Goal: Task Accomplishment & Management: Manage account settings

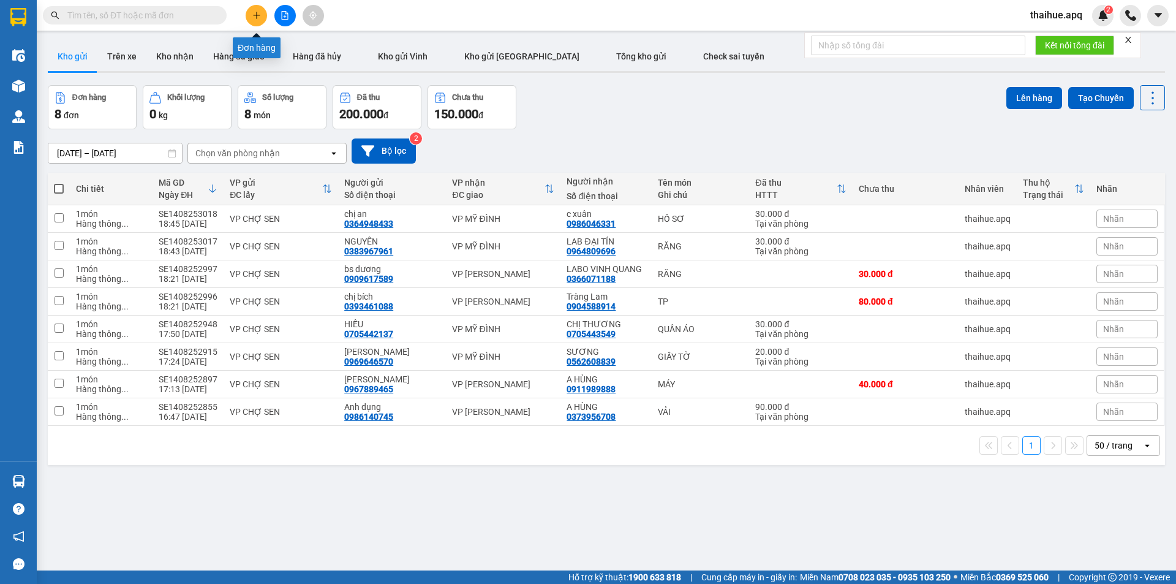
click at [254, 10] on button at bounding box center [256, 15] width 21 height 21
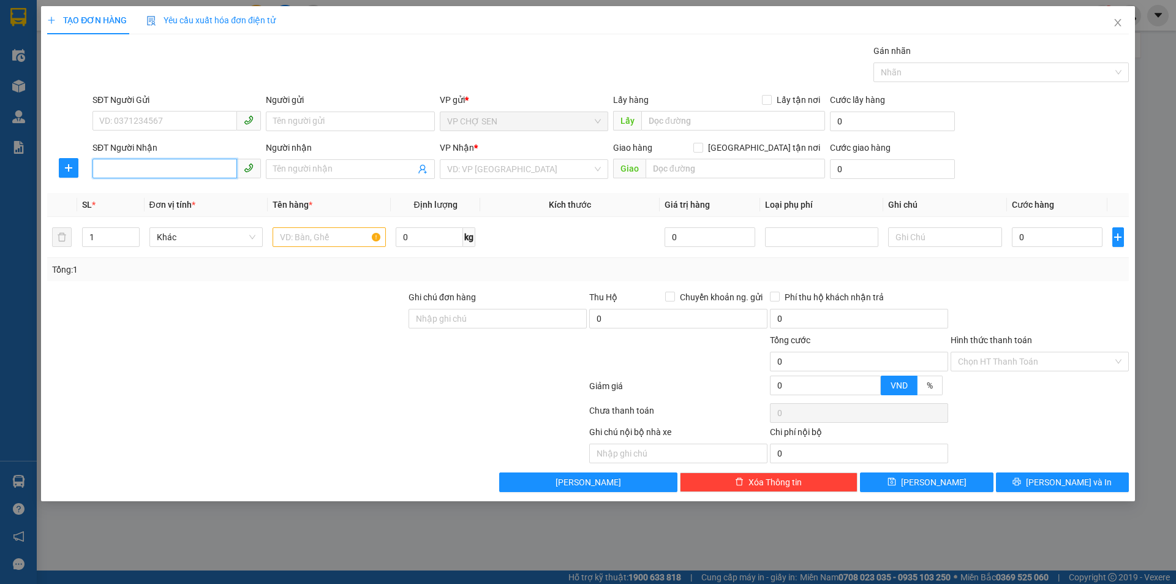
click at [110, 168] on input "SĐT Người Nhận" at bounding box center [164, 169] width 145 height 20
type input "0976125234"
click at [138, 197] on div "0976125234 - k" at bounding box center [177, 193] width 154 height 13
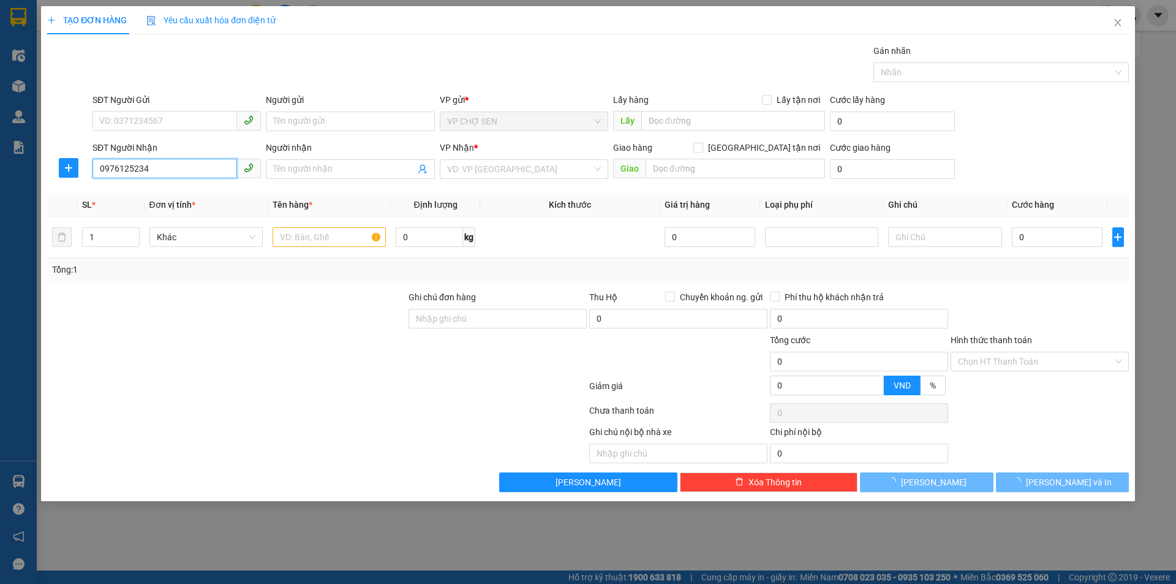
type input "k"
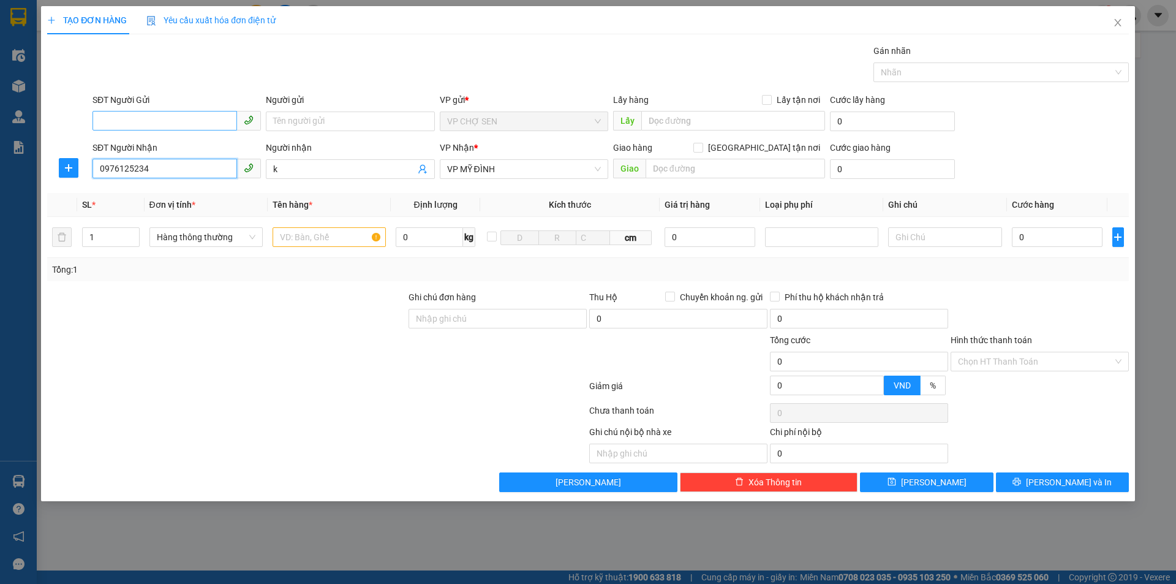
type input "0976125234"
click at [118, 121] on input "SĐT Người Gửi" at bounding box center [164, 121] width 145 height 20
click at [158, 163] on div "0979489885 - c dung" at bounding box center [177, 165] width 154 height 13
type input "0979489885"
type input "c dung"
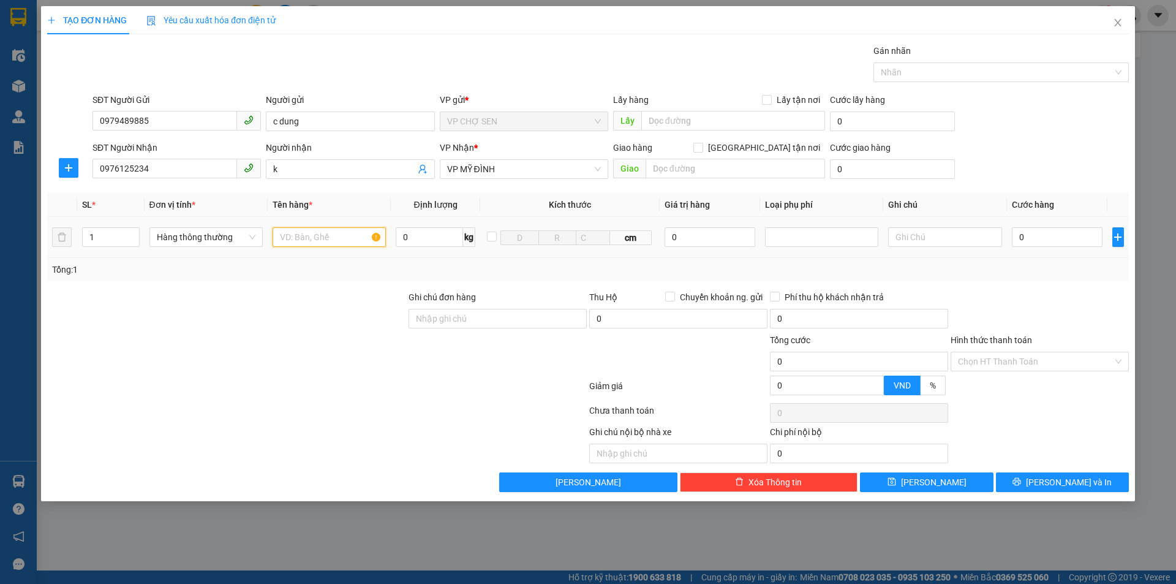
click at [304, 241] on input "text" at bounding box center [328, 237] width 113 height 20
type input "g"
type input "GÀ"
click at [1025, 230] on input "0" at bounding box center [1057, 237] width 91 height 20
type input "4"
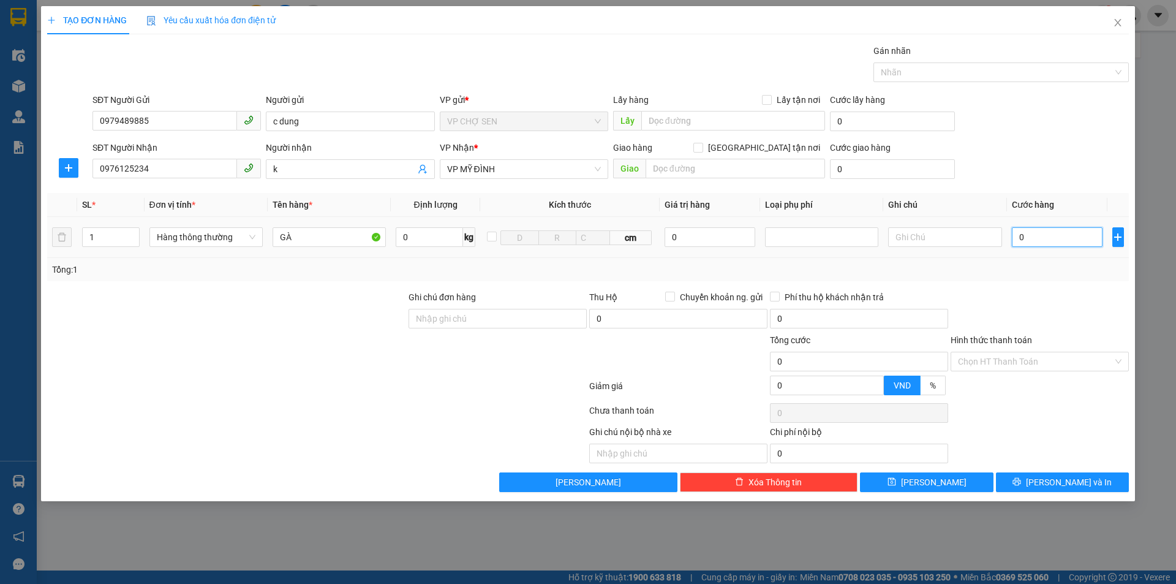
type input "4"
type input "40"
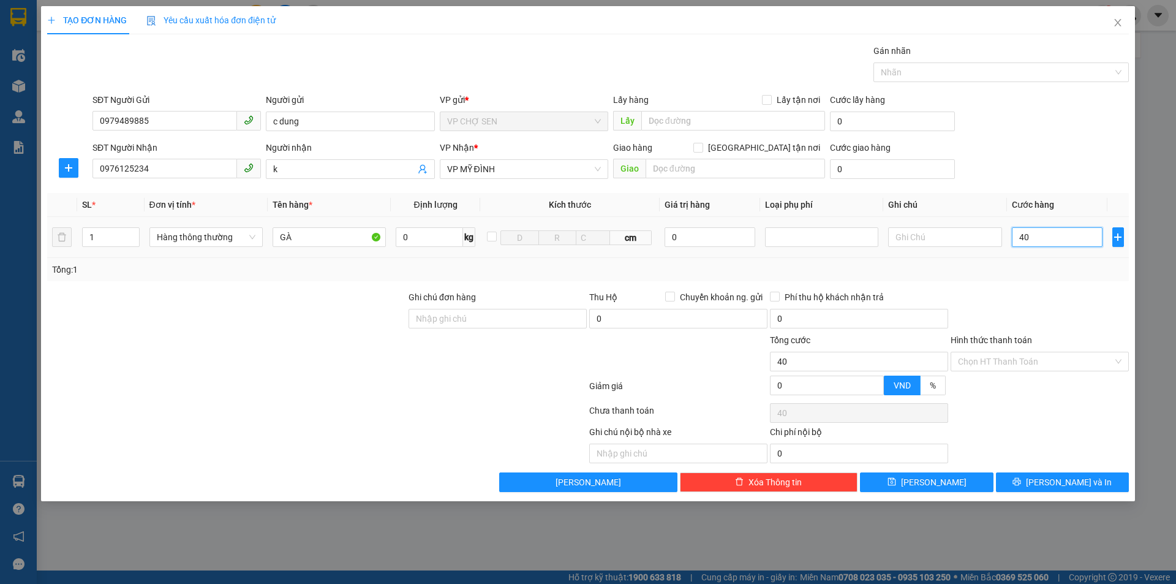
type input "400"
type input "4.000"
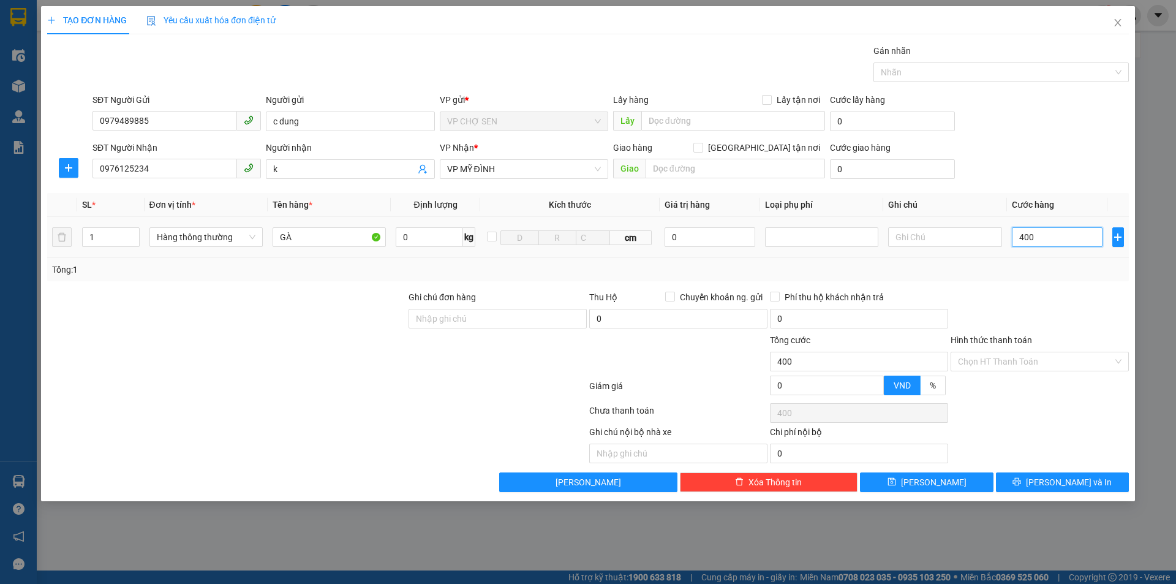
type input "4.000"
type input "40.000"
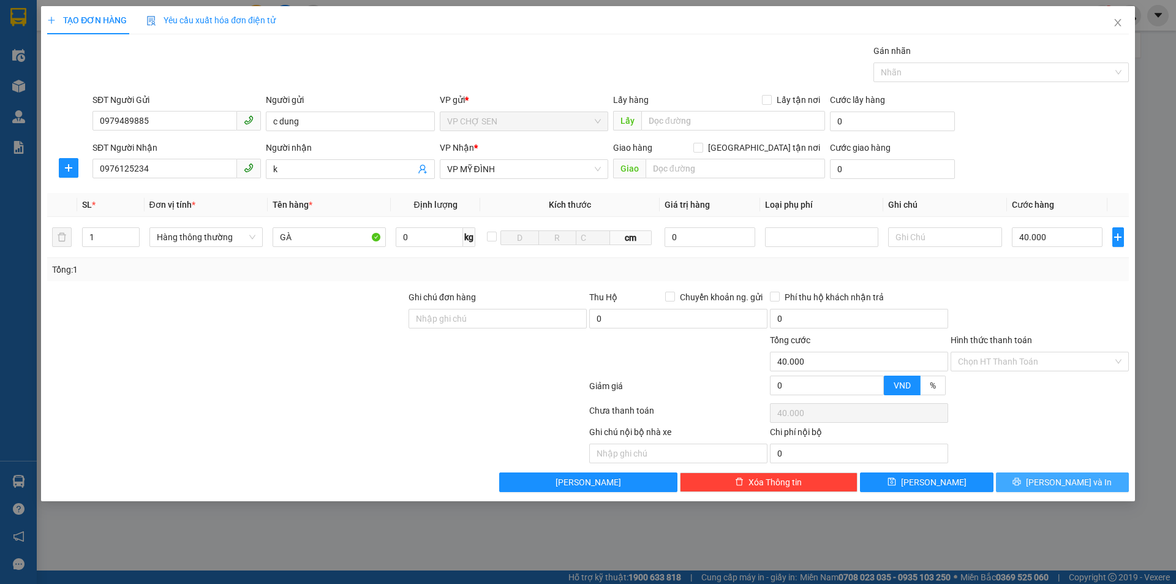
click at [1021, 482] on icon "printer" at bounding box center [1017, 482] width 8 height 8
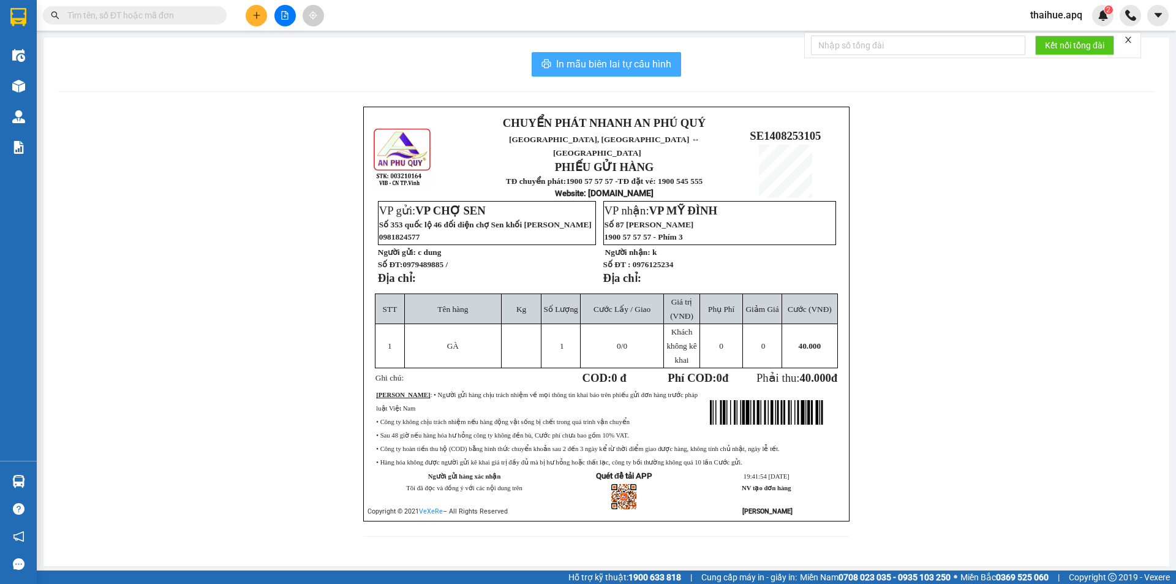
click at [614, 67] on span "In mẫu biên lai tự cấu hình" at bounding box center [613, 63] width 115 height 15
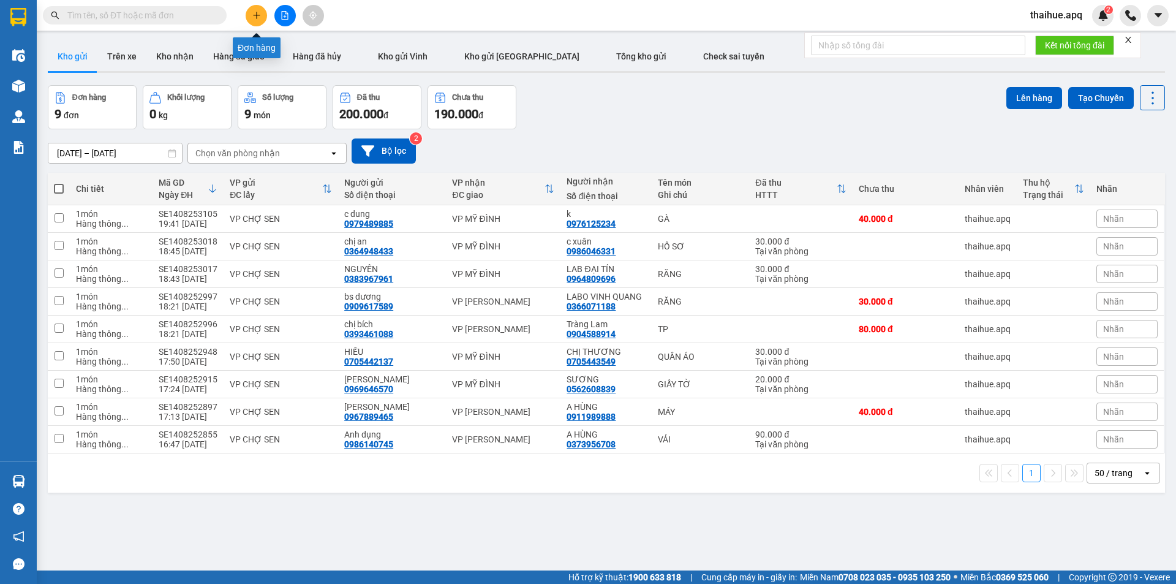
click at [258, 18] on icon "plus" at bounding box center [256, 15] width 9 height 9
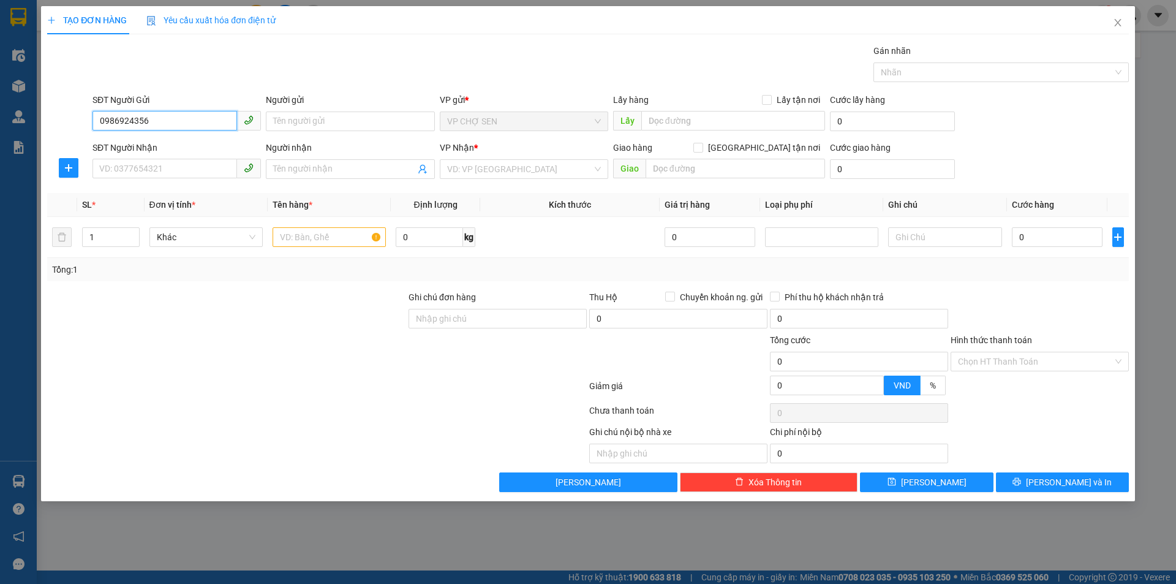
click at [133, 120] on input "0986924356" at bounding box center [164, 121] width 145 height 20
type input "0986921356"
click at [168, 143] on div "0986921356 - C TRANG" at bounding box center [177, 145] width 154 height 13
type input "C TRANG"
checkbox input "true"
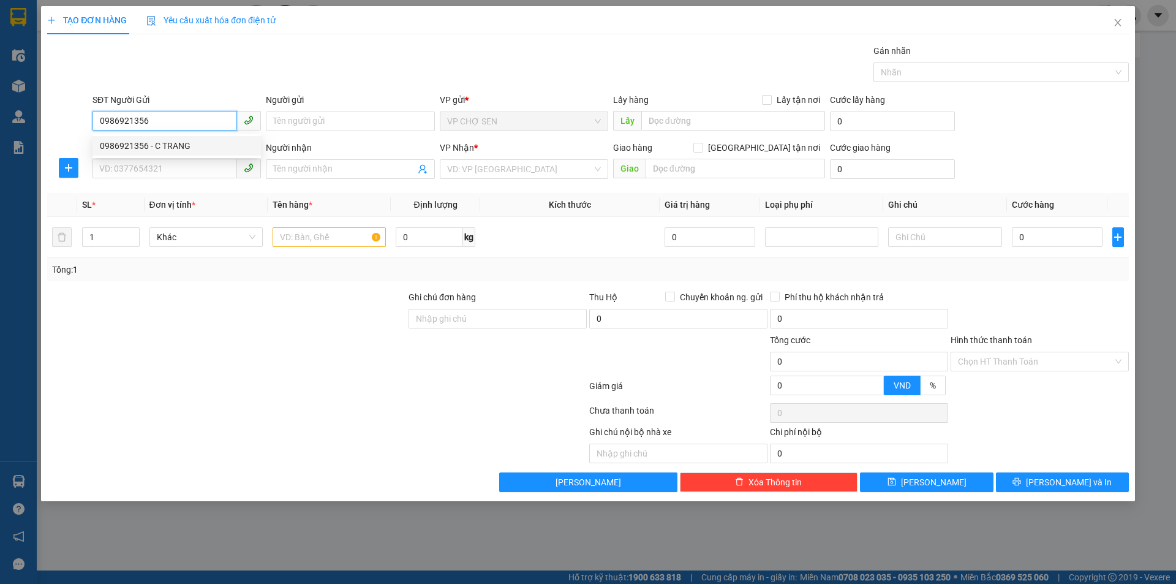
type input "NAM ĐÀN"
type input "0986921356"
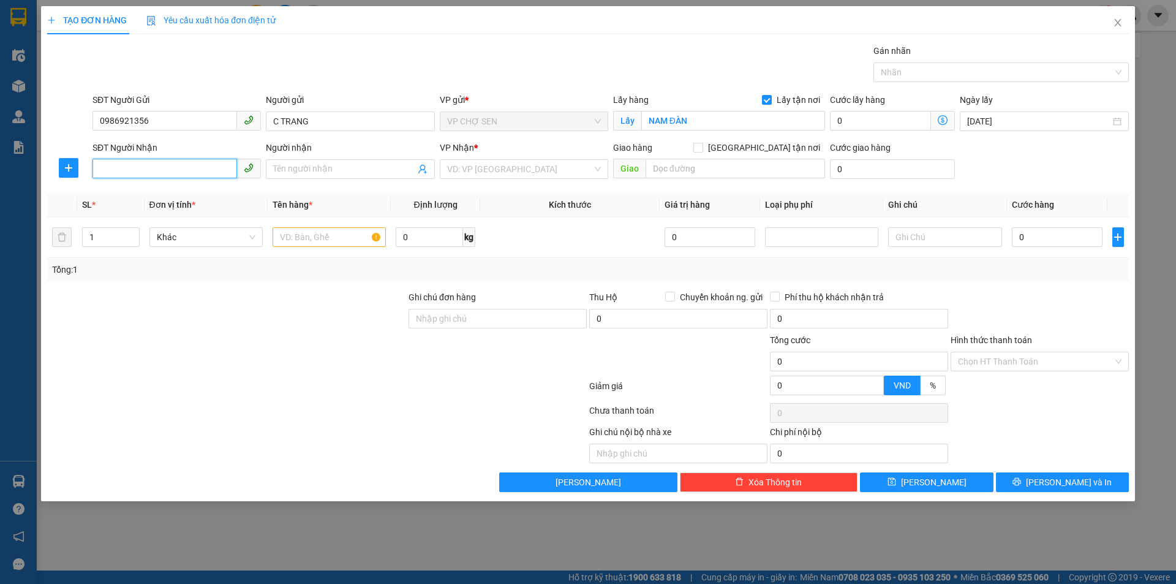
click at [153, 173] on input "SĐT Người Nhận" at bounding box center [164, 169] width 145 height 20
click at [167, 219] on div "0983265977 - GÌ [PERSON_NAME]" at bounding box center [177, 212] width 154 height 13
type input "0983265977"
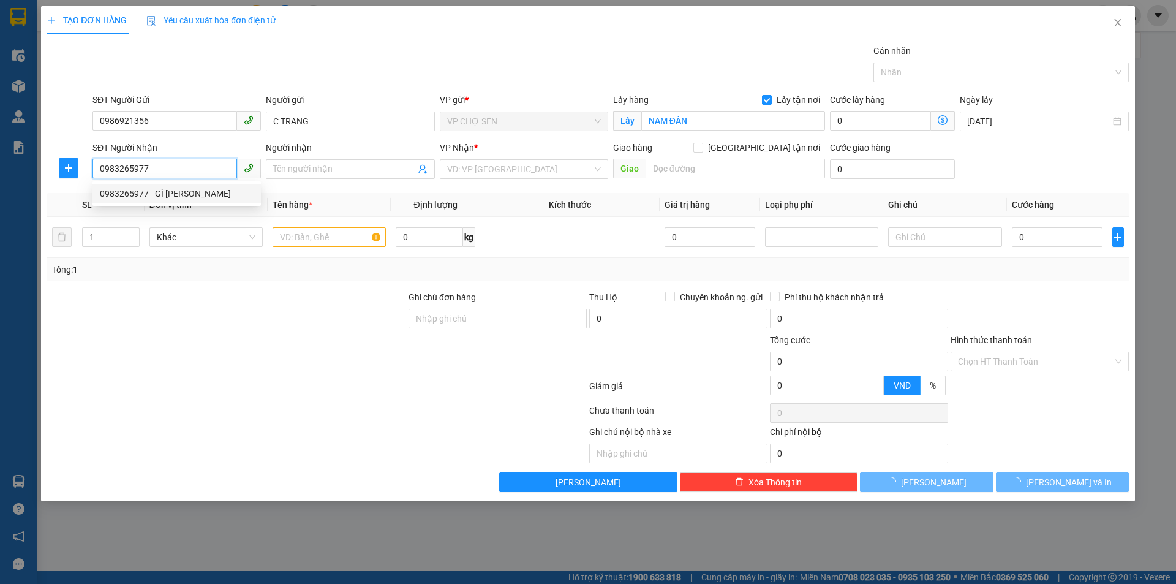
type input "GÌ THANH"
checkbox input "true"
type input "số nhà 31,a19 ,[GEOGRAPHIC_DATA]"
type input "80.000"
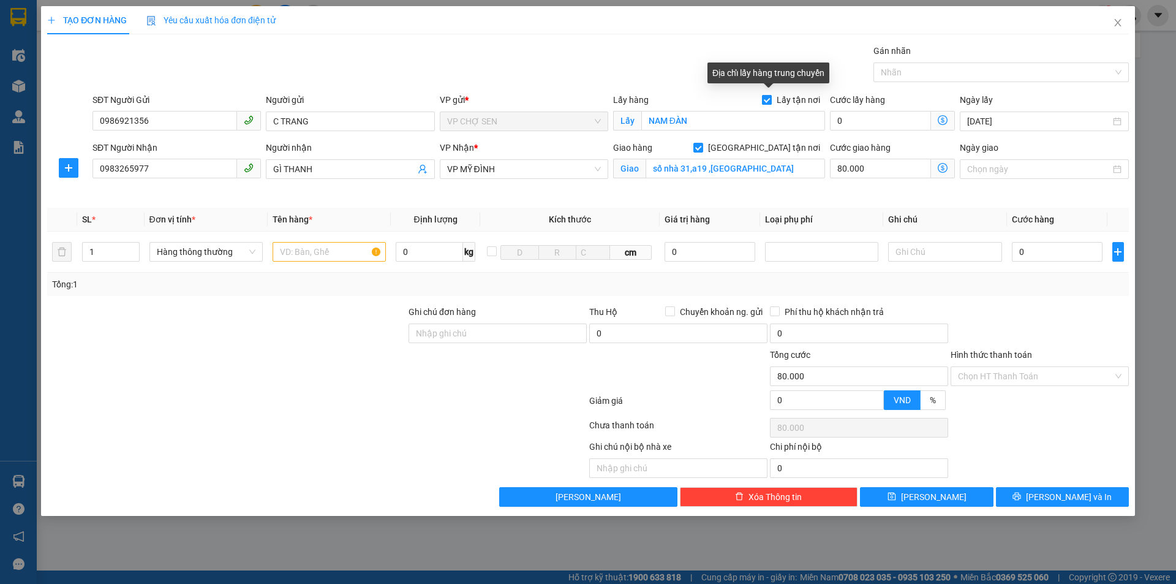
click at [770, 97] on input "Lấy tận nơi" at bounding box center [766, 99] width 9 height 9
checkbox input "false"
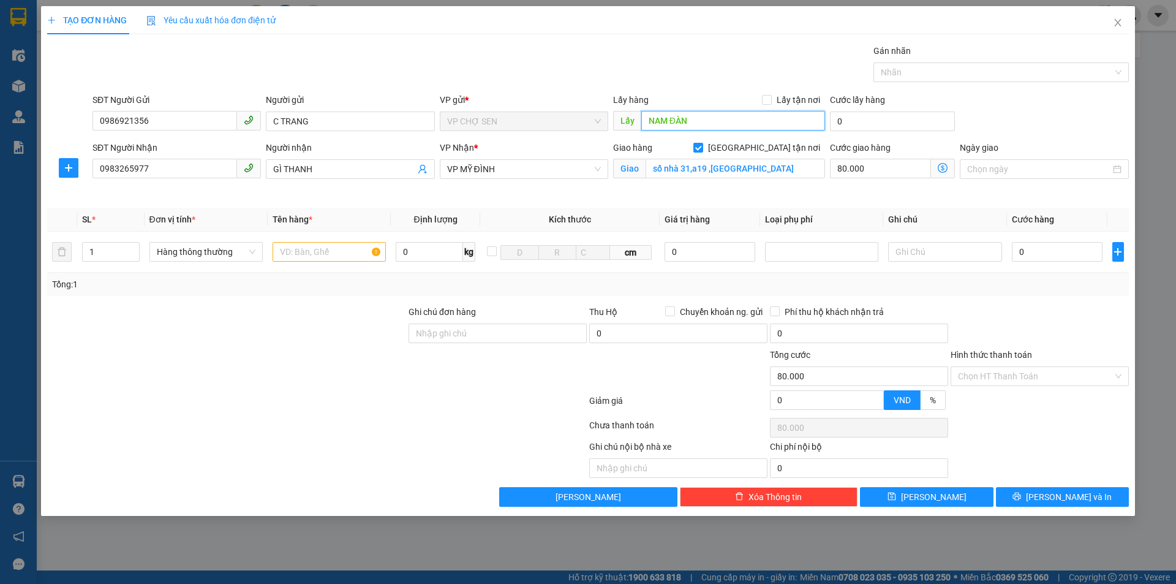
click at [729, 120] on input "NAM ĐÀN" at bounding box center [733, 121] width 184 height 20
click at [300, 255] on input "text" at bounding box center [328, 252] width 113 height 20
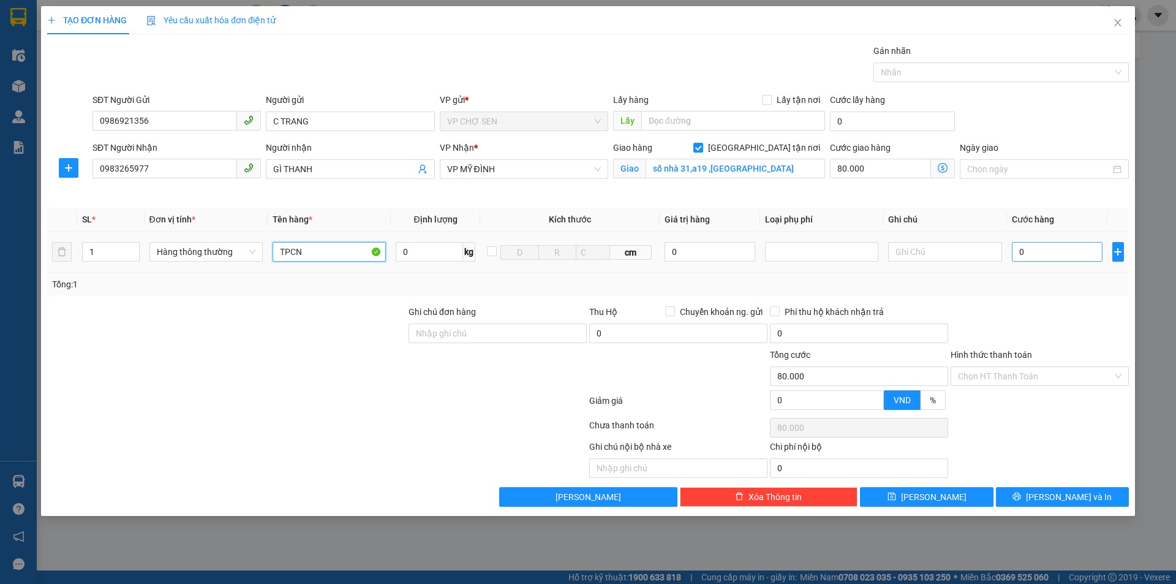
type input "TPCN"
click at [1024, 250] on input "0" at bounding box center [1057, 252] width 91 height 20
click at [941, 168] on icon "dollar-circle" at bounding box center [942, 168] width 10 height 10
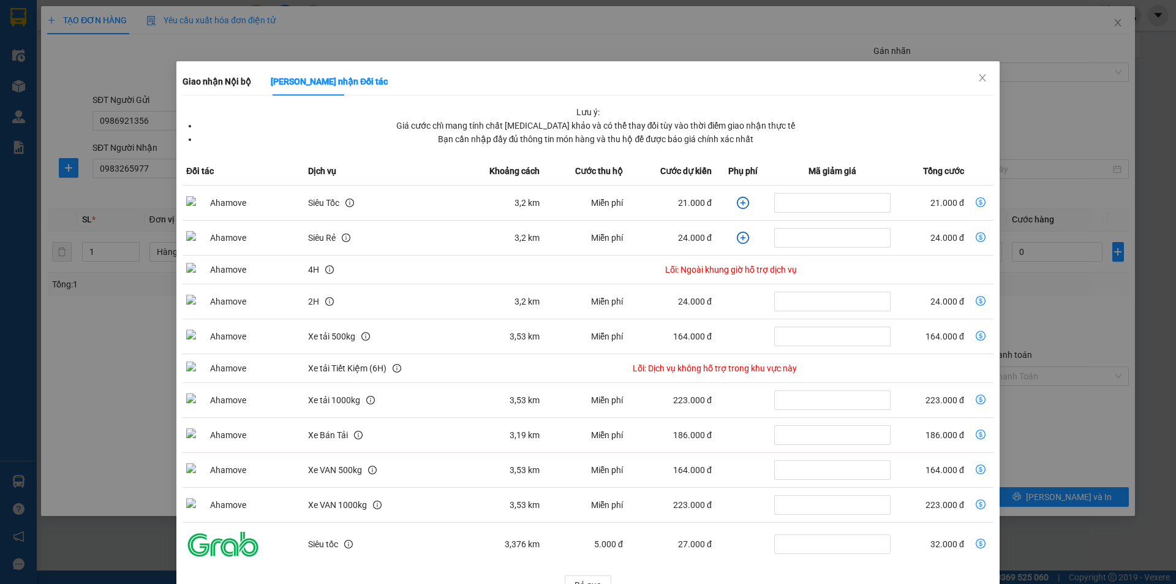
click at [975, 198] on icon "dollar-circle" at bounding box center [980, 202] width 10 height 10
type input "21.000"
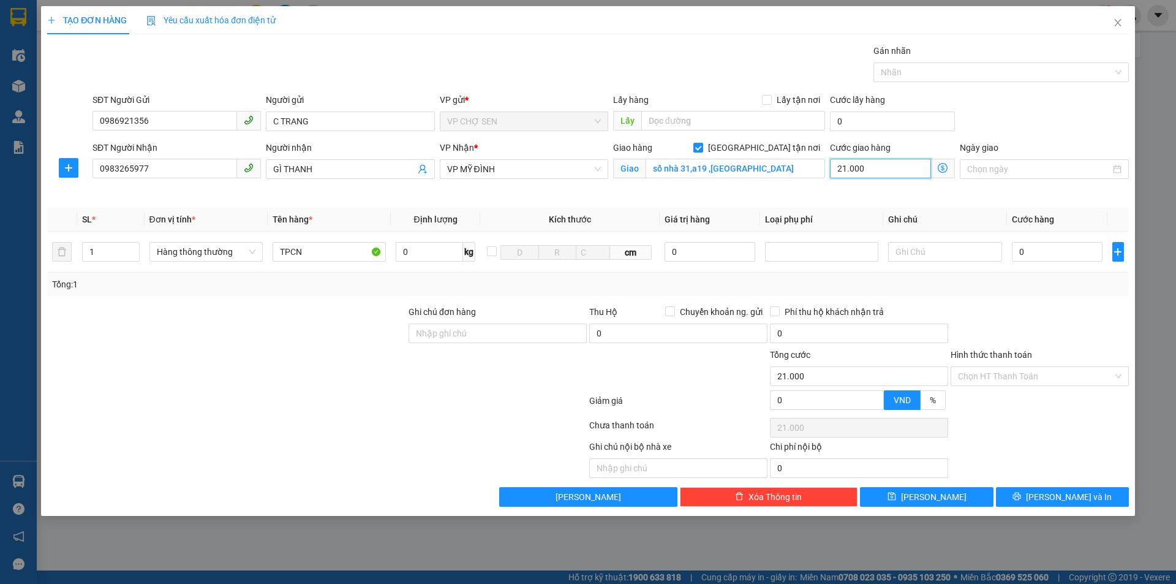
click at [874, 173] on input "21.000" at bounding box center [880, 169] width 101 height 20
type input "0"
type input "4"
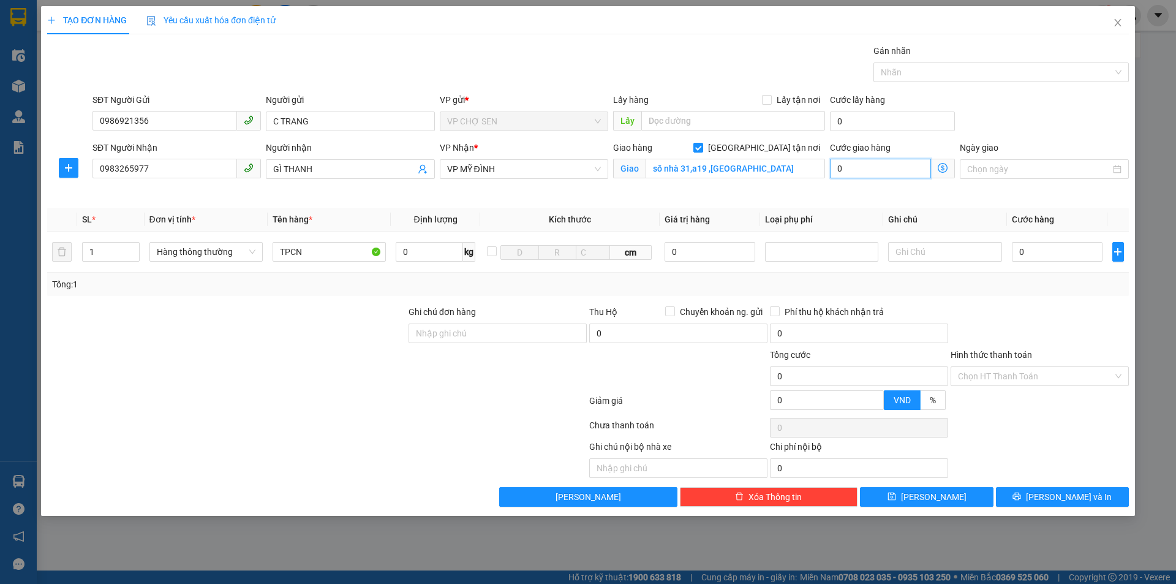
type input "4"
type input "40"
type input "400"
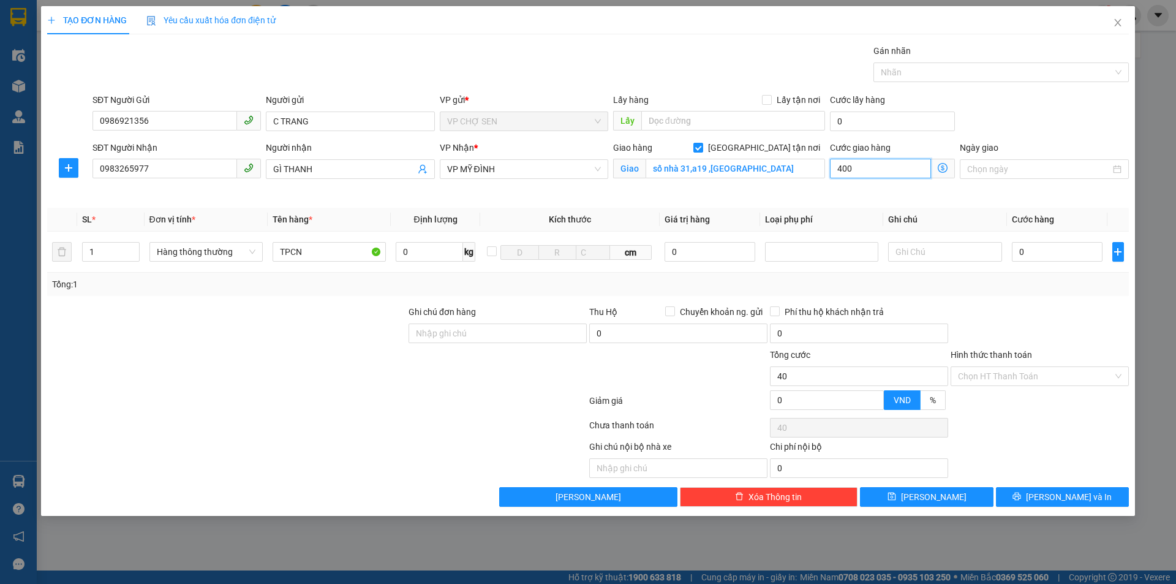
type input "400"
type input "4.000"
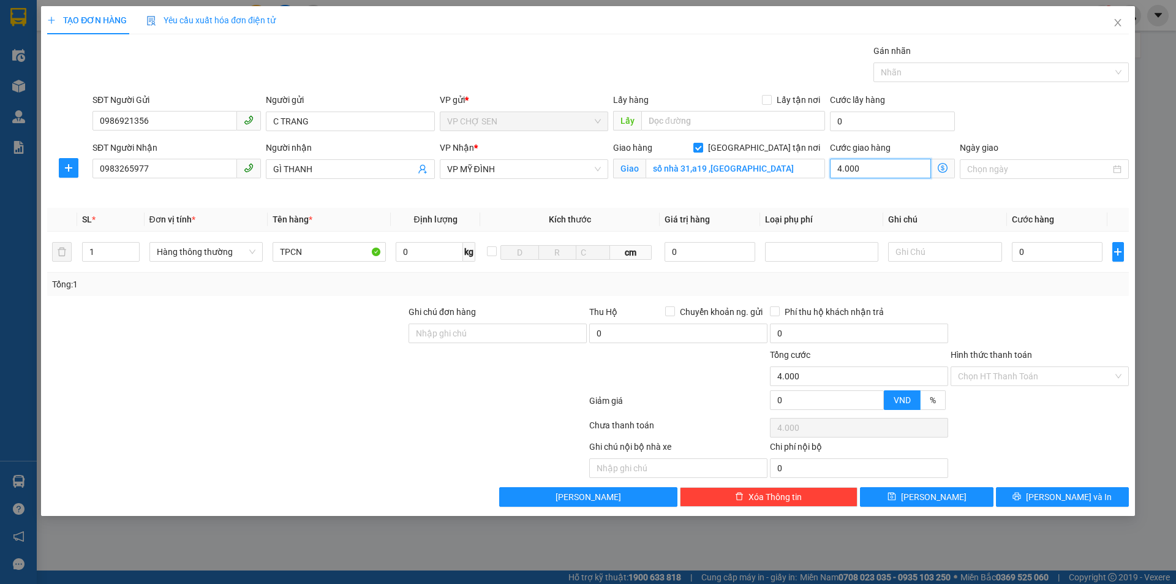
type input "40.000"
click at [1016, 246] on input "0" at bounding box center [1057, 252] width 91 height 20
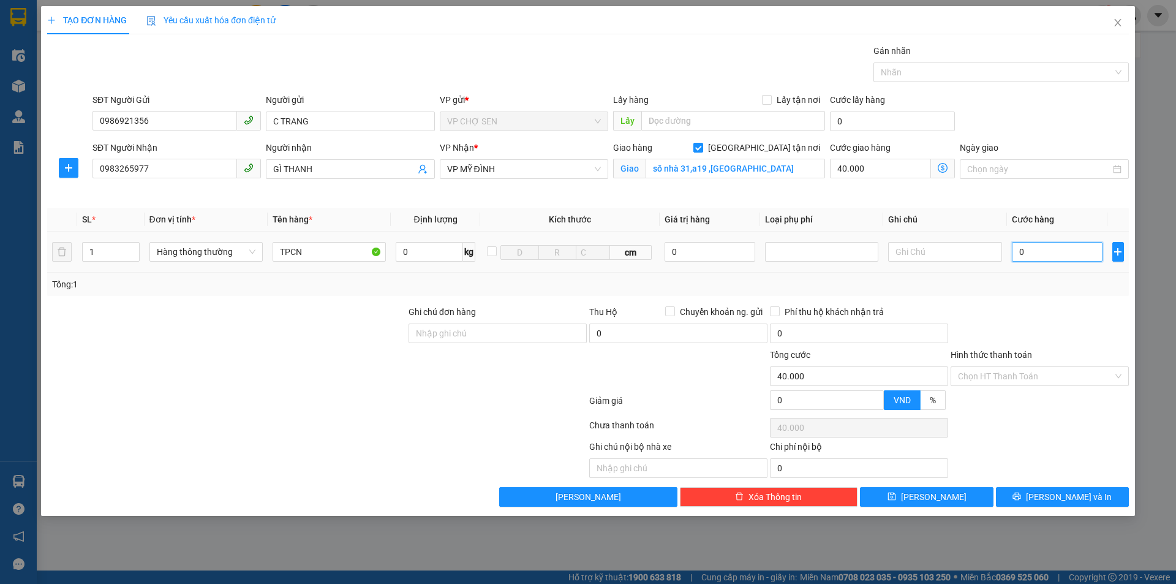
type input "4"
type input "40.004"
type input "40"
type input "40.040"
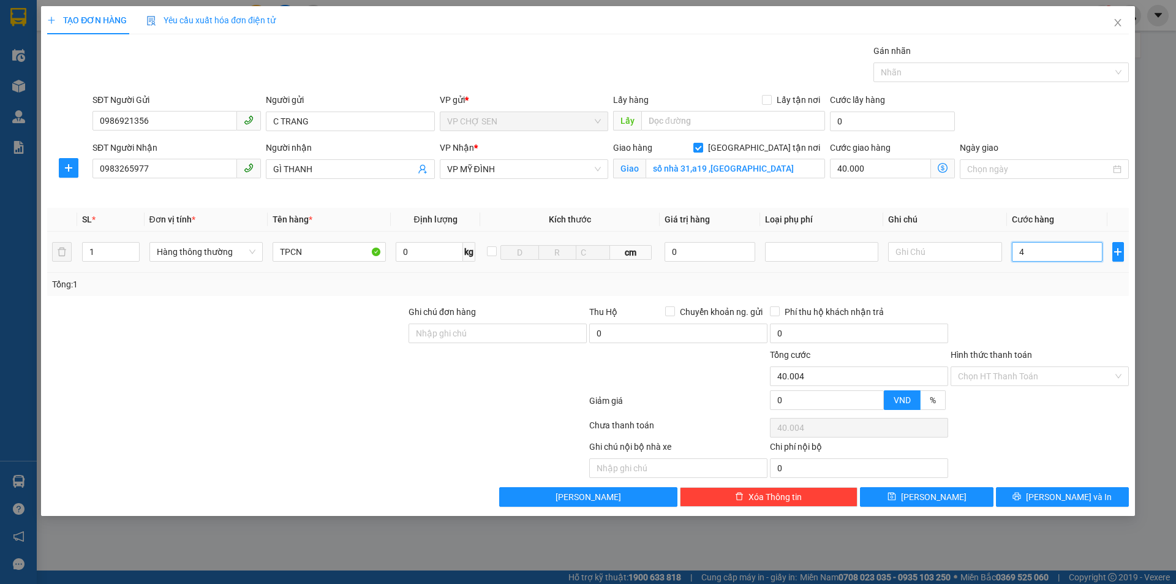
type input "40.040"
type input "400"
type input "40.400"
type input "4.000"
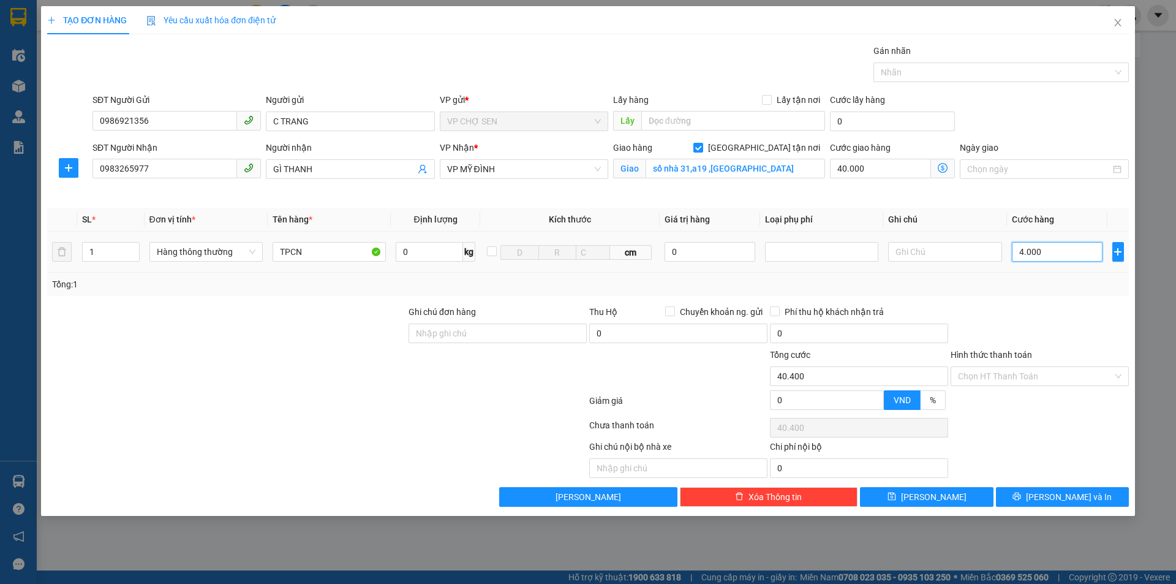
type input "44.000"
type input "40.000"
type input "80.000"
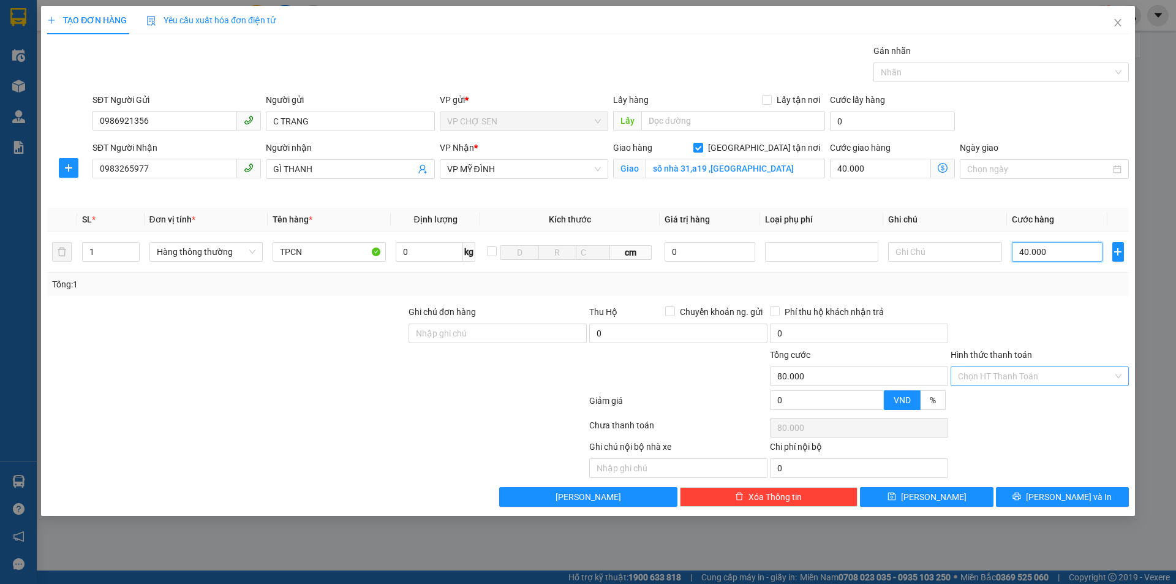
type input "40.000"
click at [1026, 369] on input "Hình thức thanh toán" at bounding box center [1035, 376] width 155 height 18
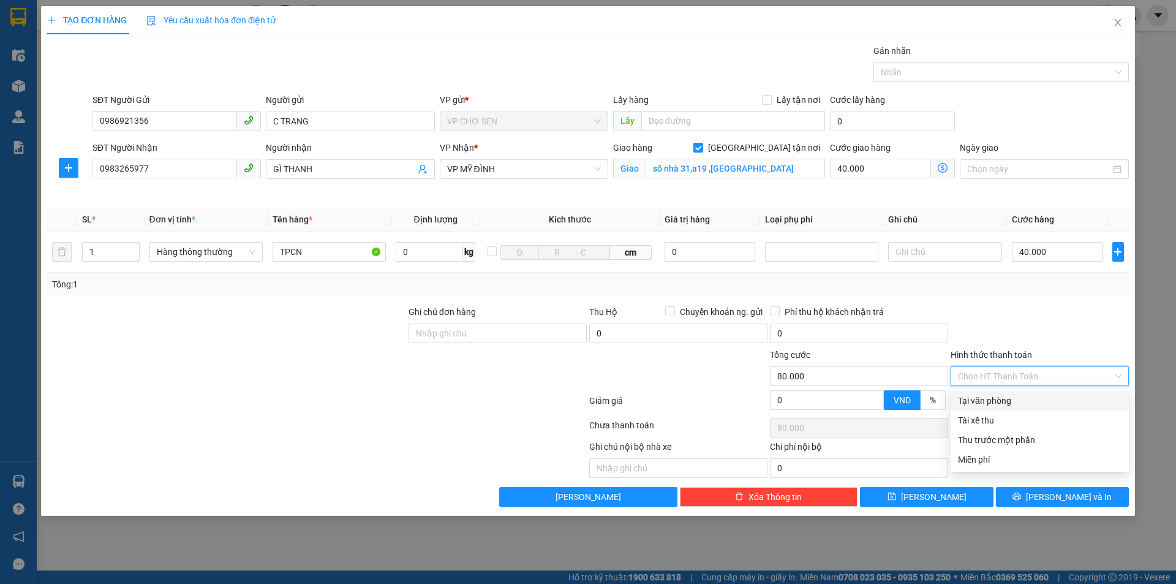
click at [991, 405] on div "Tại văn phòng" at bounding box center [1039, 400] width 163 height 13
type input "0"
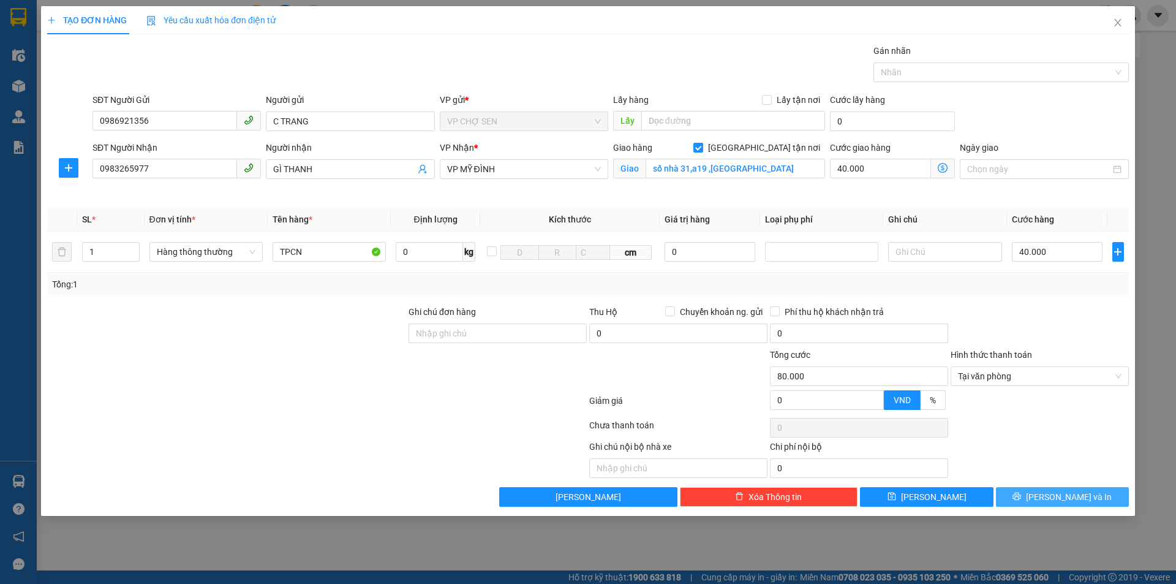
click at [1050, 496] on button "[PERSON_NAME] và In" at bounding box center [1062, 497] width 133 height 20
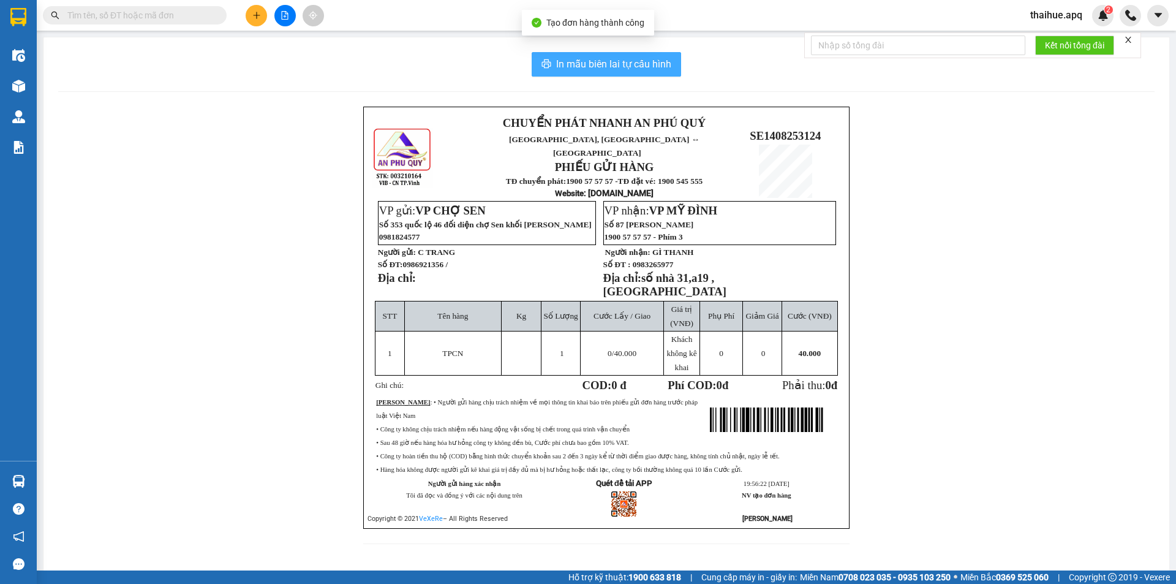
click at [632, 58] on span "In mẫu biên lai tự cấu hình" at bounding box center [613, 63] width 115 height 15
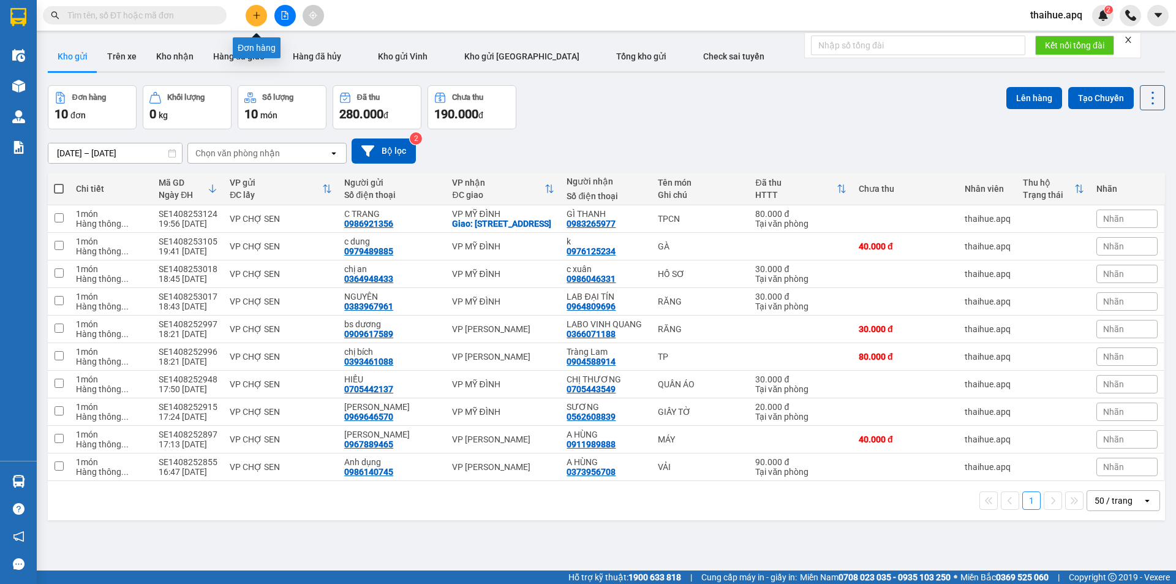
click at [256, 13] on icon "plus" at bounding box center [256, 15] width 9 height 9
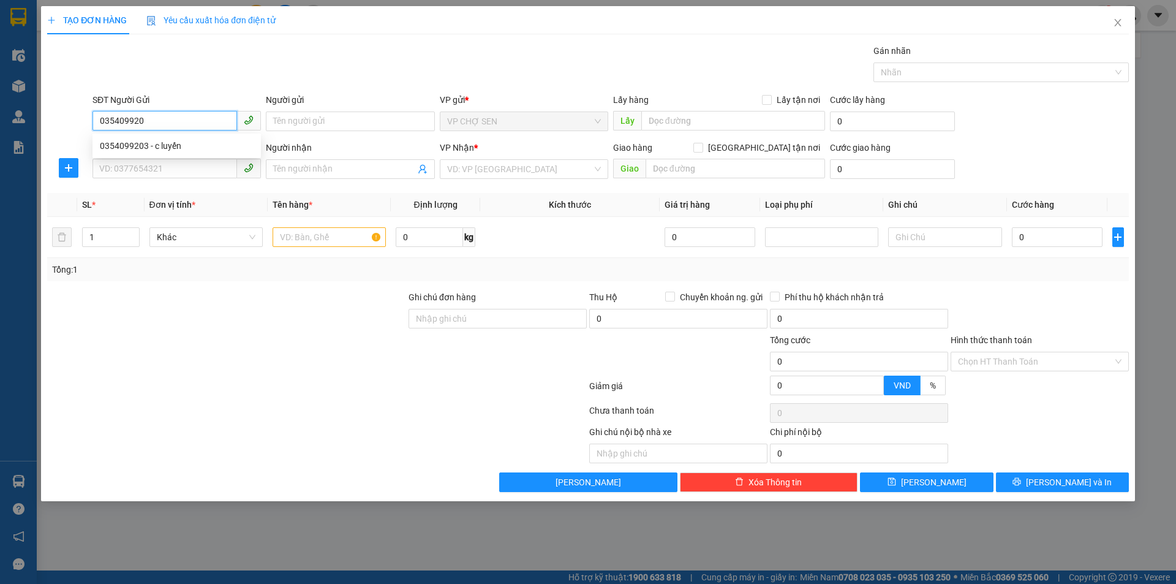
type input "0354099203"
click at [160, 150] on div "0354099203 - c luyến" at bounding box center [177, 145] width 154 height 13
type input "c luyến"
type input "0354099203"
click at [160, 171] on input "SĐT Người Nhận" at bounding box center [164, 169] width 145 height 20
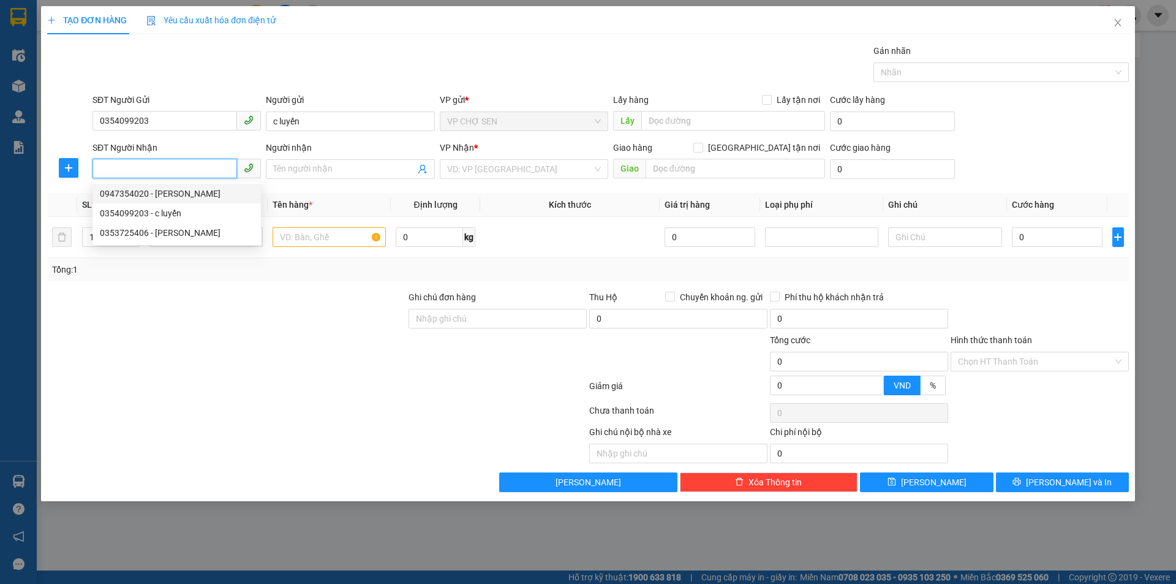
click at [172, 197] on div "0947354020 - [PERSON_NAME]" at bounding box center [177, 193] width 154 height 13
type input "0947354020"
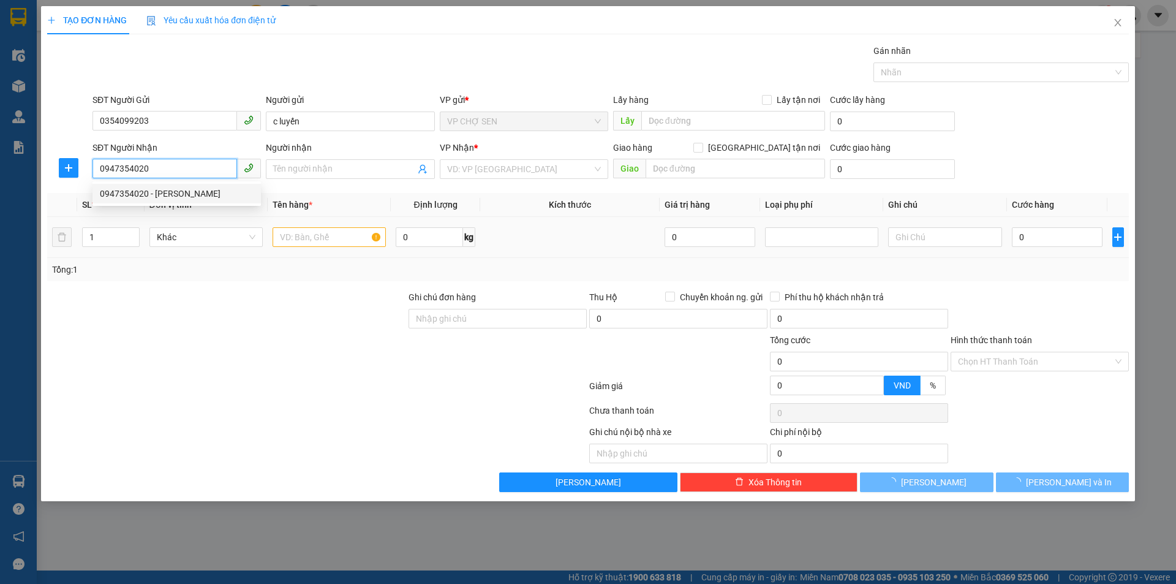
type input "[PERSON_NAME]"
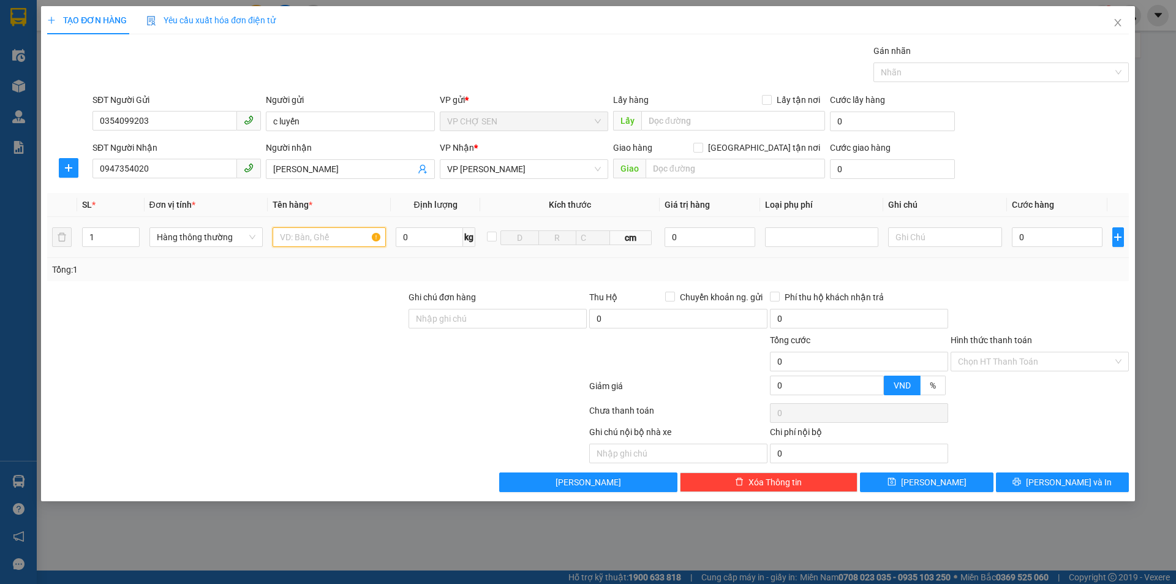
click at [295, 234] on input "text" at bounding box center [328, 237] width 113 height 20
type input "TP"
click at [1015, 240] on input "0" at bounding box center [1057, 237] width 91 height 20
type input "4"
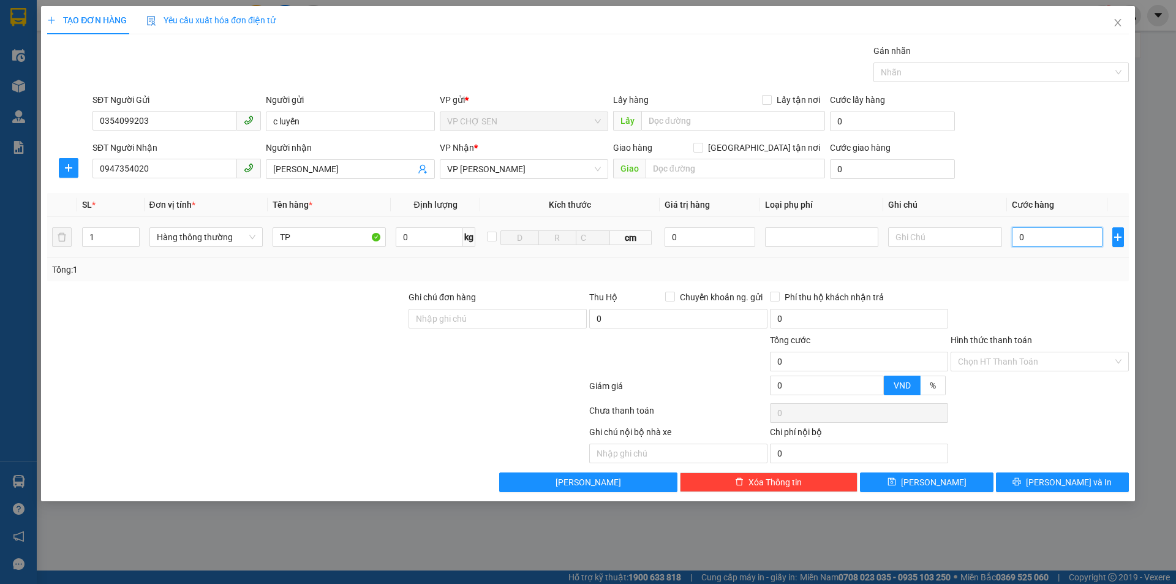
type input "4"
type input "40"
type input "400"
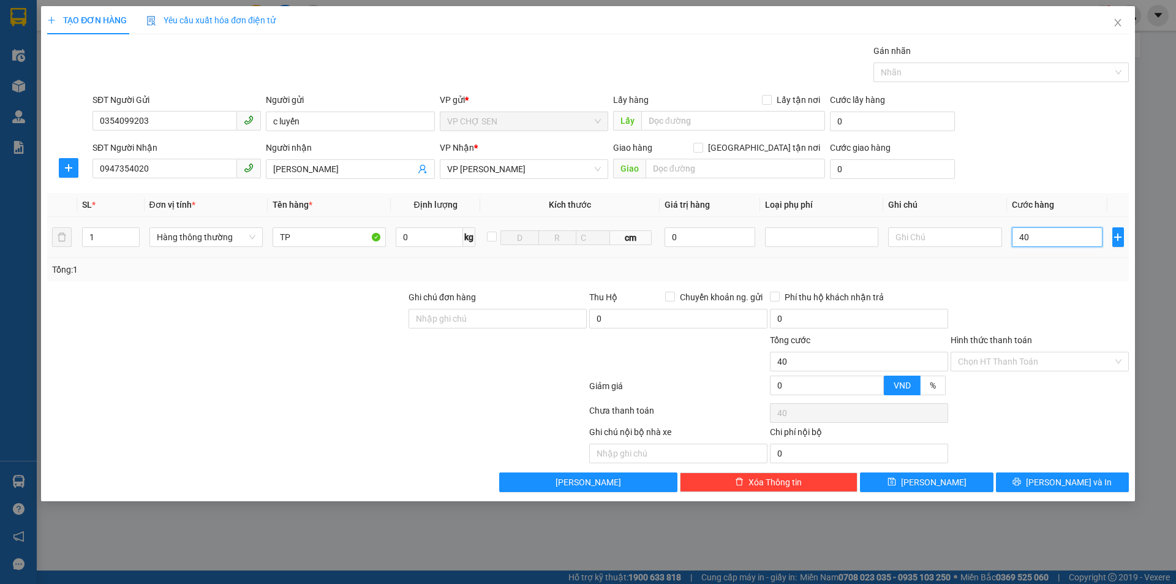
type input "400"
type input "4.000"
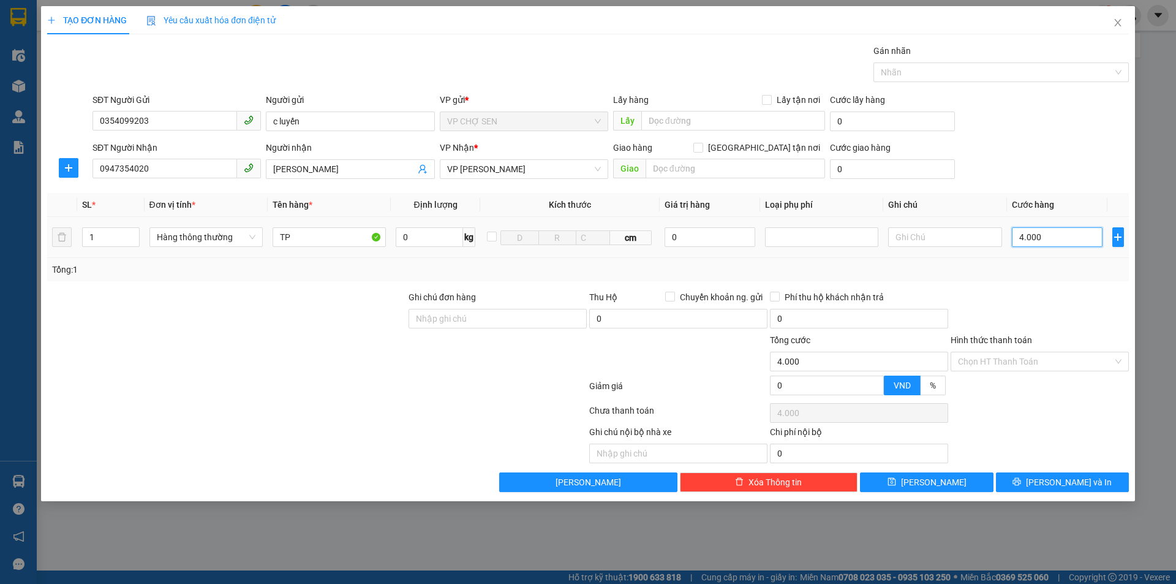
type input "40.000"
click at [1013, 358] on input "Hình thức thanh toán" at bounding box center [1035, 361] width 155 height 18
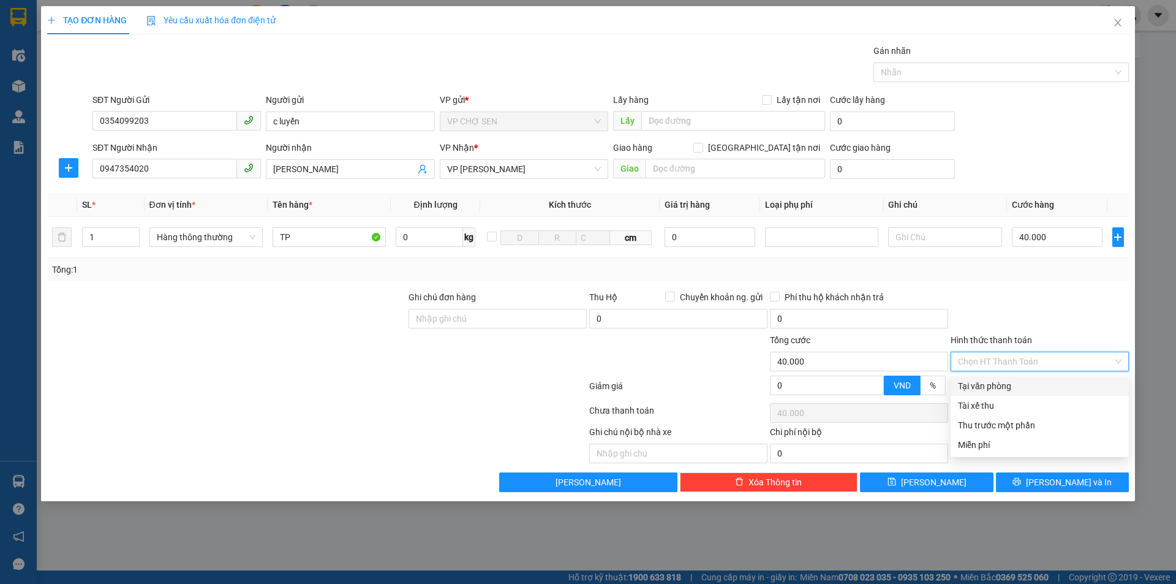
click at [1004, 386] on div "Tại văn phòng" at bounding box center [1039, 385] width 163 height 13
type input "0"
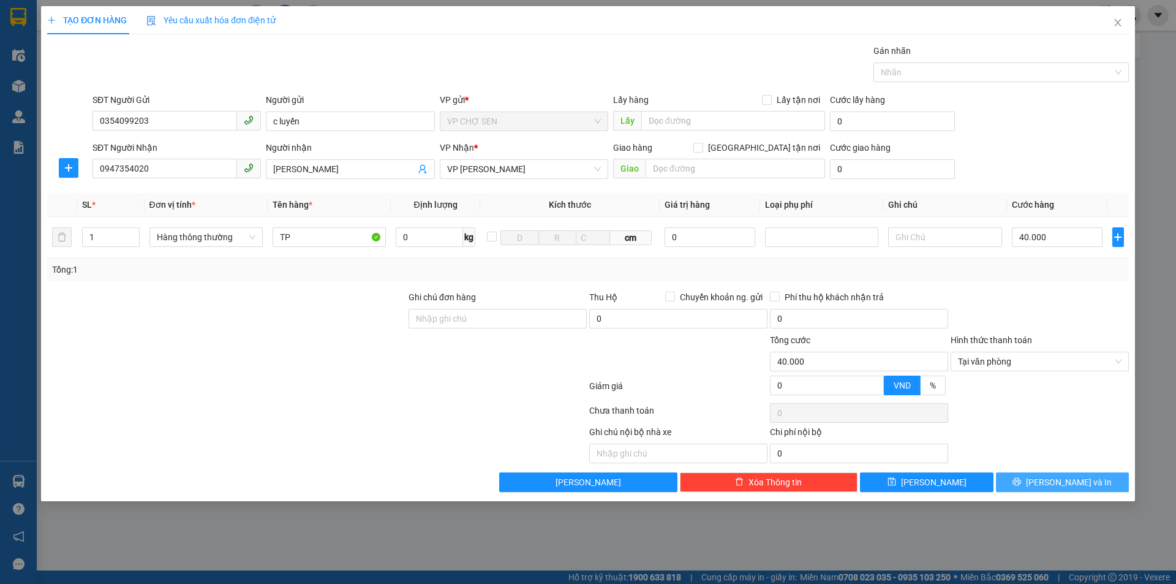
click at [1021, 481] on icon "printer" at bounding box center [1017, 482] width 8 height 8
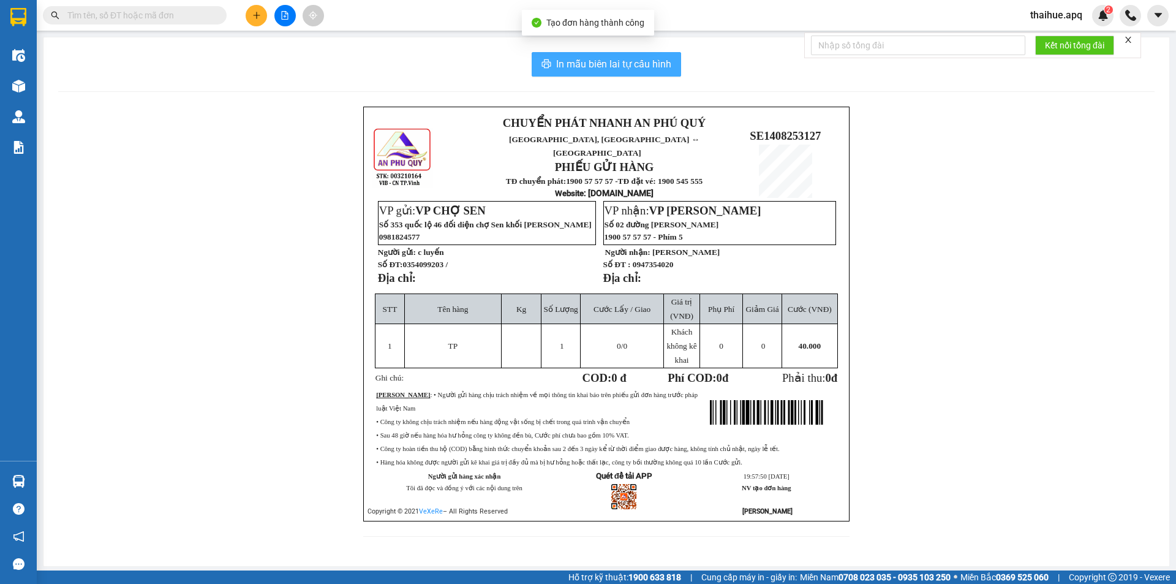
click at [640, 67] on span "In mẫu biên lai tự cấu hình" at bounding box center [613, 63] width 115 height 15
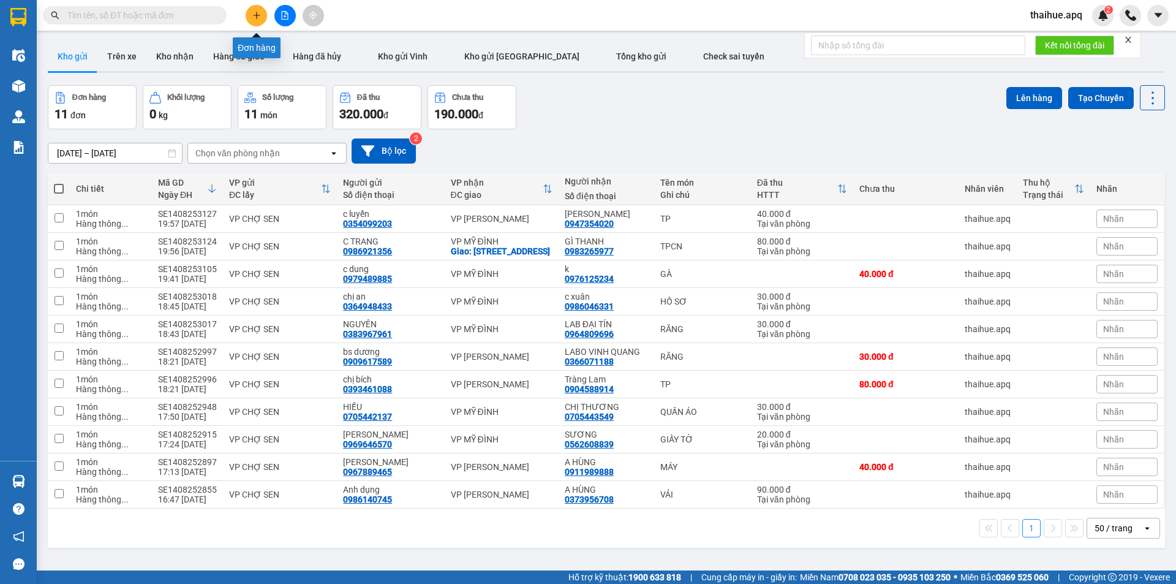
click at [255, 18] on icon "plus" at bounding box center [256, 15] width 9 height 9
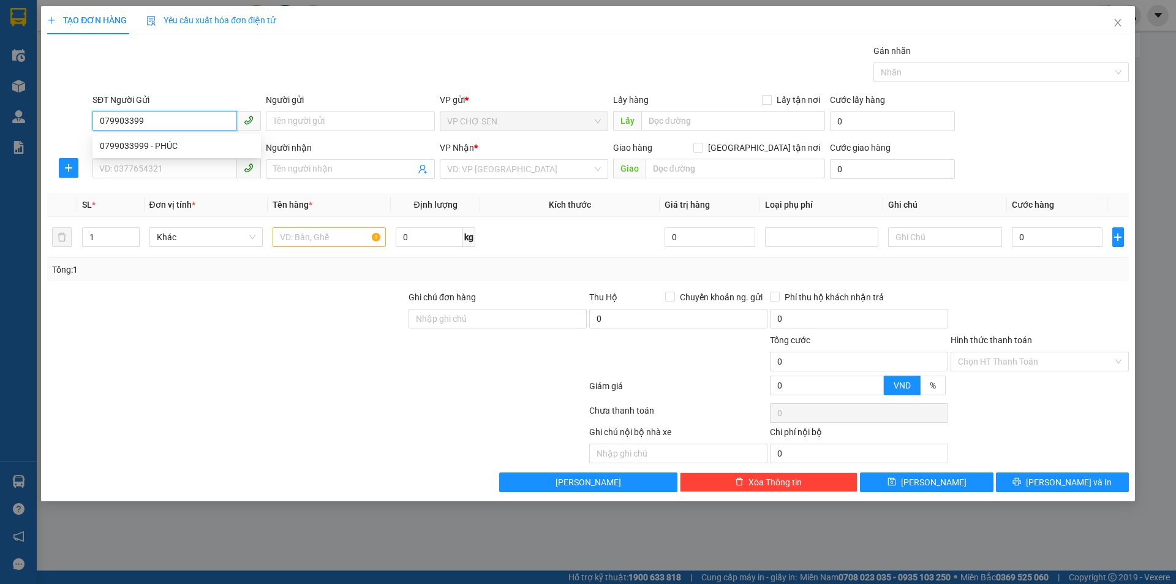
type input "0799033999"
click at [162, 144] on div "0799033999 - PHÚC" at bounding box center [177, 145] width 154 height 13
type input "PHÚC"
type input "0799033999"
click at [144, 165] on input "SĐT Người Nhận" at bounding box center [164, 169] width 145 height 20
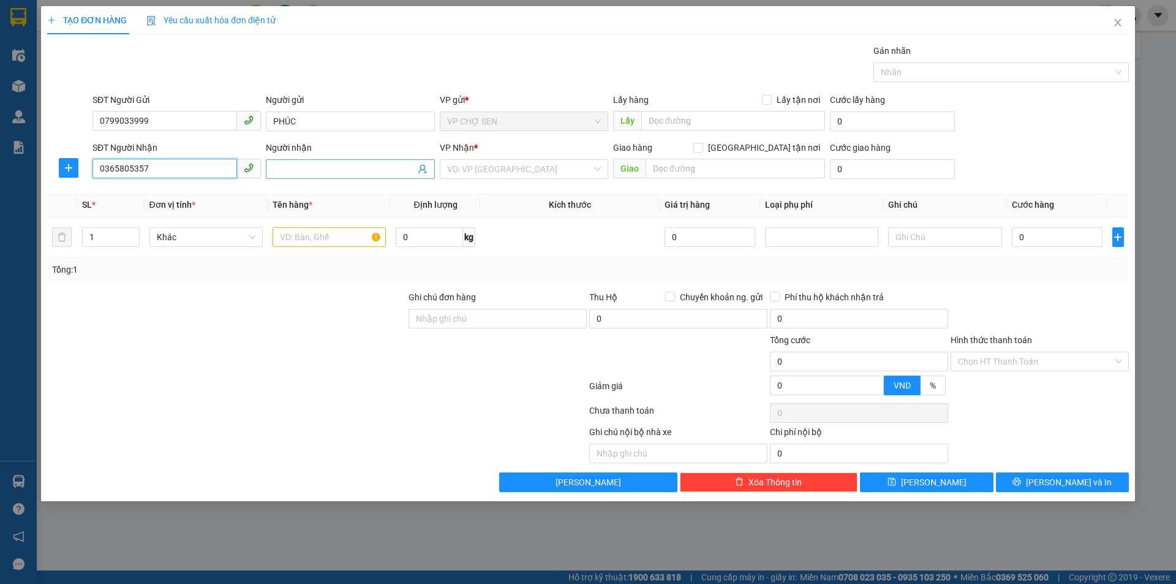
type input "0365805357"
click at [294, 165] on input "Người nhận" at bounding box center [343, 168] width 141 height 13
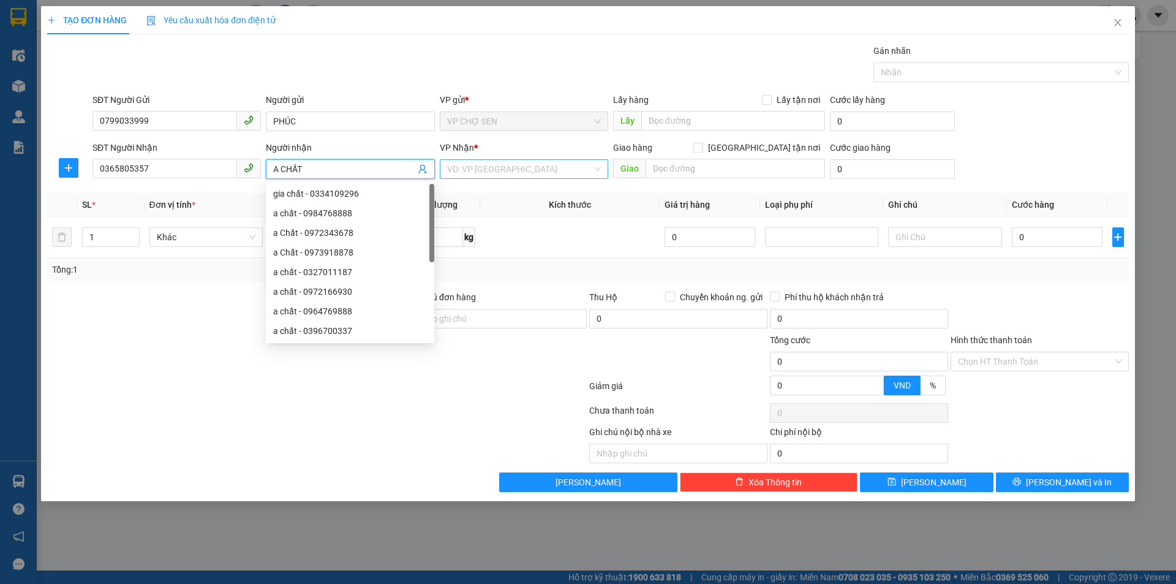
type input "A CHẤT"
click at [585, 168] on input "search" at bounding box center [519, 169] width 145 height 18
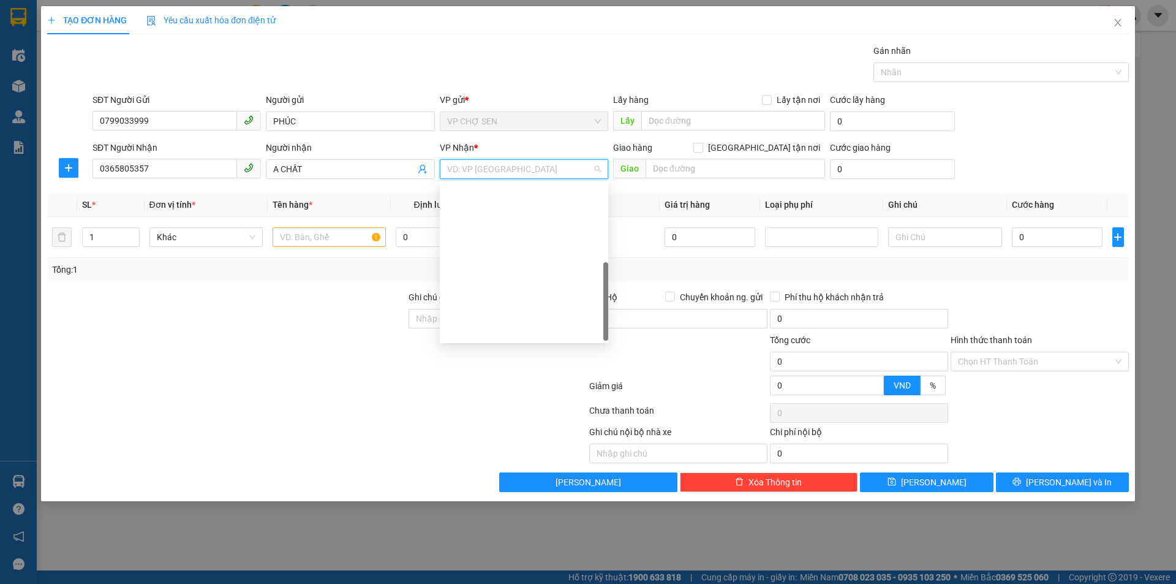
click at [483, 422] on div "VP MỸ ĐÌNH" at bounding box center [524, 428] width 154 height 13
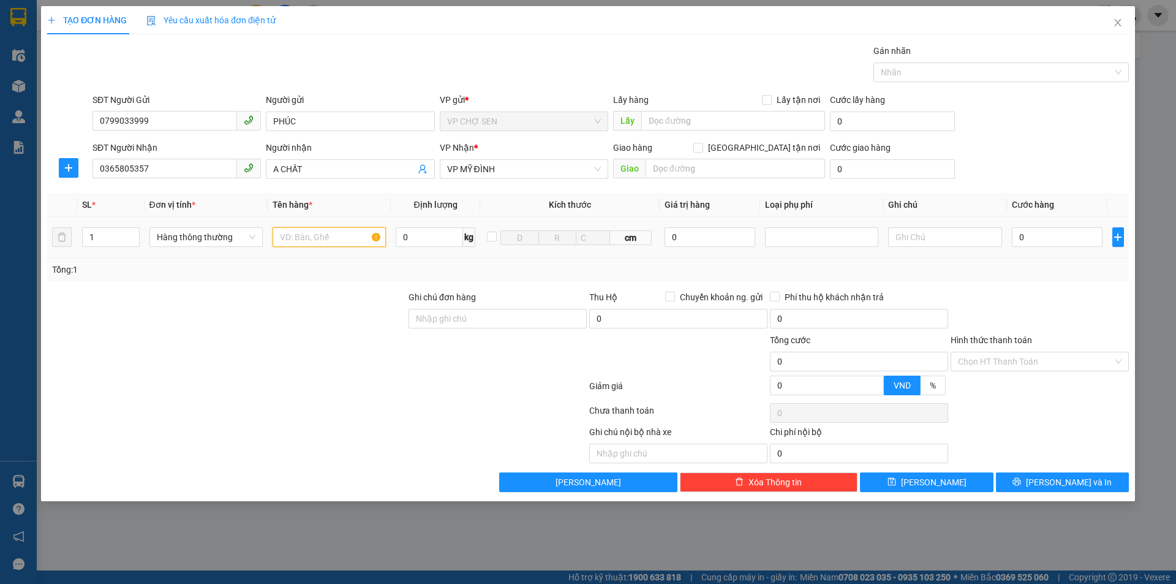
click at [296, 234] on input "text" at bounding box center [328, 237] width 113 height 20
type input "GÀ"
click at [1018, 230] on input "0" at bounding box center [1057, 237] width 91 height 20
type input "7"
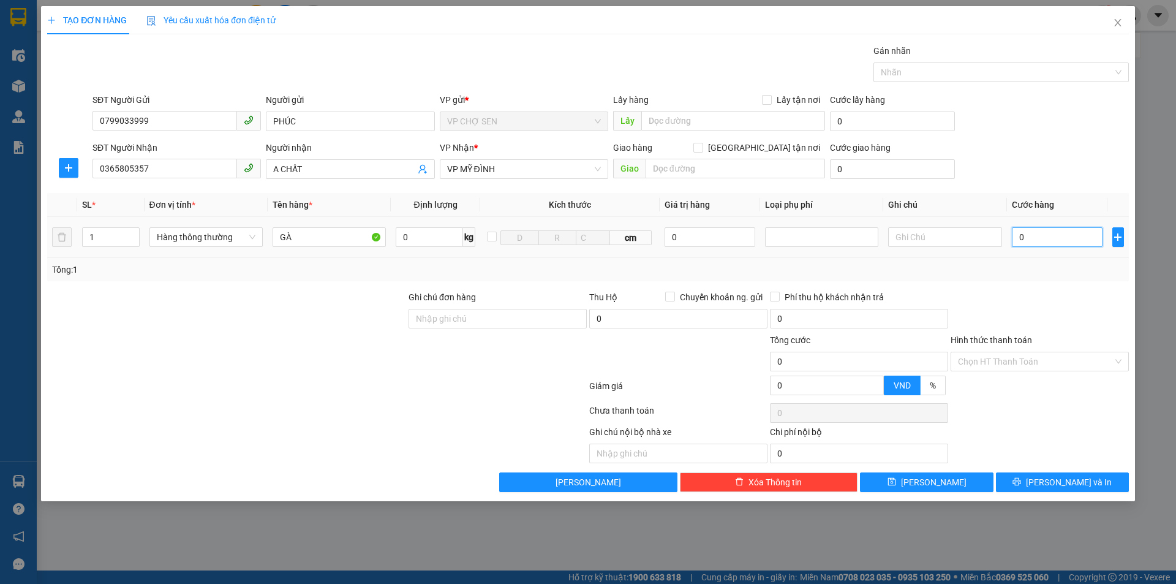
type input "7"
type input "70"
type input "700"
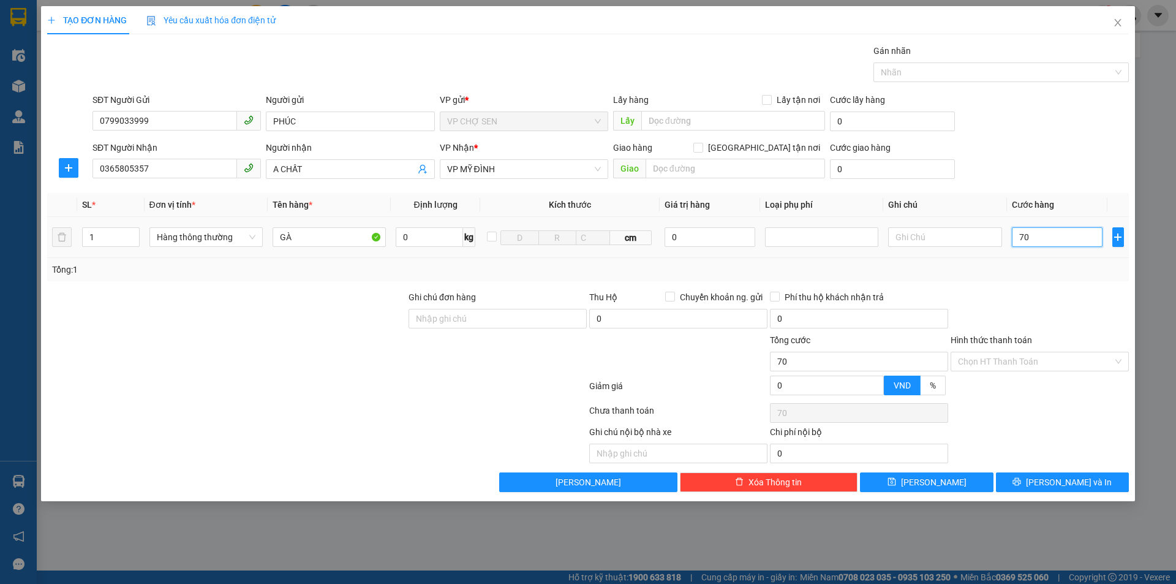
type input "700"
type input "7.000"
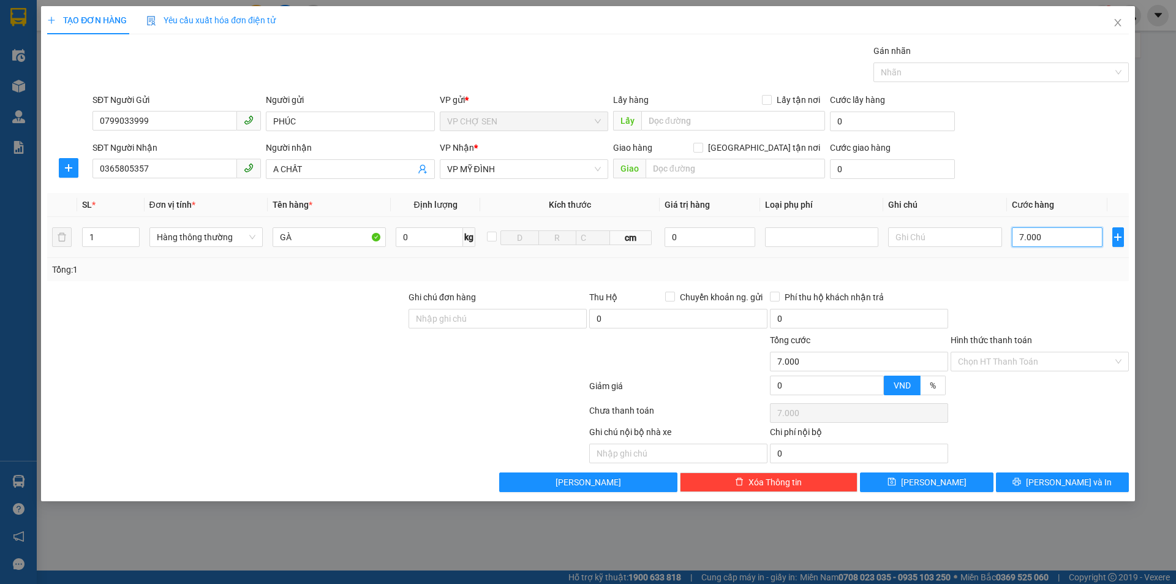
type input "70.000"
click at [906, 242] on input "text" at bounding box center [944, 237] width 113 height 20
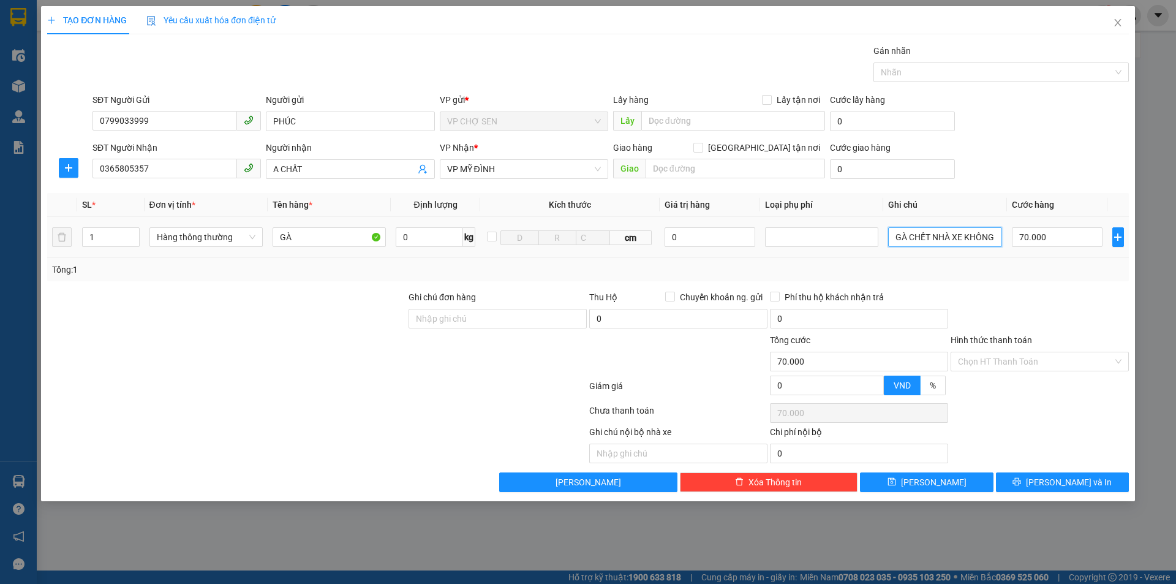
click at [966, 232] on input "GÀ CHẾT NHÀ XE KHÔNG CHỊU TRCHS NHIỆM" at bounding box center [944, 237] width 113 height 20
click at [952, 238] on input "GÀ CHẾT NHÀ XE KHÔNG CHỊU TRCH NHIỆM" at bounding box center [944, 237] width 113 height 20
type input "GÀ CHẾT NHÀ XE KHÔNG CHỊU TRÁCH NHIỆM"
click at [1061, 485] on span "[PERSON_NAME] và In" at bounding box center [1069, 481] width 86 height 13
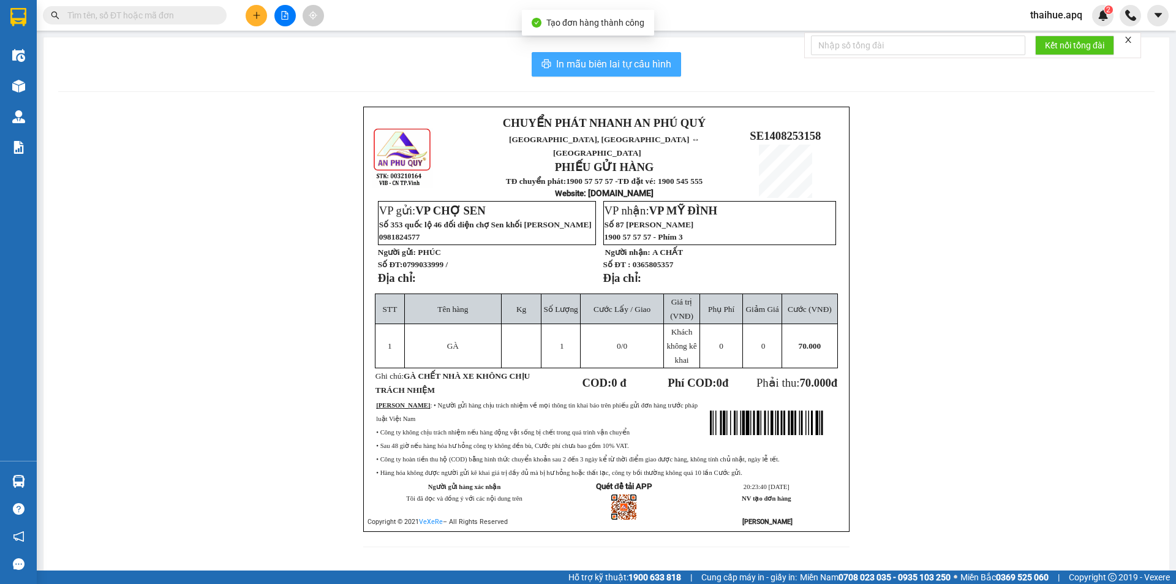
click at [595, 64] on span "In mẫu biên lai tự cấu hình" at bounding box center [613, 63] width 115 height 15
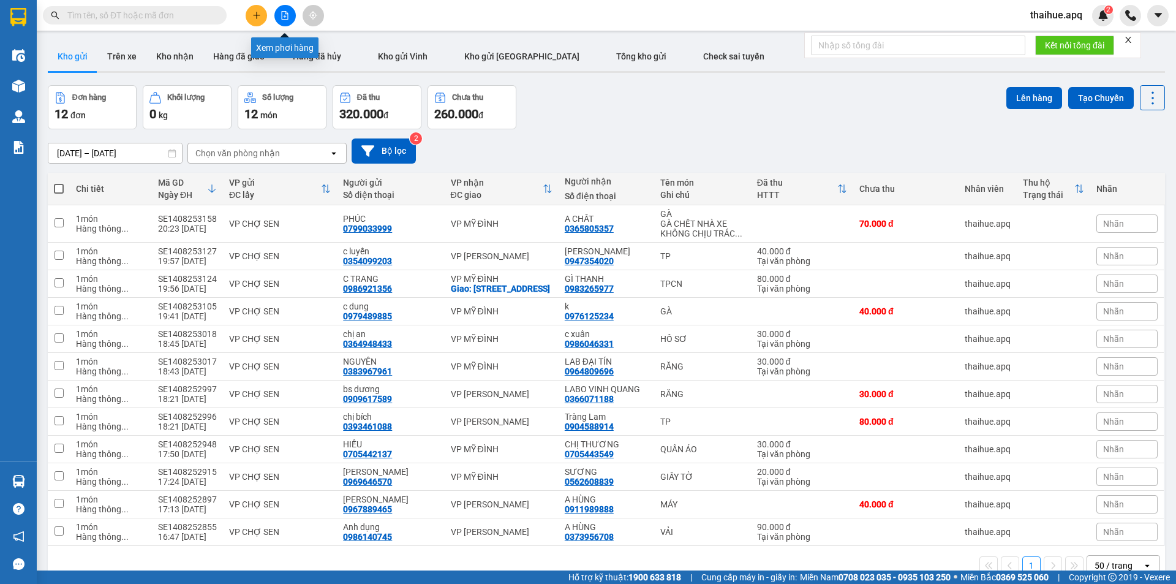
click at [284, 17] on icon "file-add" at bounding box center [285, 15] width 7 height 9
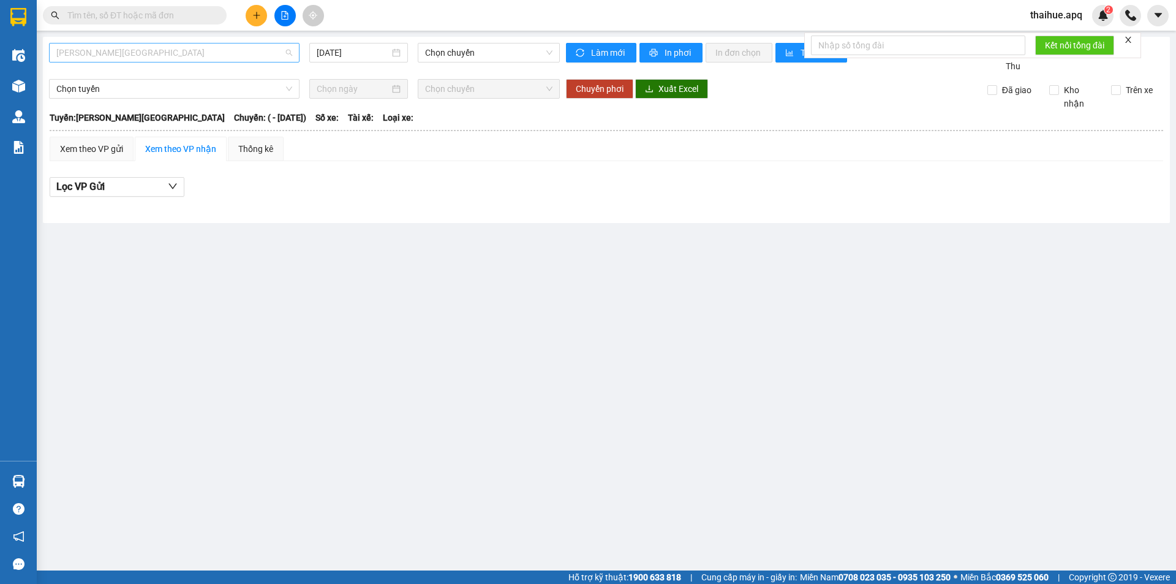
click at [211, 58] on span "[PERSON_NAME][GEOGRAPHIC_DATA]" at bounding box center [174, 52] width 236 height 18
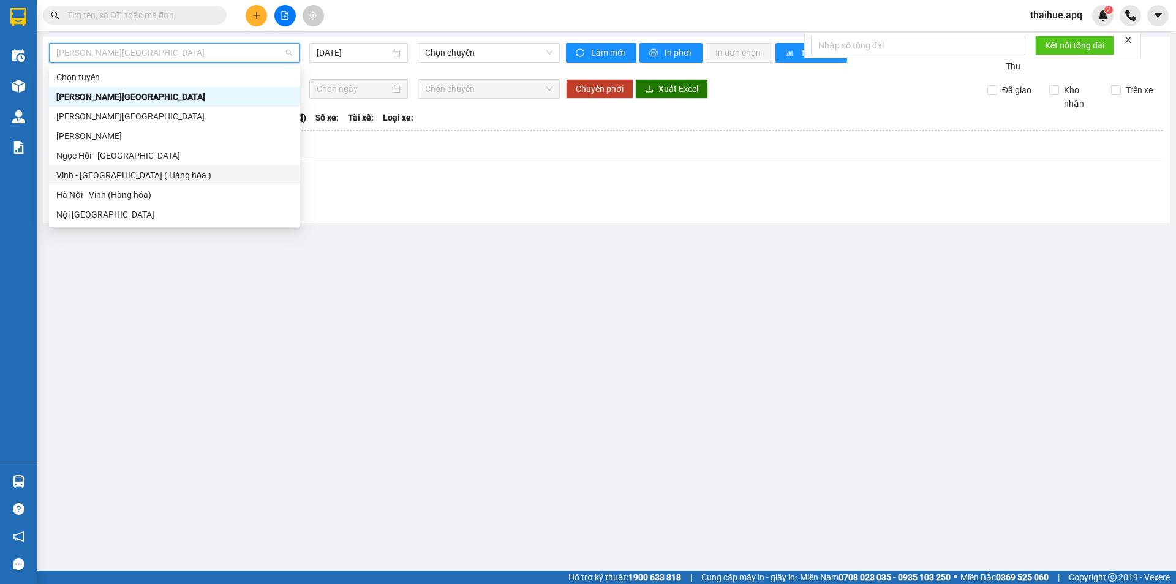
click at [110, 174] on div "Vinh - [GEOGRAPHIC_DATA] ( Hàng hóa )" at bounding box center [174, 174] width 236 height 13
type input "[DATE]"
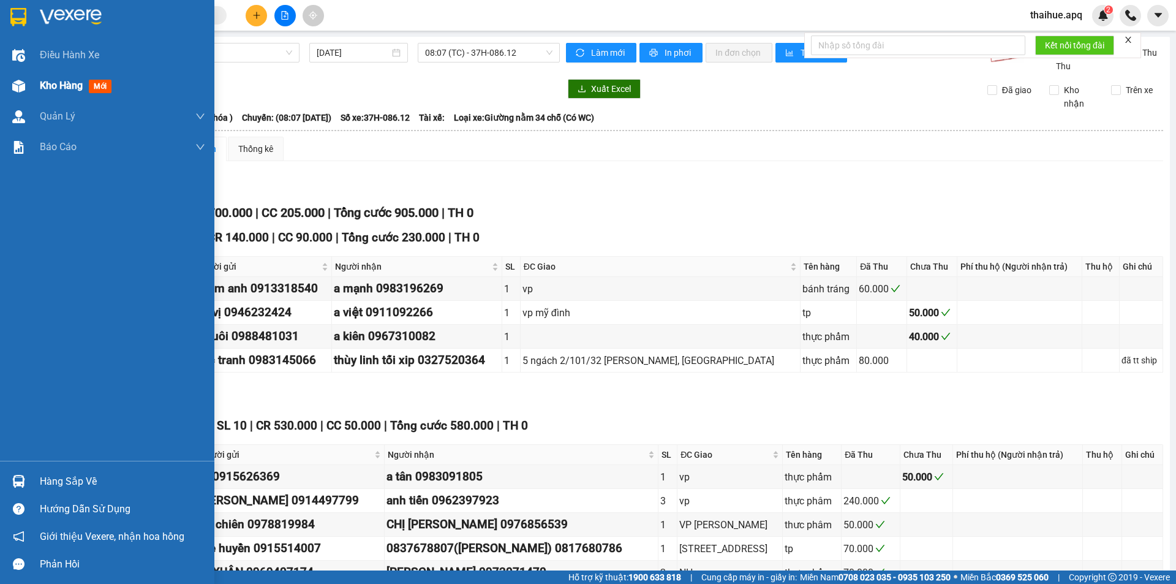
click at [77, 89] on span "Kho hàng" at bounding box center [61, 86] width 43 height 12
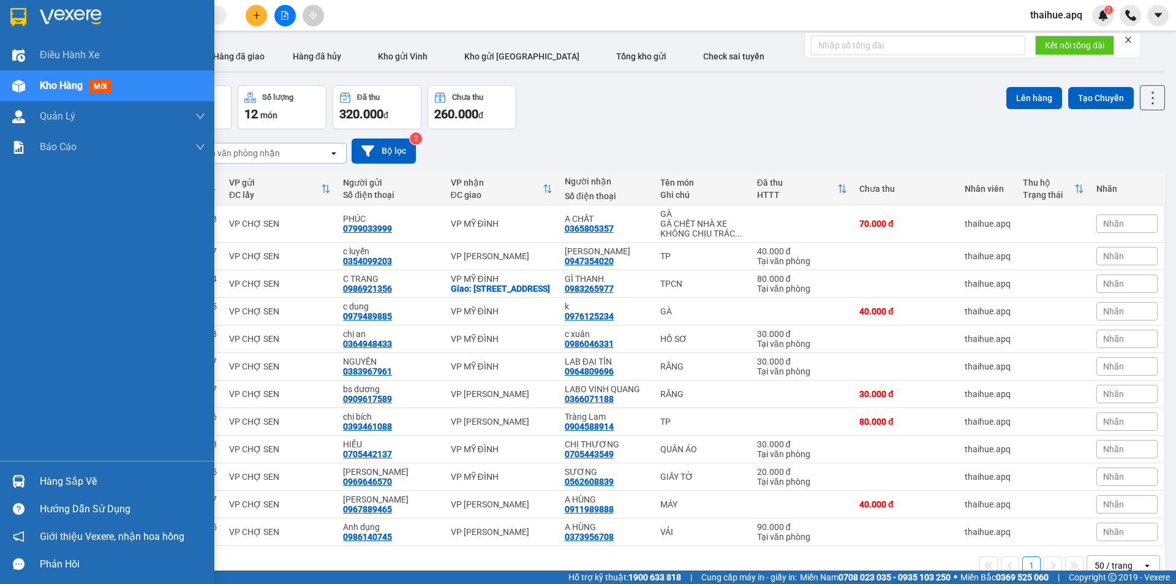
click at [70, 486] on div "Hàng sắp về" at bounding box center [122, 481] width 165 height 18
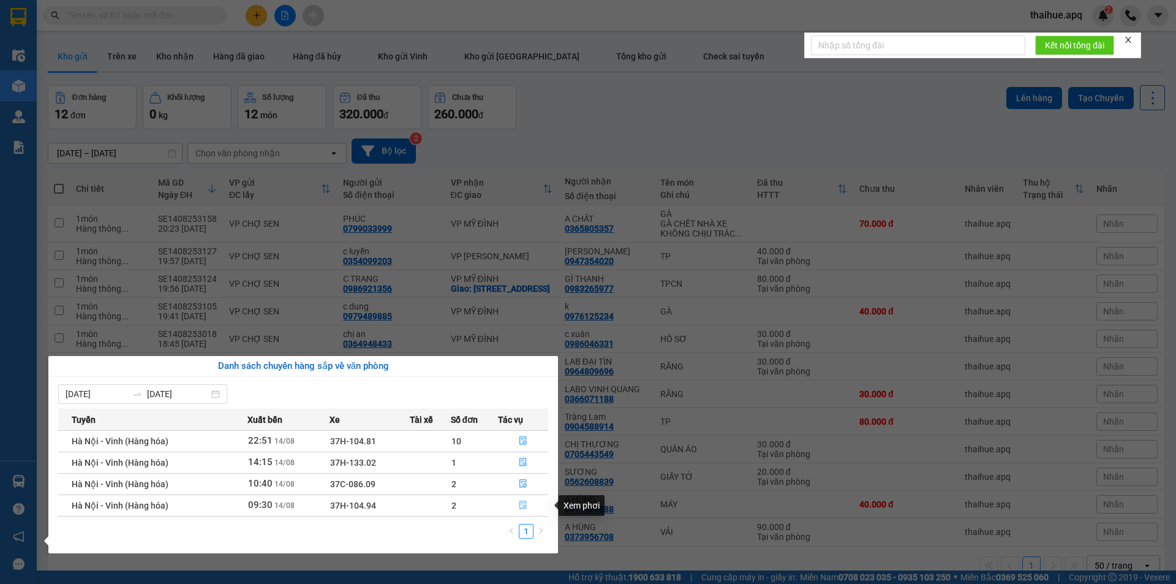
click at [523, 505] on icon "file-done" at bounding box center [523, 504] width 9 height 9
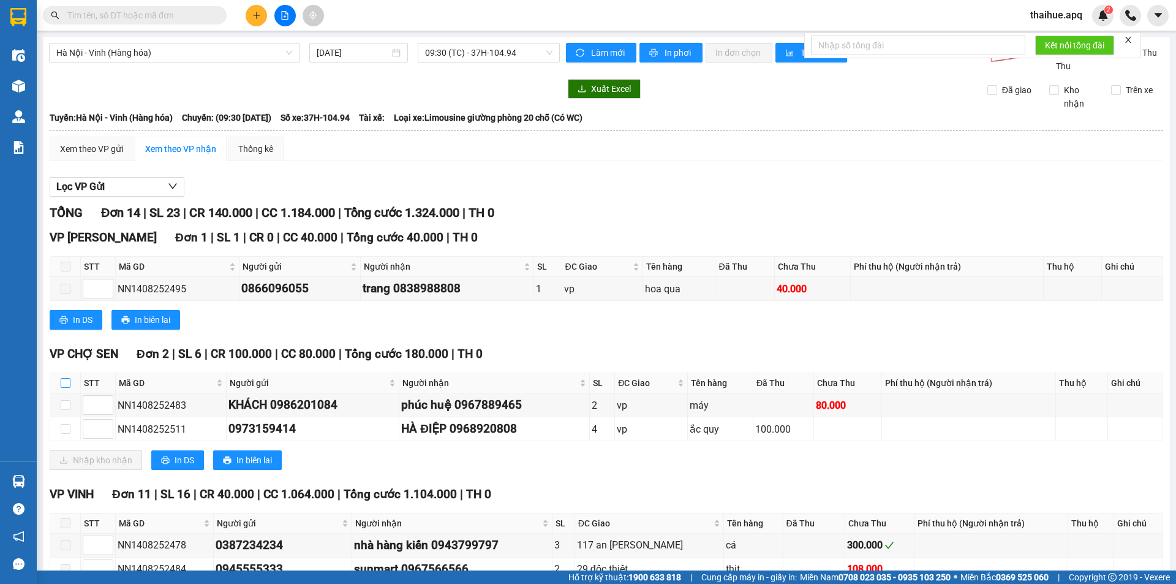
click at [66, 382] on input "checkbox" at bounding box center [66, 383] width 10 height 10
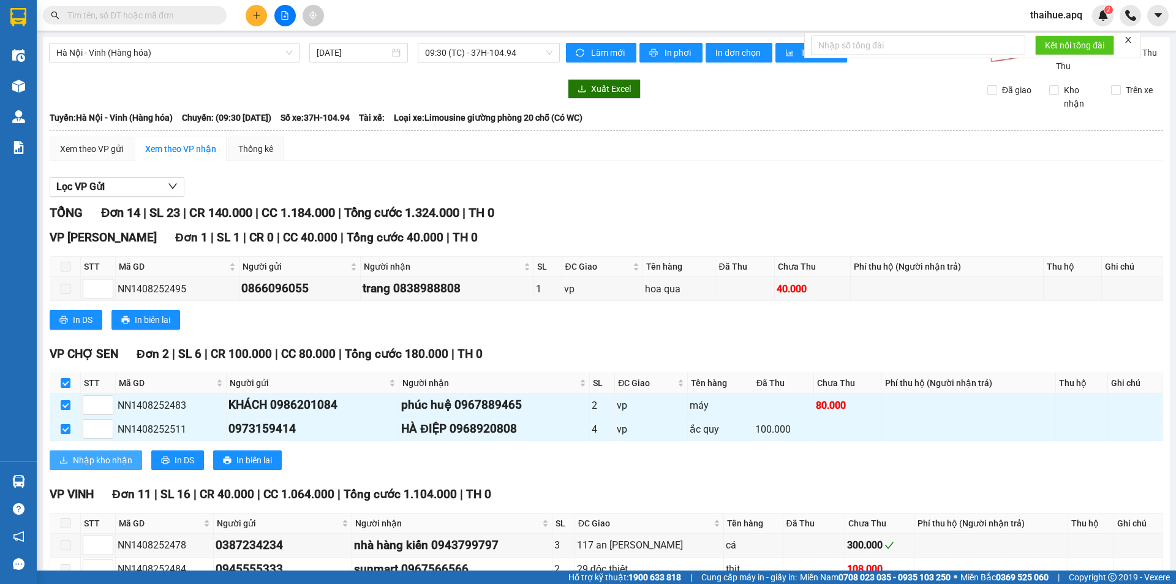
click at [102, 459] on span "Nhập kho nhận" at bounding box center [102, 459] width 59 height 13
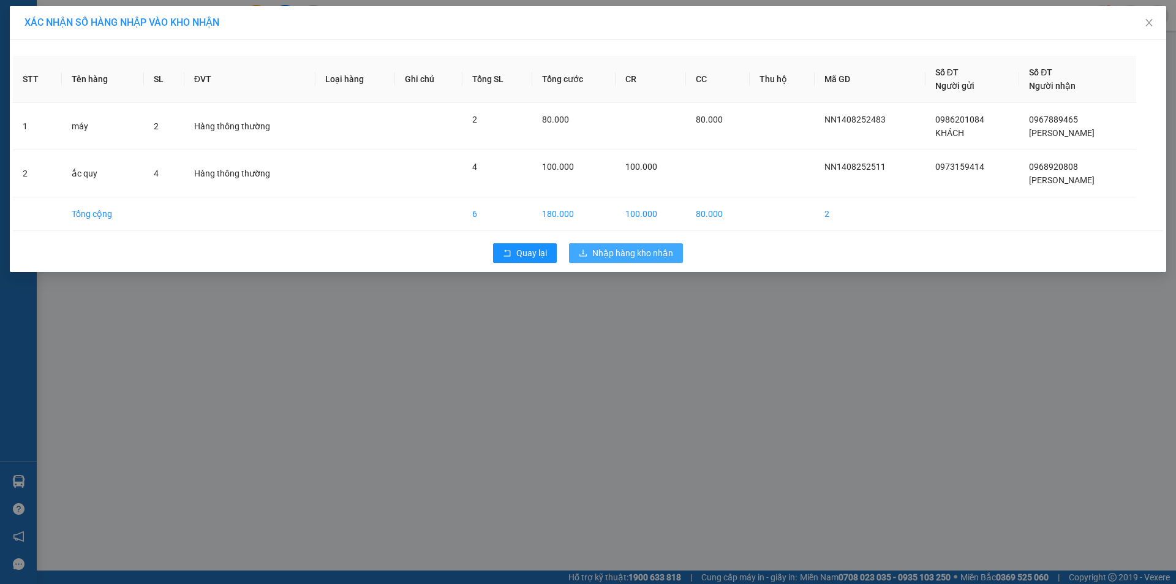
click at [627, 254] on span "Nhập hàng kho nhận" at bounding box center [632, 252] width 81 height 13
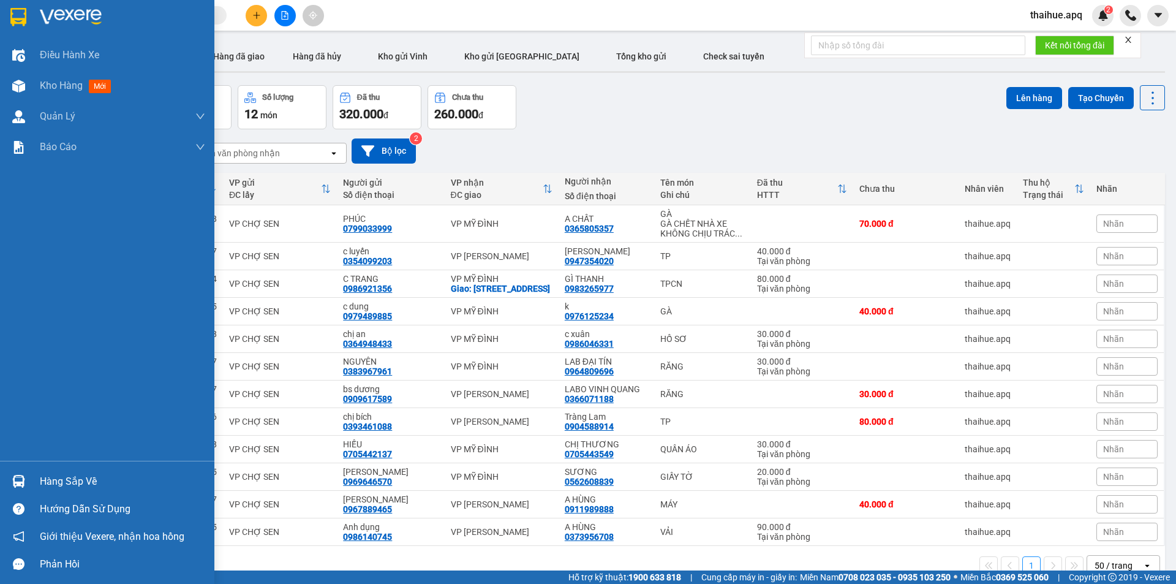
click at [45, 479] on div "Hàng sắp về" at bounding box center [122, 481] width 165 height 18
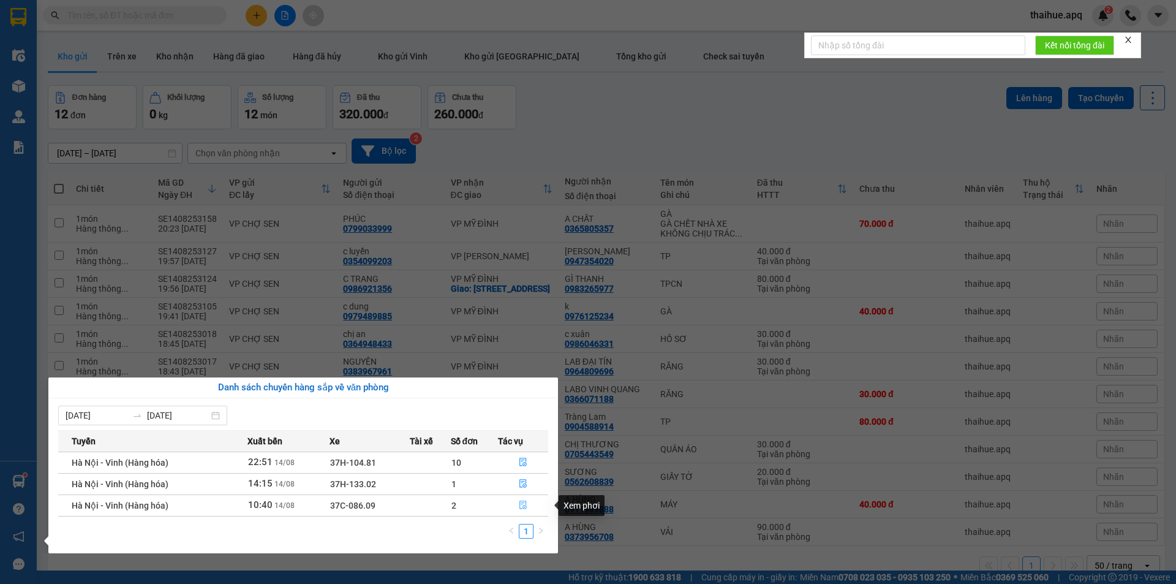
click at [524, 503] on icon "file-done" at bounding box center [523, 504] width 9 height 9
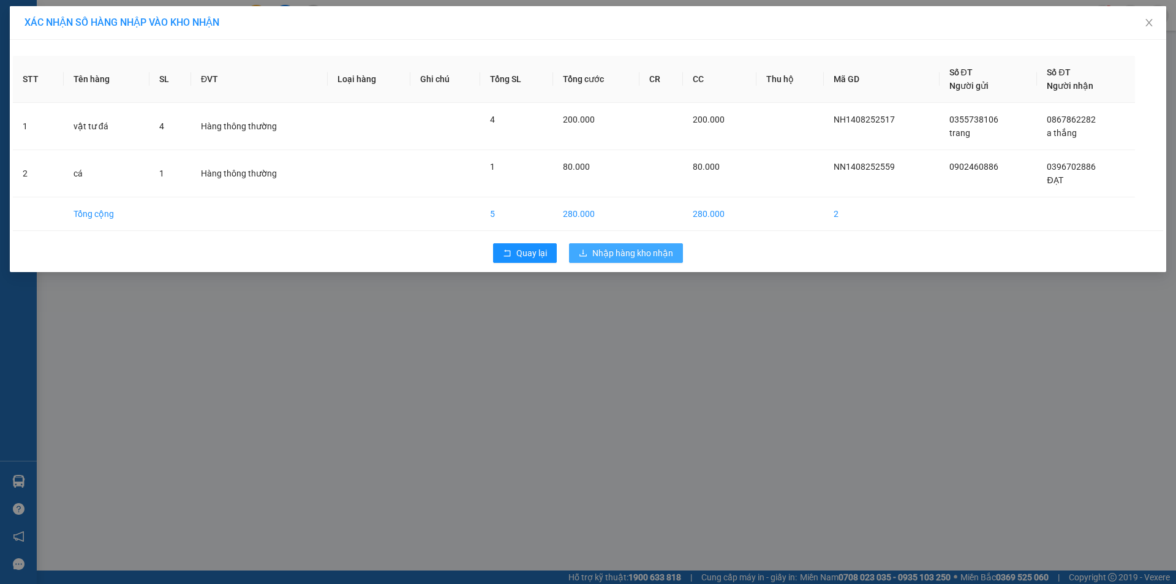
click at [610, 252] on span "Nhập hàng kho nhận" at bounding box center [632, 252] width 81 height 13
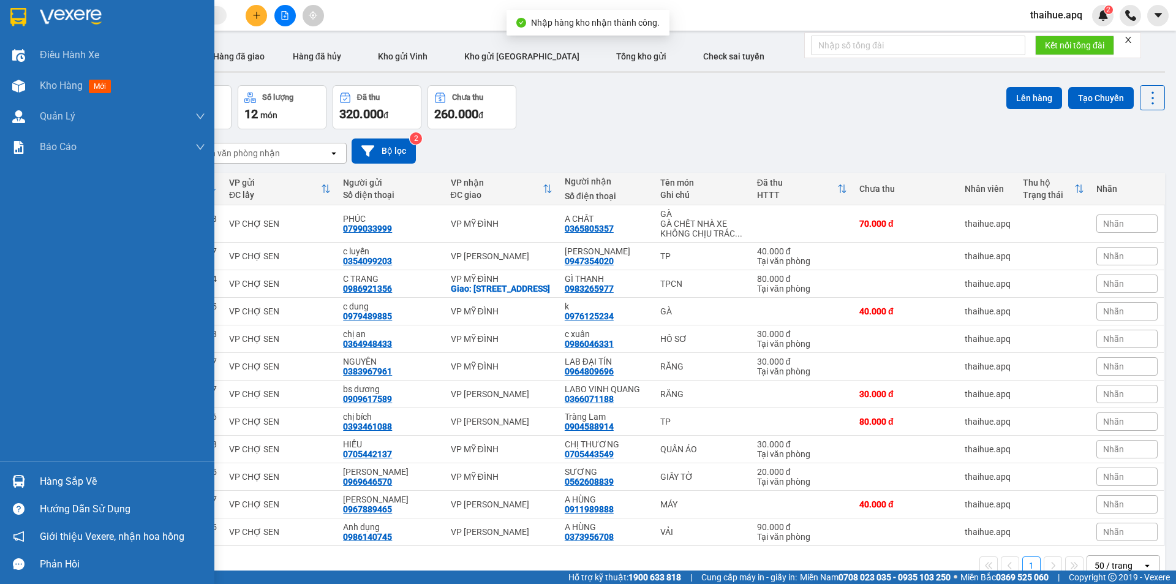
click at [66, 482] on div "Hàng sắp về" at bounding box center [122, 481] width 165 height 18
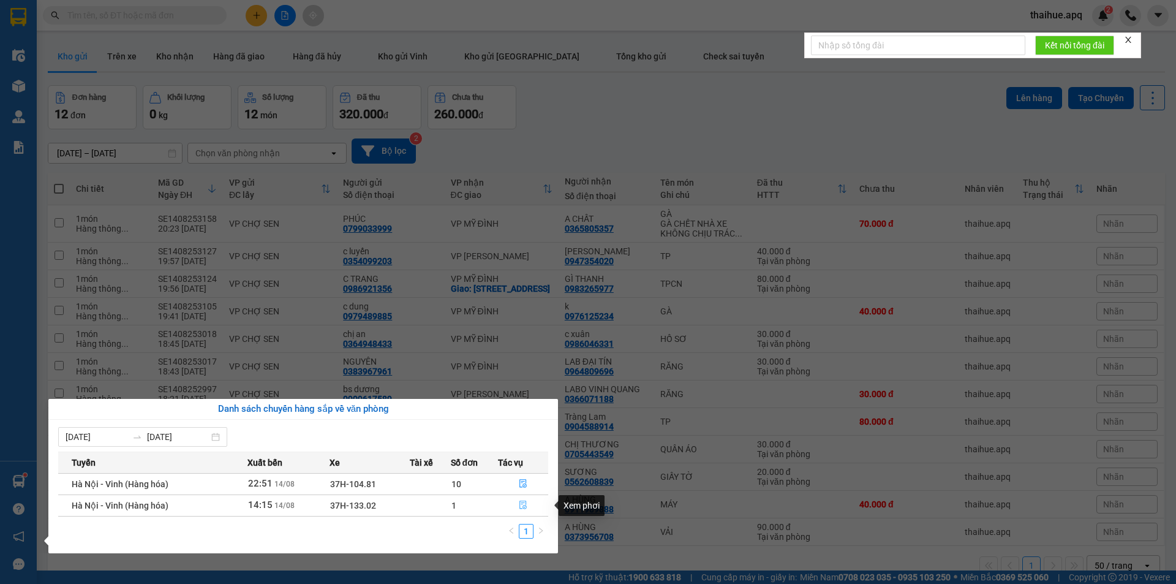
click at [519, 504] on icon "file-done" at bounding box center [523, 504] width 9 height 9
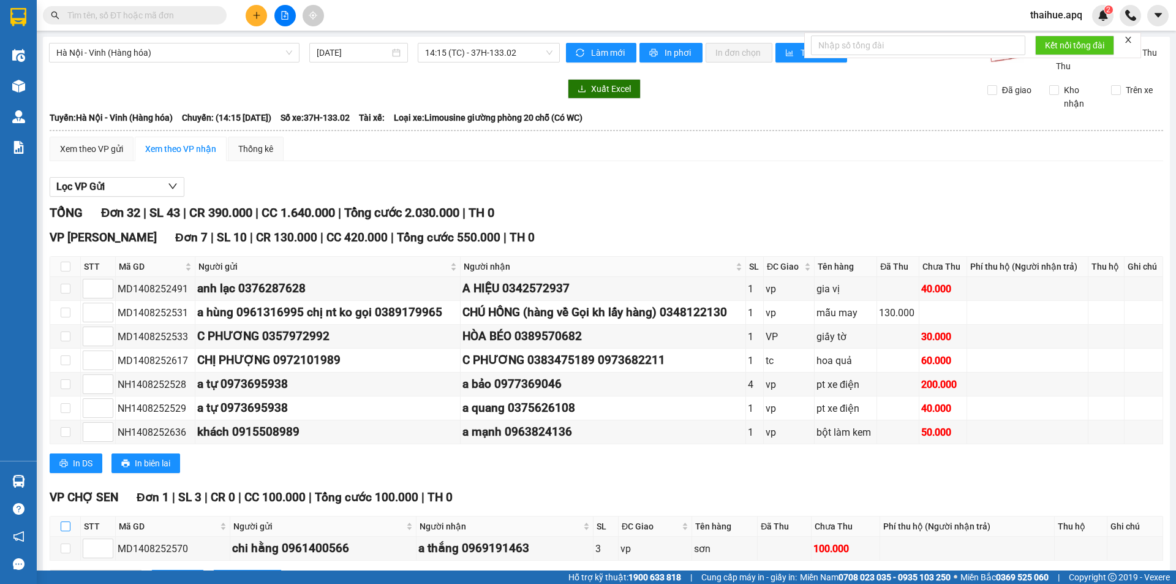
click at [64, 521] on input "checkbox" at bounding box center [66, 526] width 10 height 10
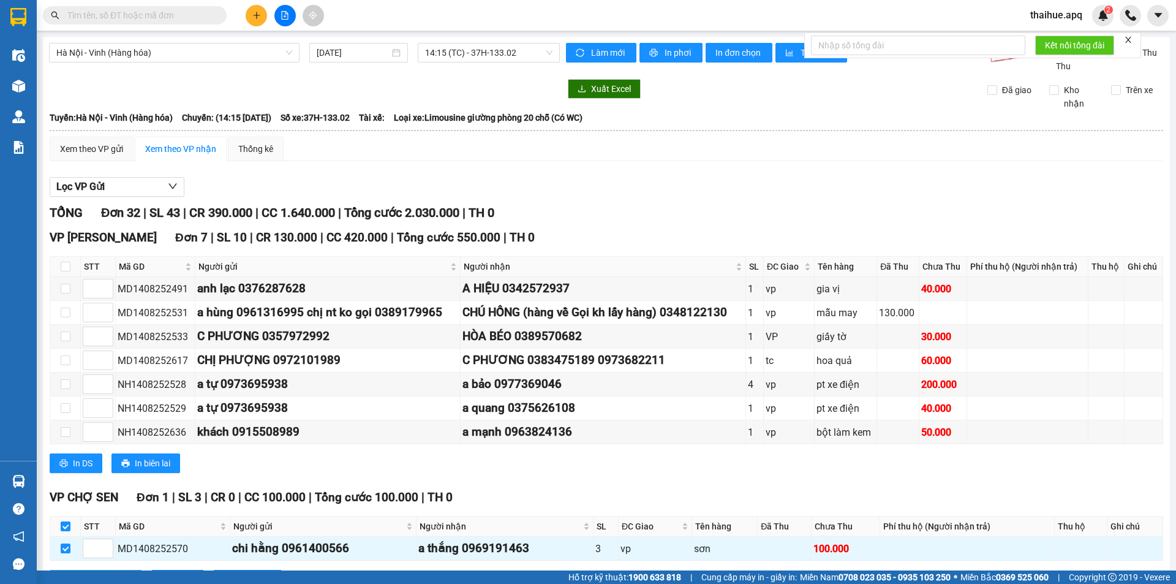
click at [97, 573] on span "Nhập kho nhận" at bounding box center [102, 579] width 59 height 13
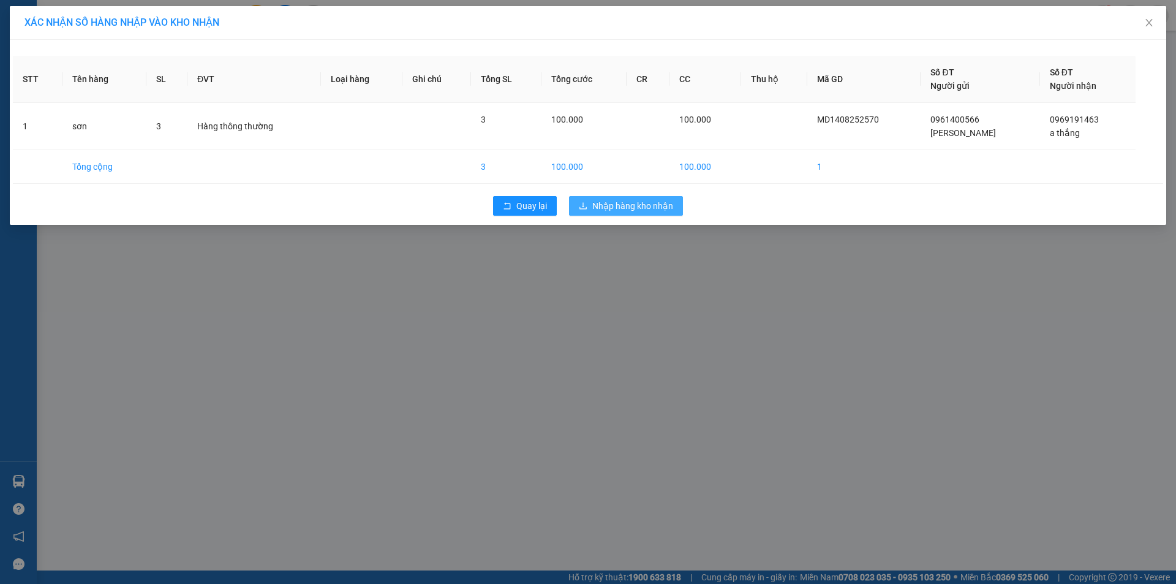
click at [626, 205] on span "Nhập hàng kho nhận" at bounding box center [632, 205] width 81 height 13
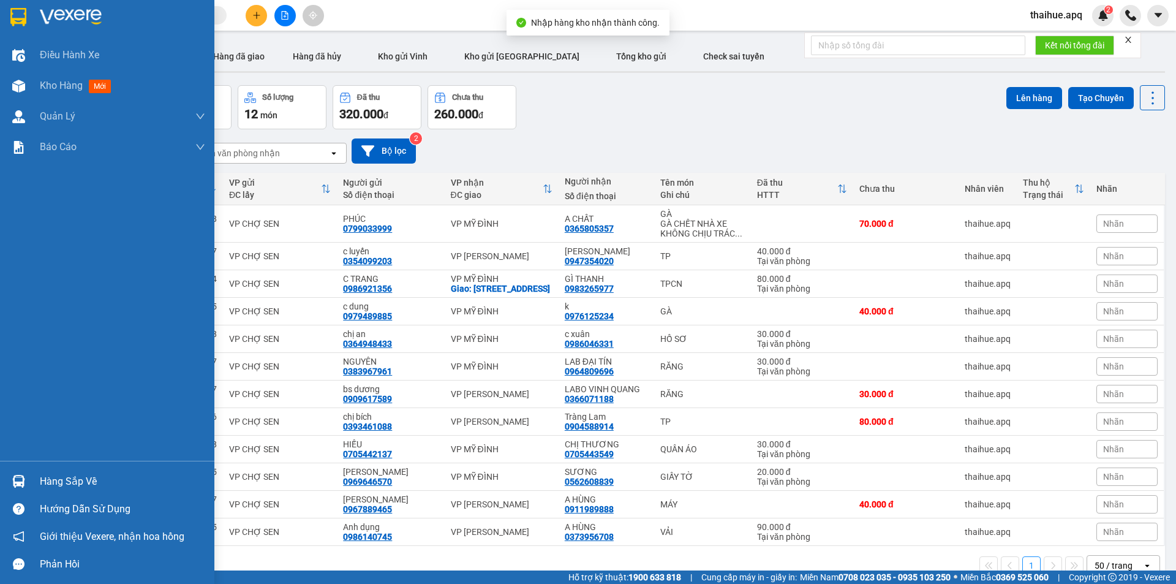
click at [37, 480] on div "Hàng sắp về" at bounding box center [107, 481] width 214 height 28
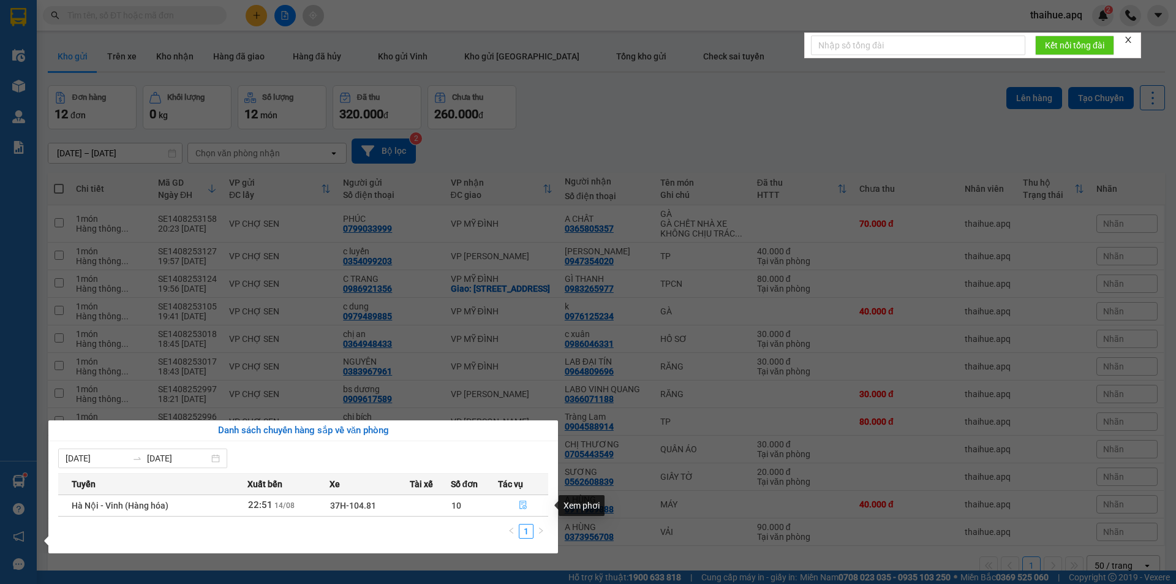
click at [524, 506] on icon "file-done" at bounding box center [522, 505] width 7 height 9
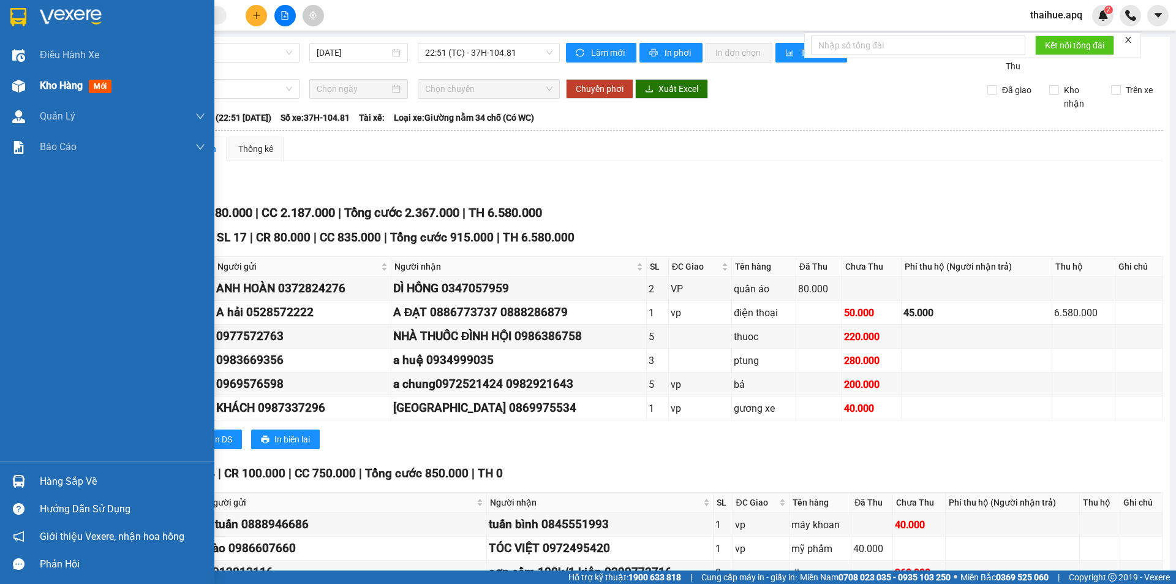
click at [66, 87] on span "Kho hàng" at bounding box center [61, 86] width 43 height 12
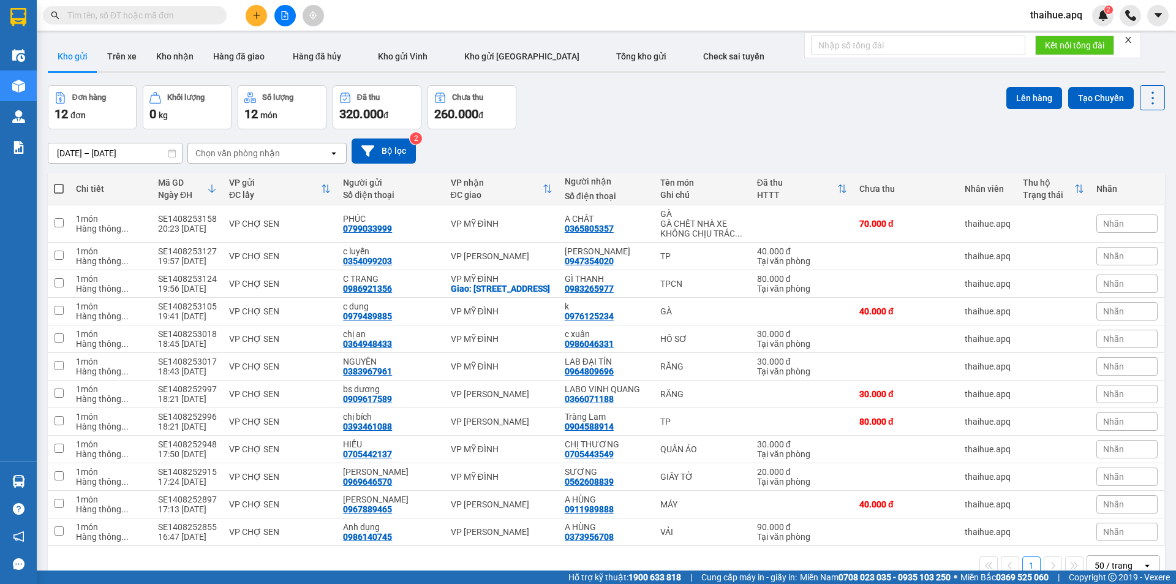
click at [308, 143] on div "Chọn văn phòng nhận" at bounding box center [258, 153] width 141 height 20
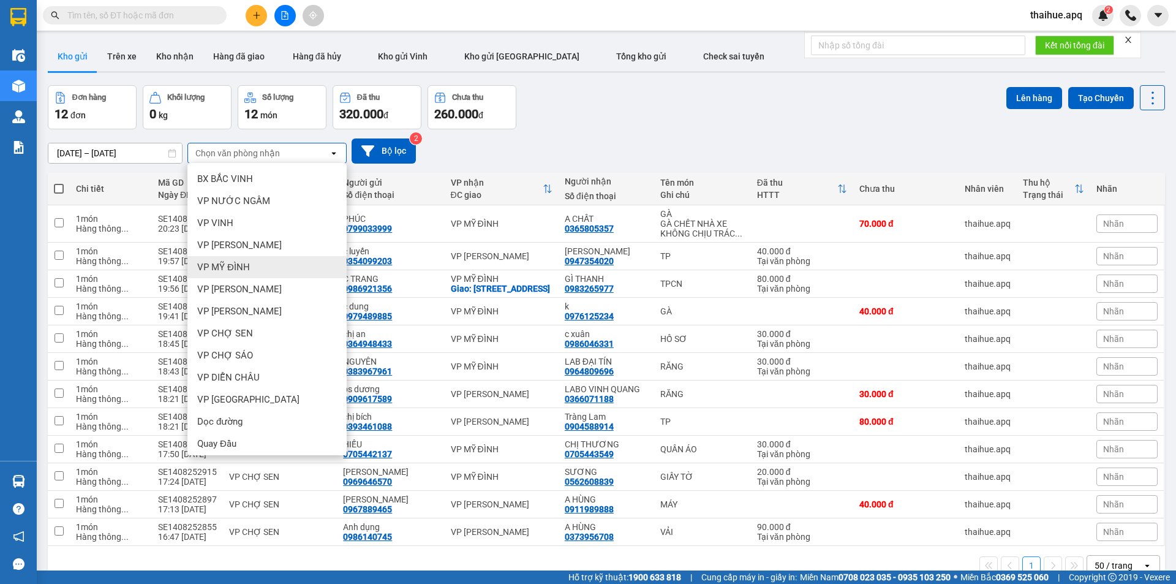
click at [244, 261] on span "VP MỸ ĐÌNH" at bounding box center [223, 267] width 53 height 12
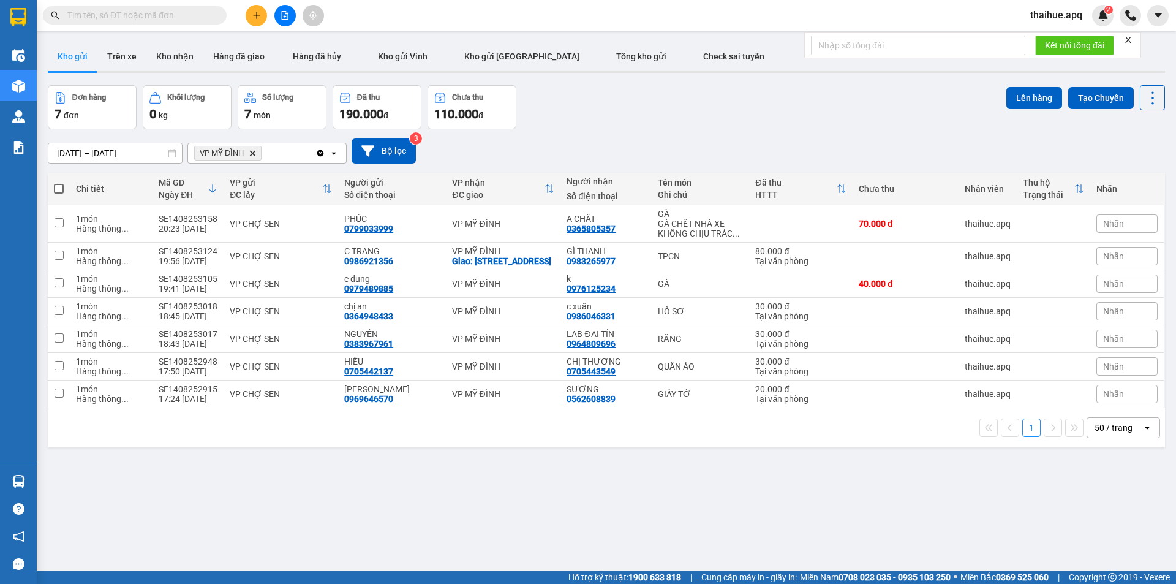
click at [55, 184] on span at bounding box center [59, 189] width 10 height 10
click at [59, 182] on input "checkbox" at bounding box center [59, 182] width 0 height 0
checkbox input "true"
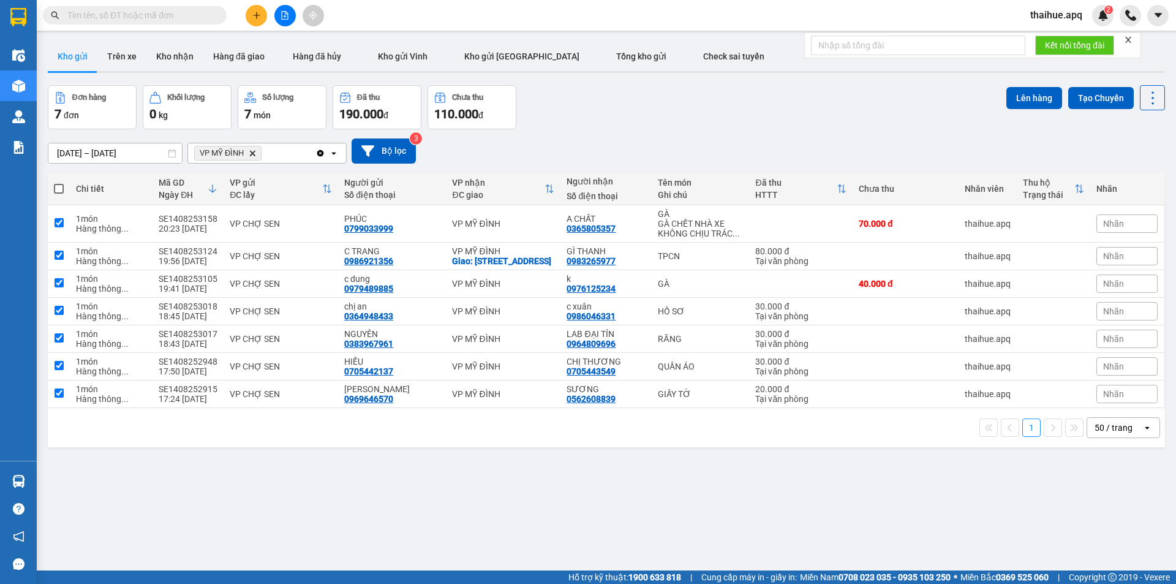
checkbox input "true"
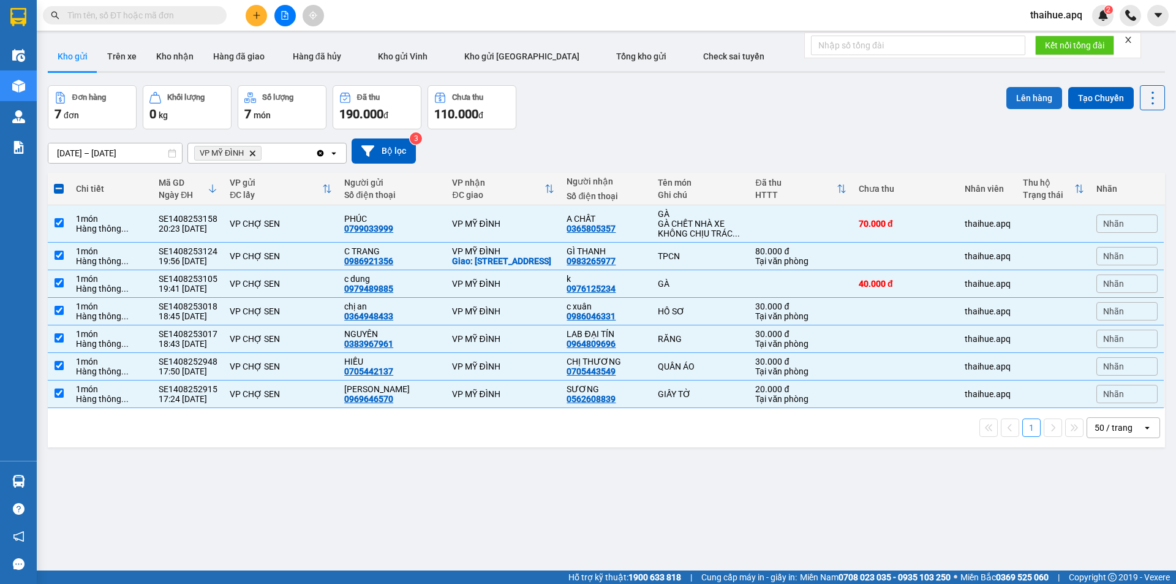
click at [1026, 97] on button "Lên hàng" at bounding box center [1034, 98] width 56 height 22
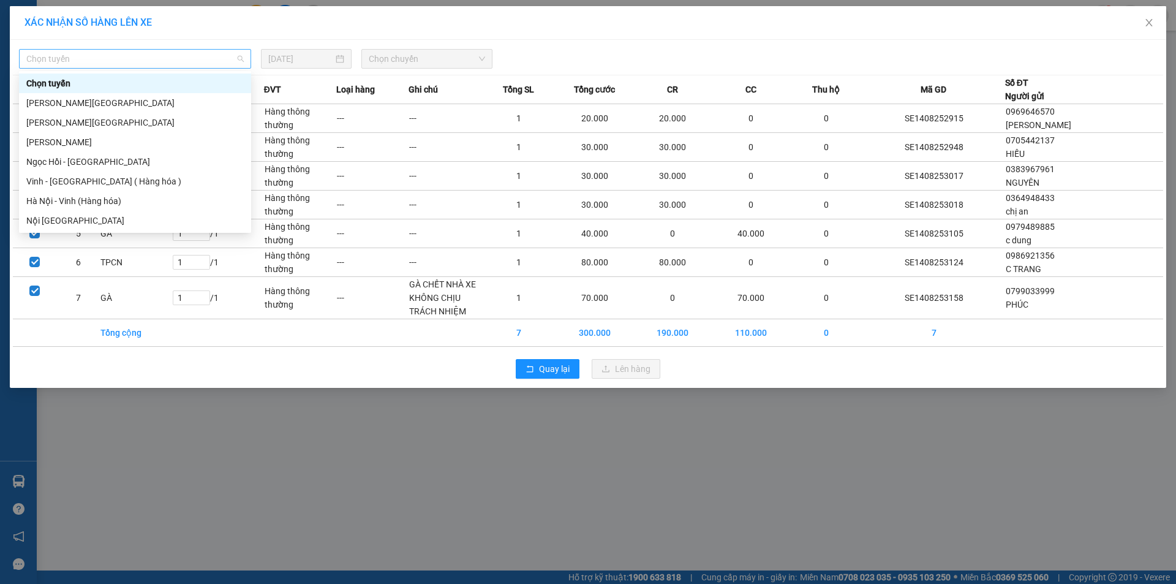
click at [133, 55] on span "Chọn tuyến" at bounding box center [134, 59] width 217 height 18
click at [72, 184] on div "Vinh - [GEOGRAPHIC_DATA] ( Hàng hóa )" at bounding box center [134, 181] width 217 height 13
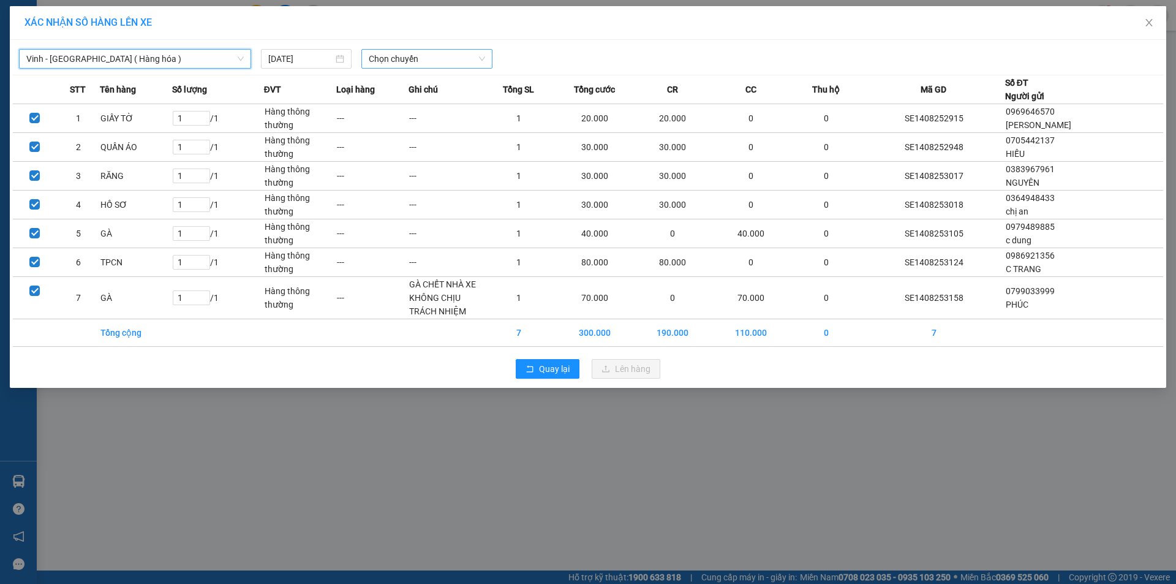
click at [451, 51] on span "Chọn chuyến" at bounding box center [427, 59] width 116 height 18
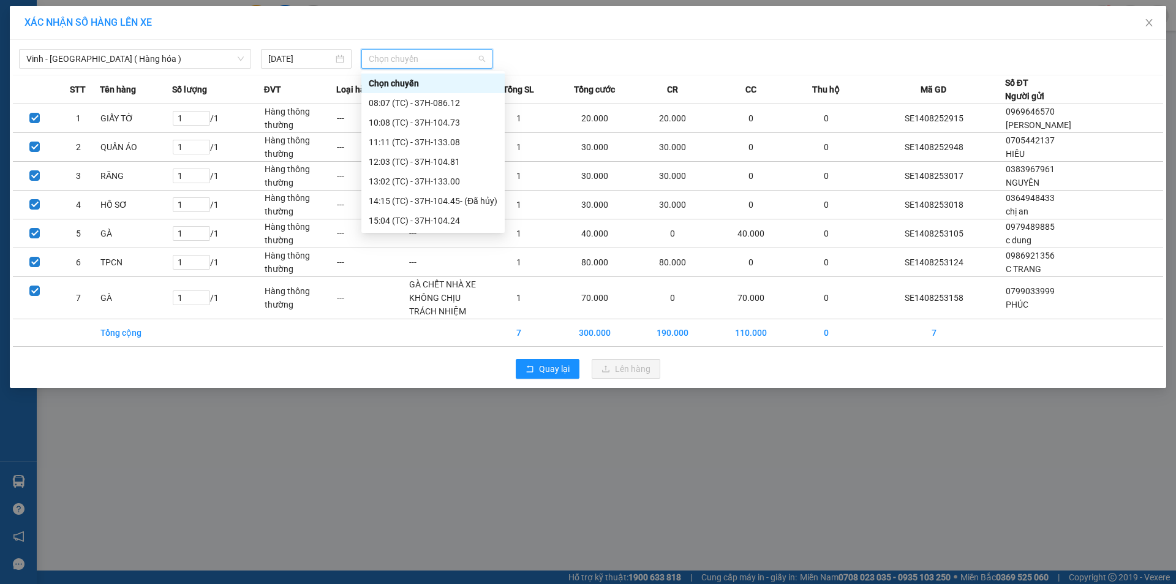
click at [446, 272] on div "22:10 (TC) - 37H-104.94" at bounding box center [433, 278] width 129 height 13
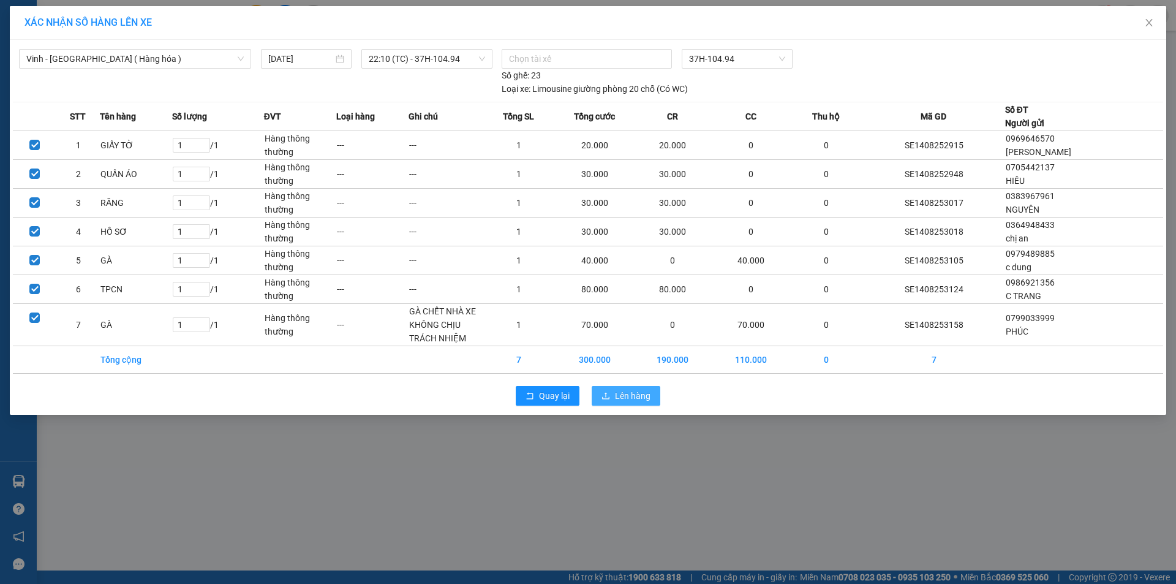
click at [629, 391] on span "Lên hàng" at bounding box center [633, 395] width 36 height 13
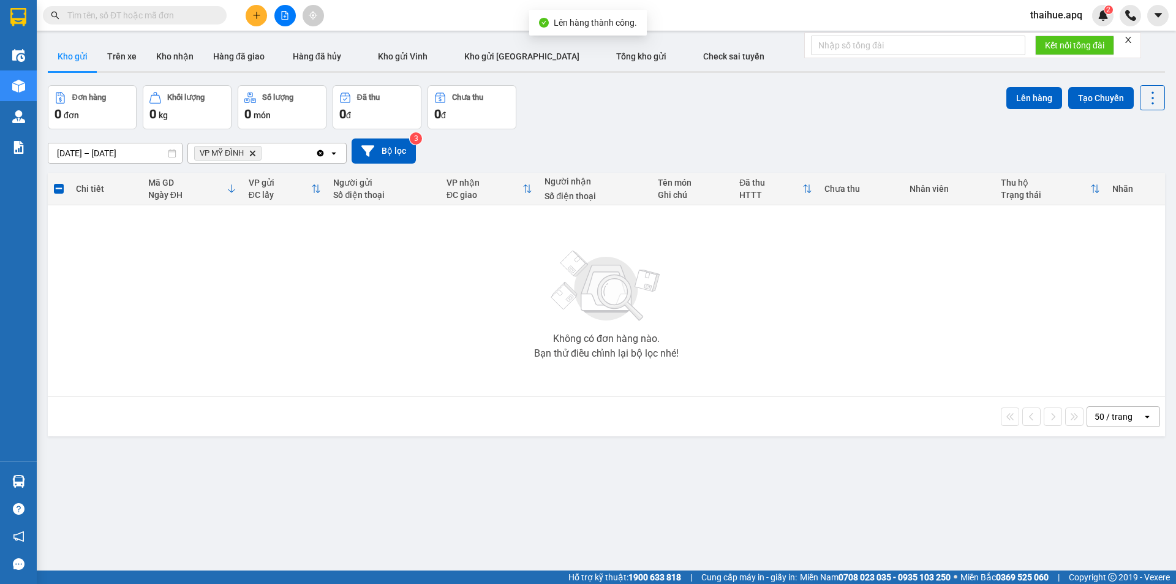
click at [255, 153] on icon "Delete" at bounding box center [252, 152] width 7 height 7
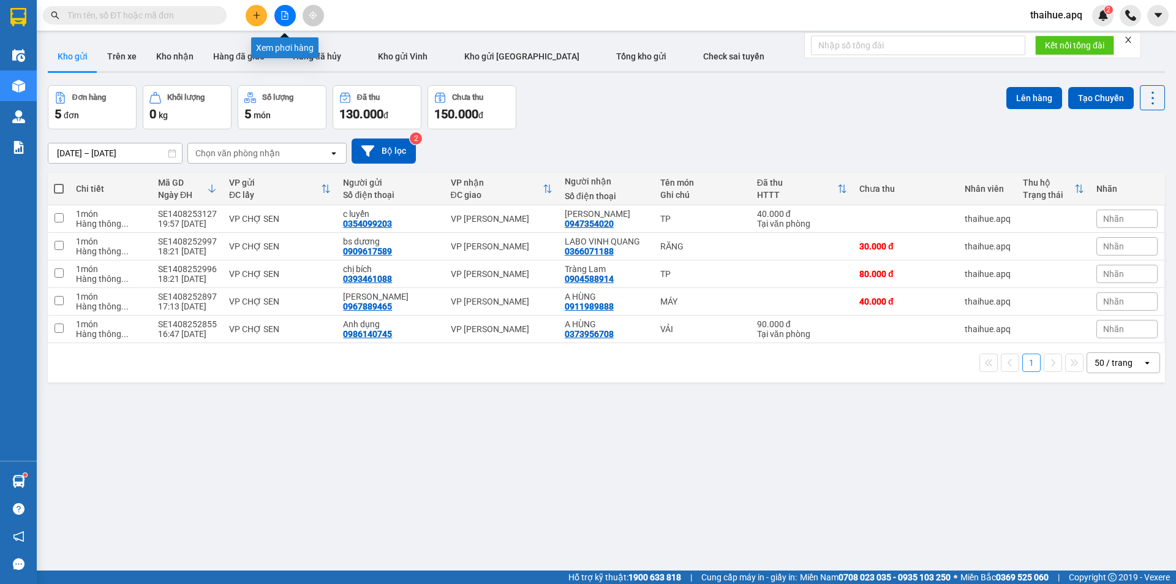
click at [282, 16] on icon "file-add" at bounding box center [285, 15] width 7 height 9
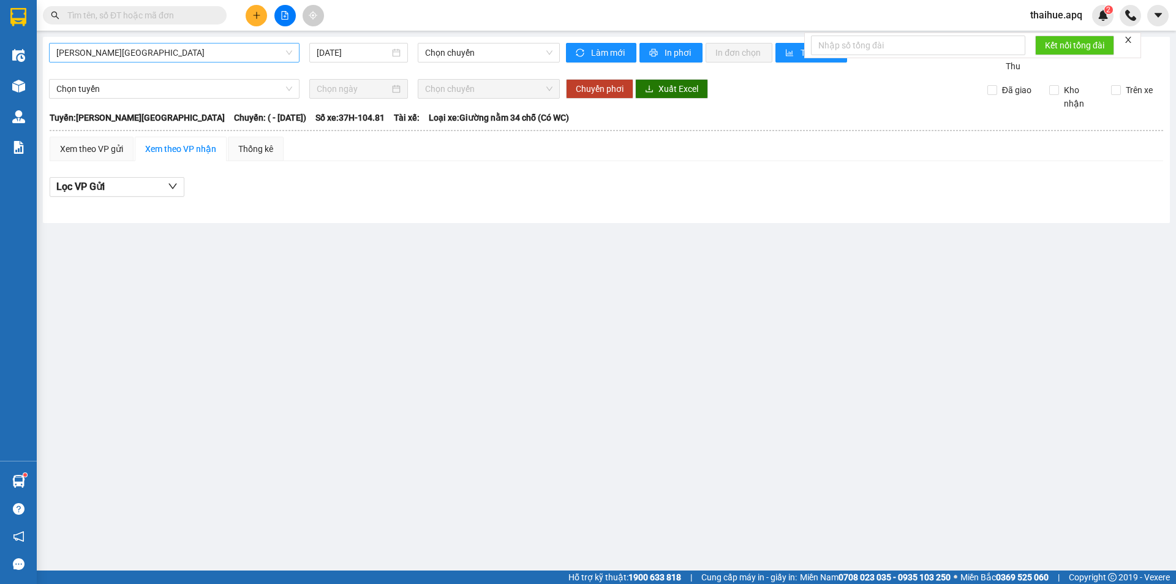
click at [148, 55] on span "[PERSON_NAME][GEOGRAPHIC_DATA]" at bounding box center [174, 52] width 236 height 18
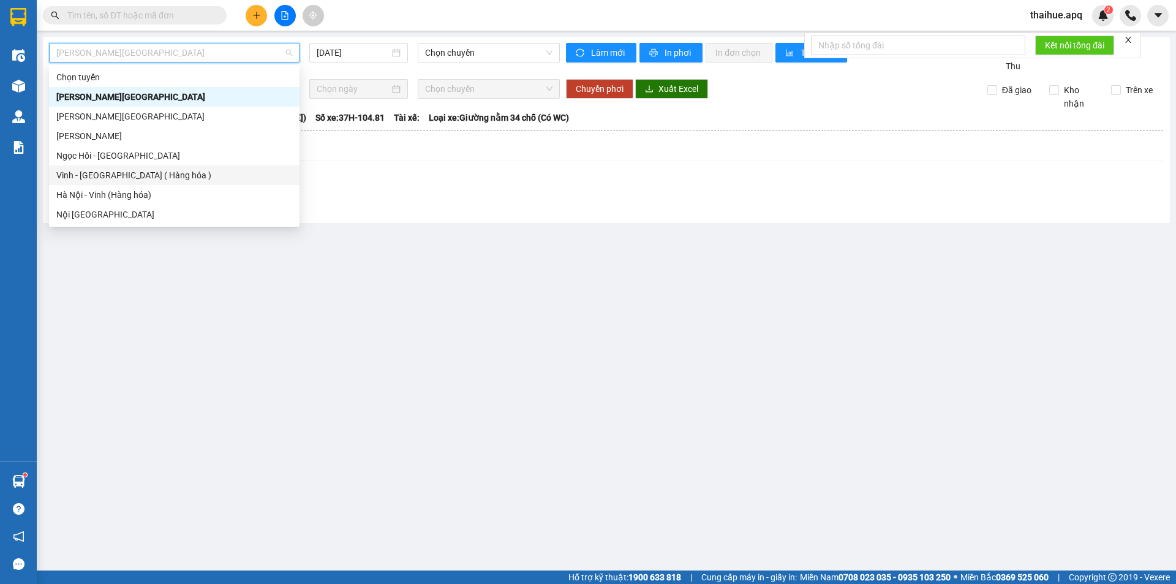
click at [90, 178] on div "Vinh - [GEOGRAPHIC_DATA] ( Hàng hóa )" at bounding box center [174, 174] width 236 height 13
type input "[DATE]"
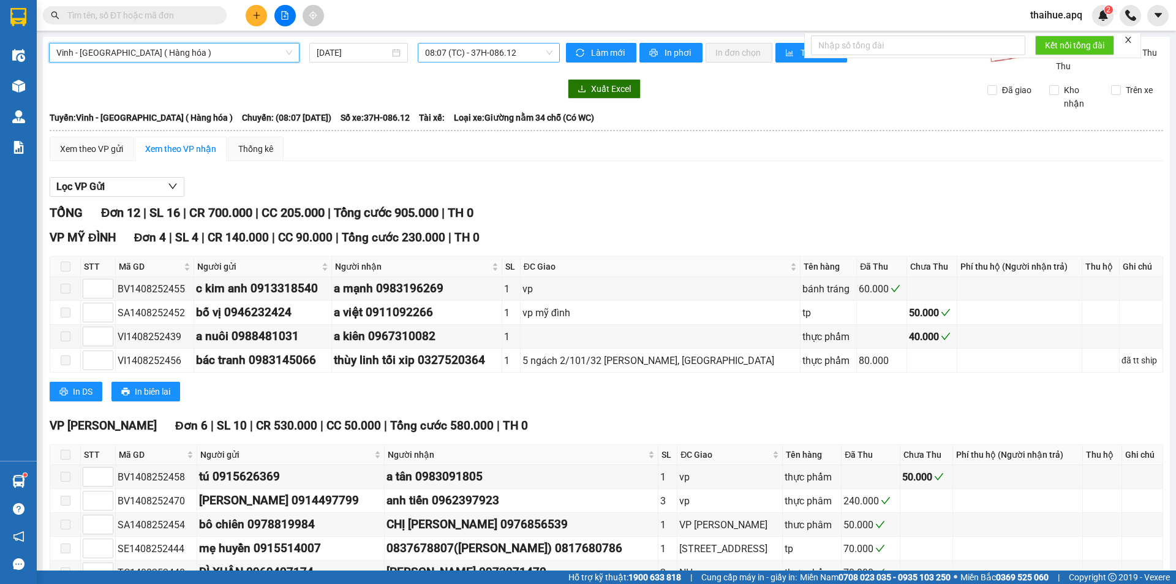
click at [530, 53] on span "08:07 (TC) - 37H-086.12" at bounding box center [488, 52] width 127 height 18
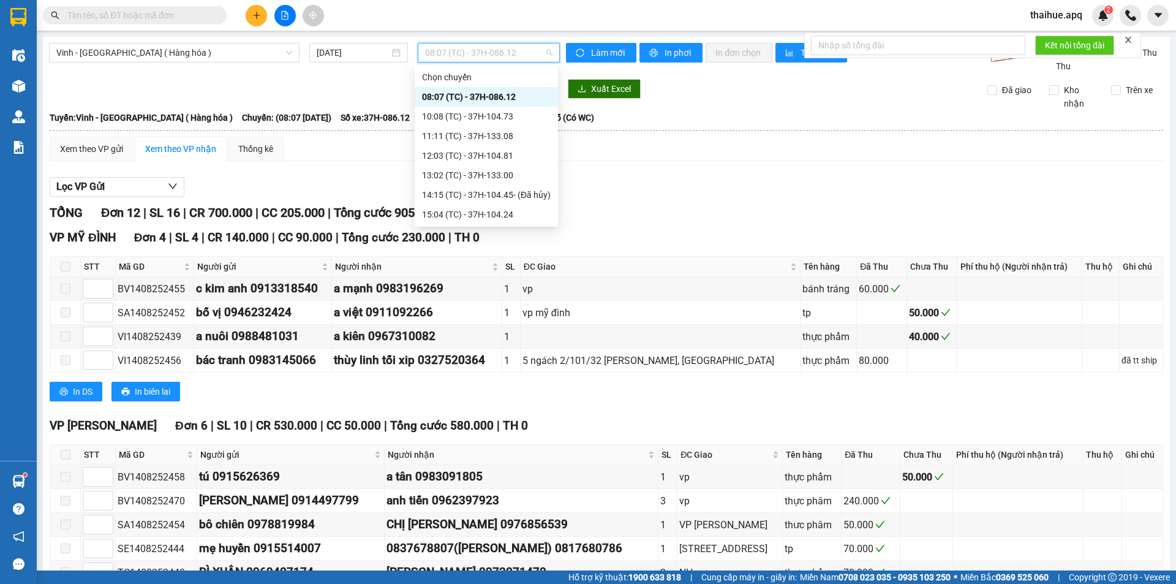
click at [502, 286] on div "23:05 (TC) - 37H-133.02" at bounding box center [486, 292] width 129 height 13
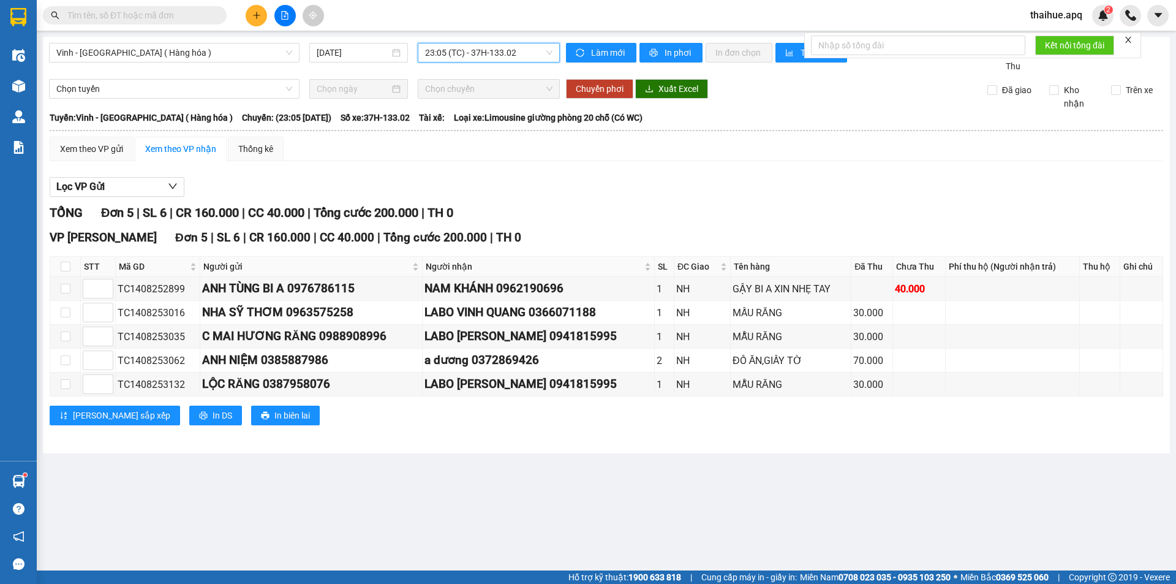
click at [527, 52] on span "23:05 (TC) - 37H-133.02" at bounding box center [488, 52] width 127 height 18
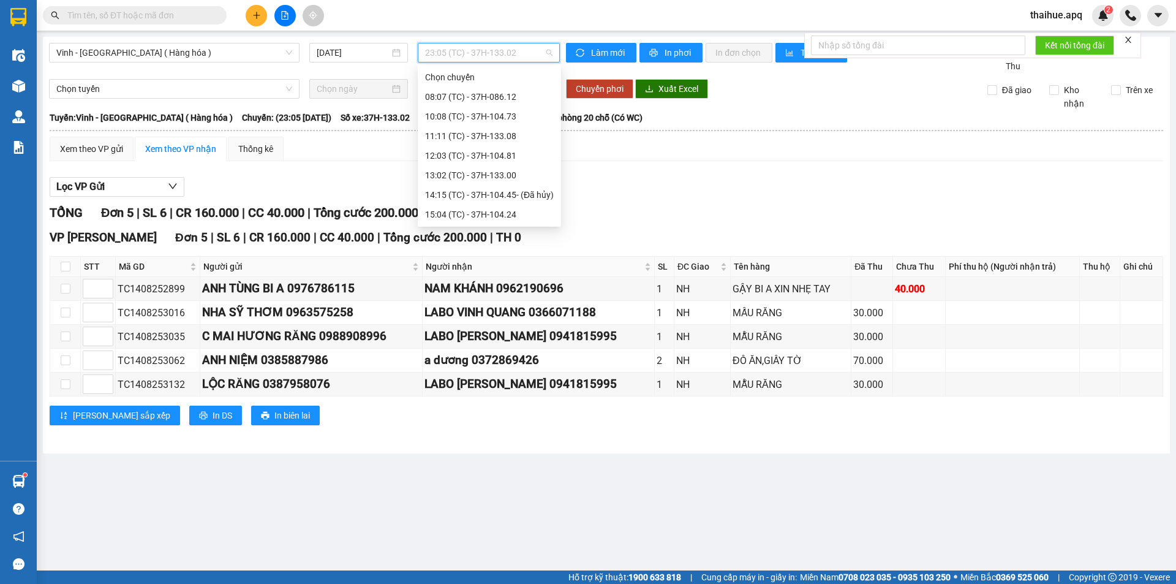
click at [505, 384] on div "23:18 (TC) - 37H-104.41" at bounding box center [489, 390] width 129 height 13
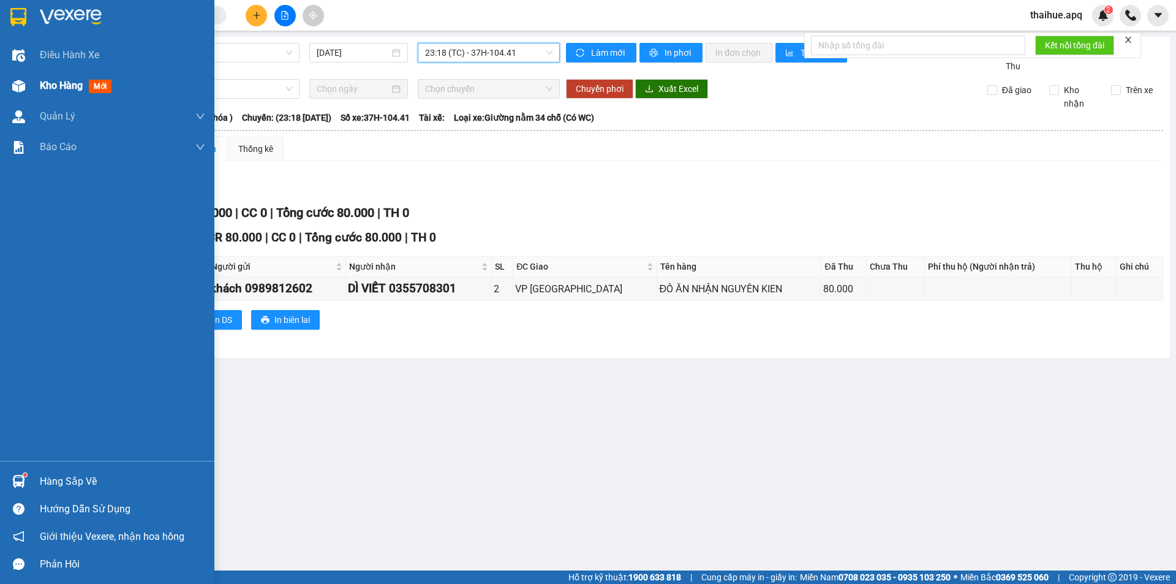
click at [38, 86] on div "Kho hàng mới" at bounding box center [107, 85] width 214 height 31
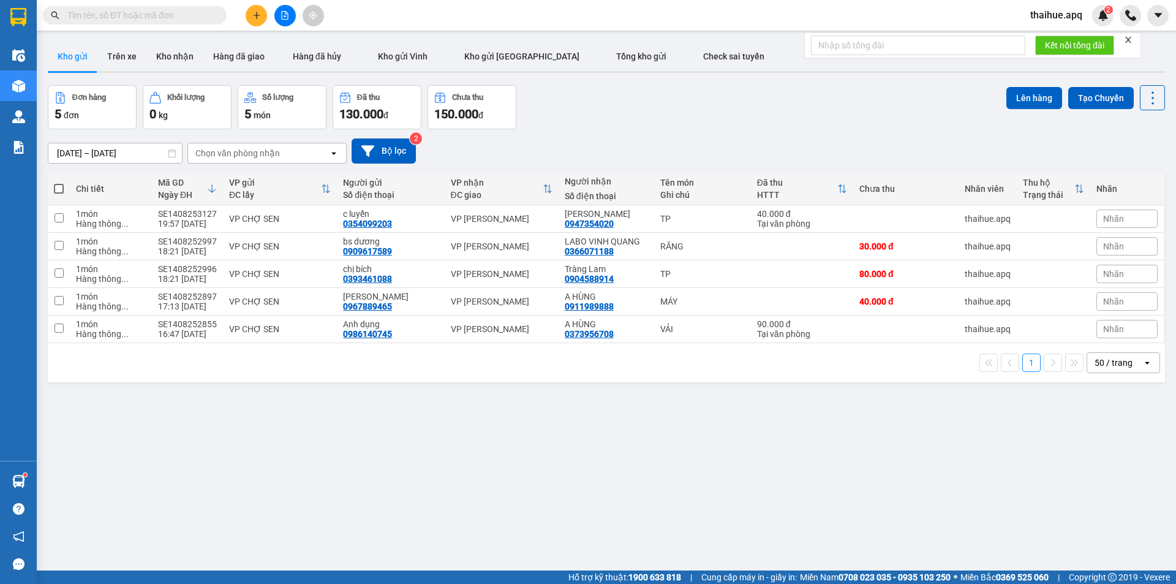
click at [304, 150] on div "Chọn văn phòng nhận" at bounding box center [258, 153] width 141 height 20
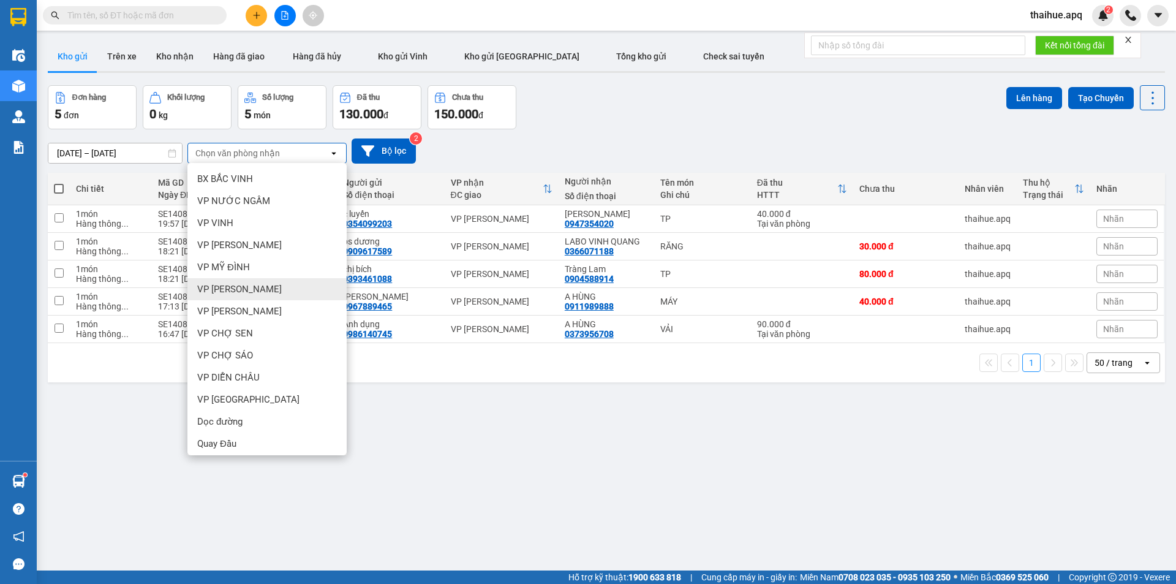
click at [244, 294] on span "VP [PERSON_NAME]" at bounding box center [239, 289] width 85 height 12
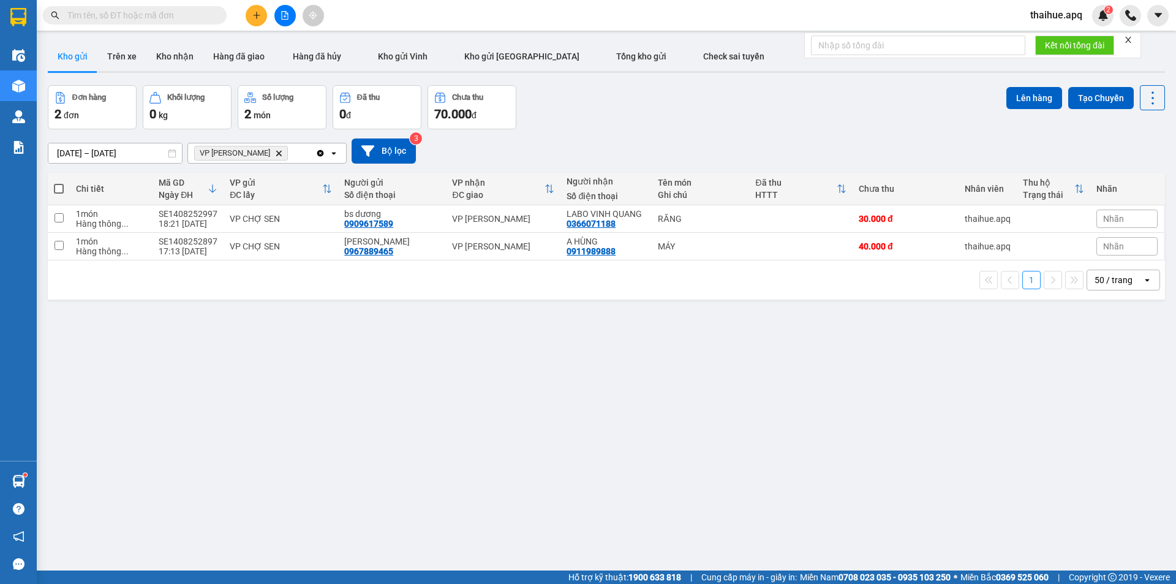
click at [58, 185] on span at bounding box center [59, 189] width 10 height 10
click at [59, 182] on input "checkbox" at bounding box center [59, 182] width 0 height 0
checkbox input "true"
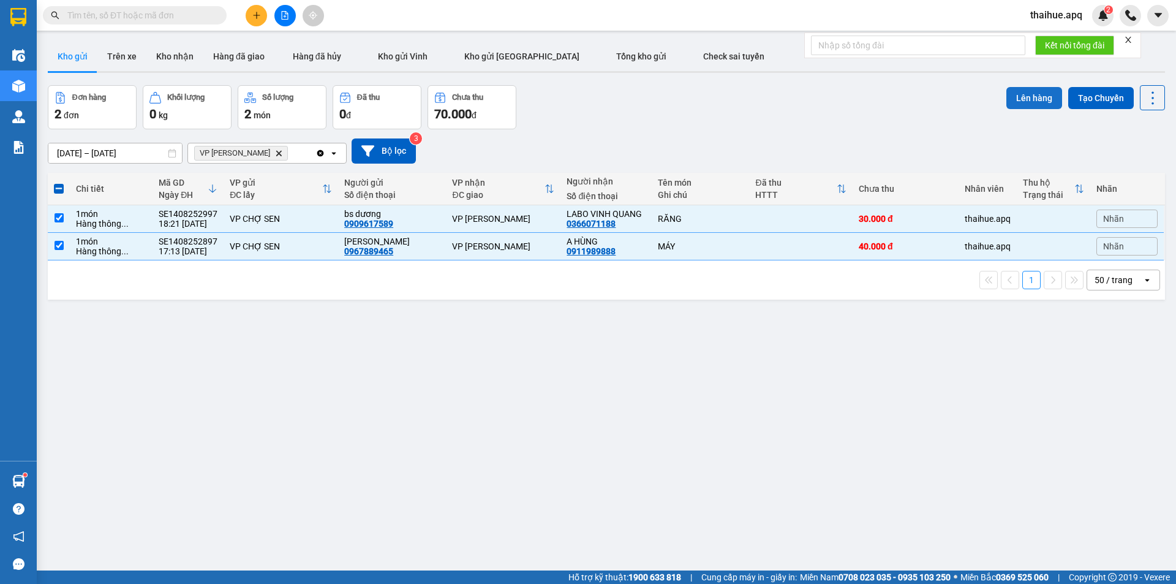
click at [1035, 96] on button "Lên hàng" at bounding box center [1034, 98] width 56 height 22
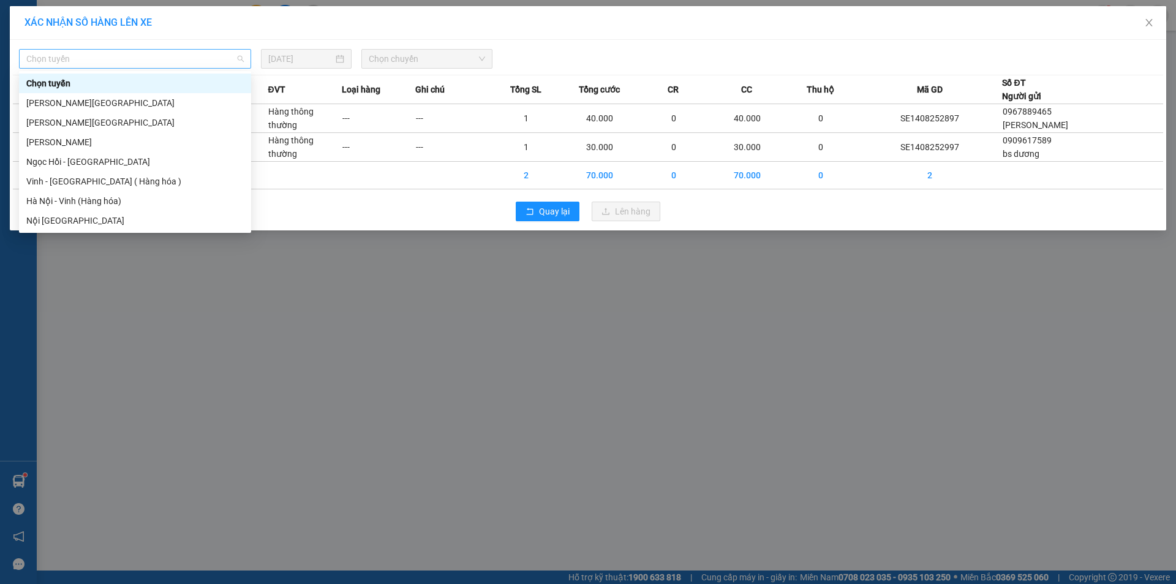
click at [154, 51] on span "Chọn tuyến" at bounding box center [134, 59] width 217 height 18
click at [63, 182] on div "Vinh - [GEOGRAPHIC_DATA] ( Hàng hóa )" at bounding box center [134, 181] width 217 height 13
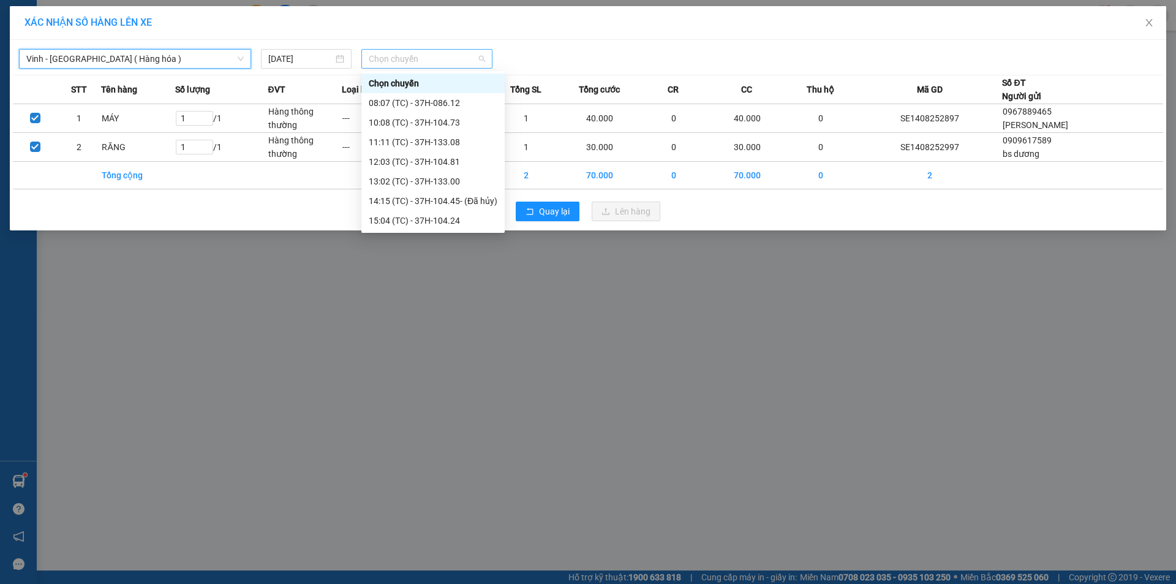
click at [442, 58] on span "Chọn chuyến" at bounding box center [427, 59] width 116 height 18
click at [442, 292] on div "23:05 (TC) - 37H-133.02" at bounding box center [433, 298] width 129 height 13
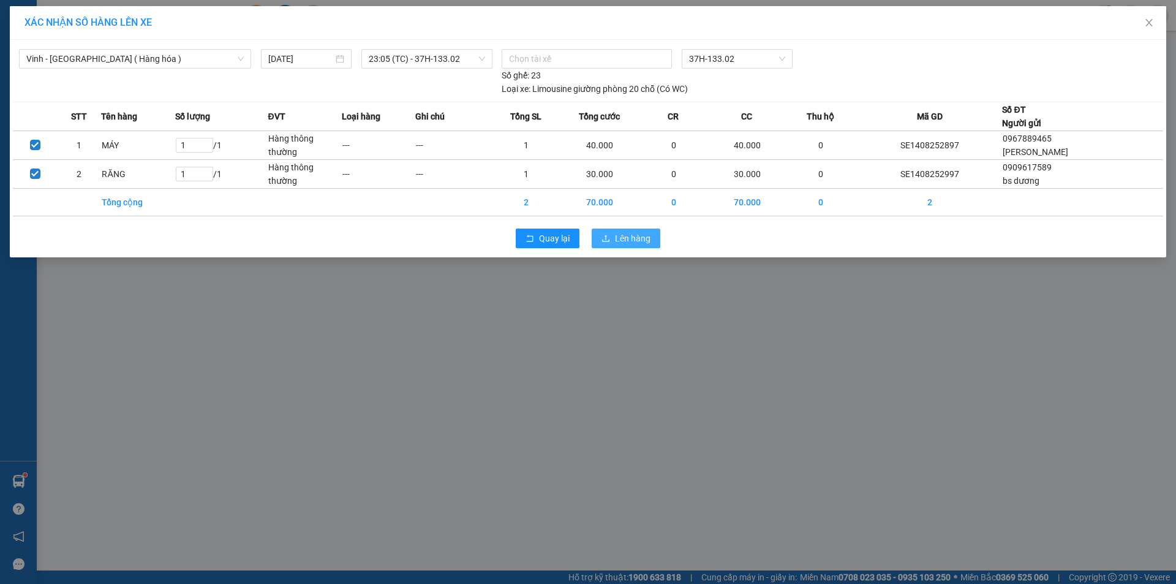
click at [628, 237] on span "Lên hàng" at bounding box center [633, 237] width 36 height 13
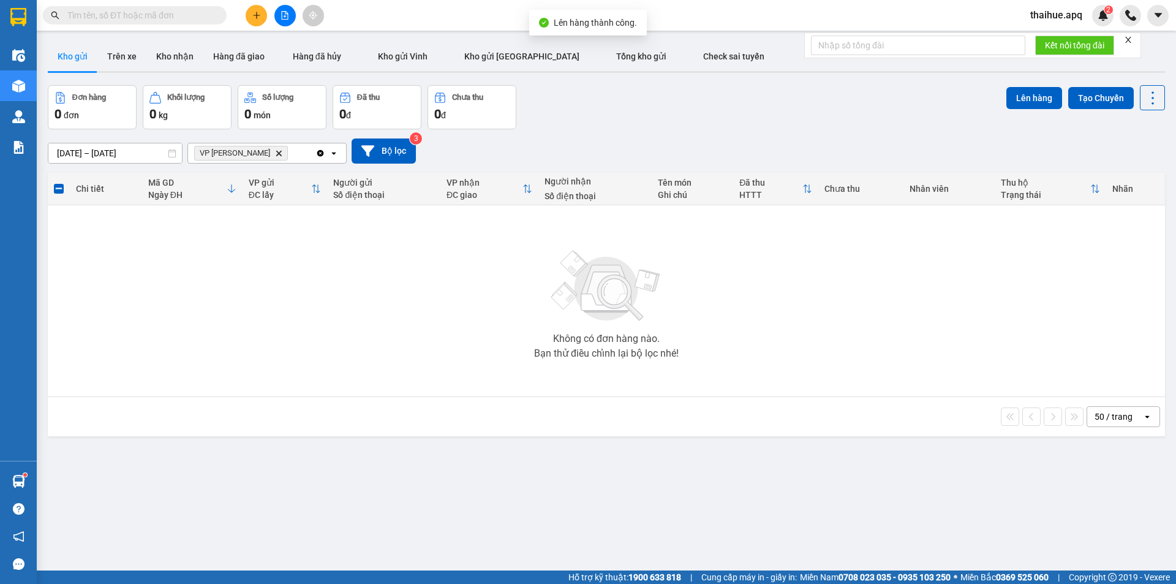
click at [261, 153] on span "VP NGỌC HỒI Delete" at bounding box center [241, 153] width 94 height 15
click at [276, 155] on icon "VP NGỌC HỒI, close by backspace" at bounding box center [279, 153] width 6 height 6
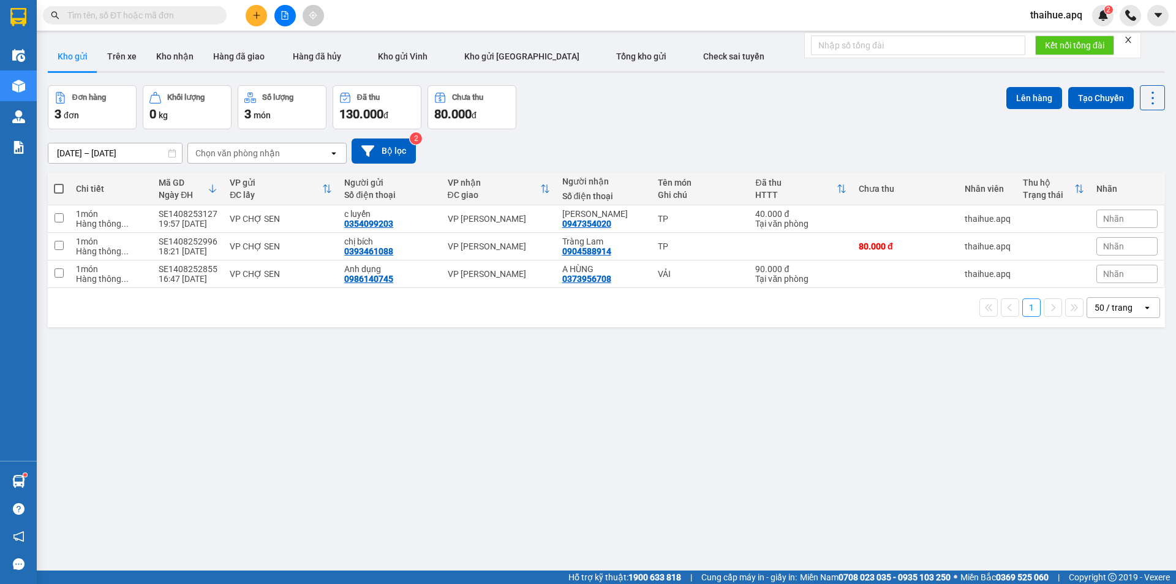
click at [285, 152] on div "Chọn văn phòng nhận" at bounding box center [258, 153] width 141 height 20
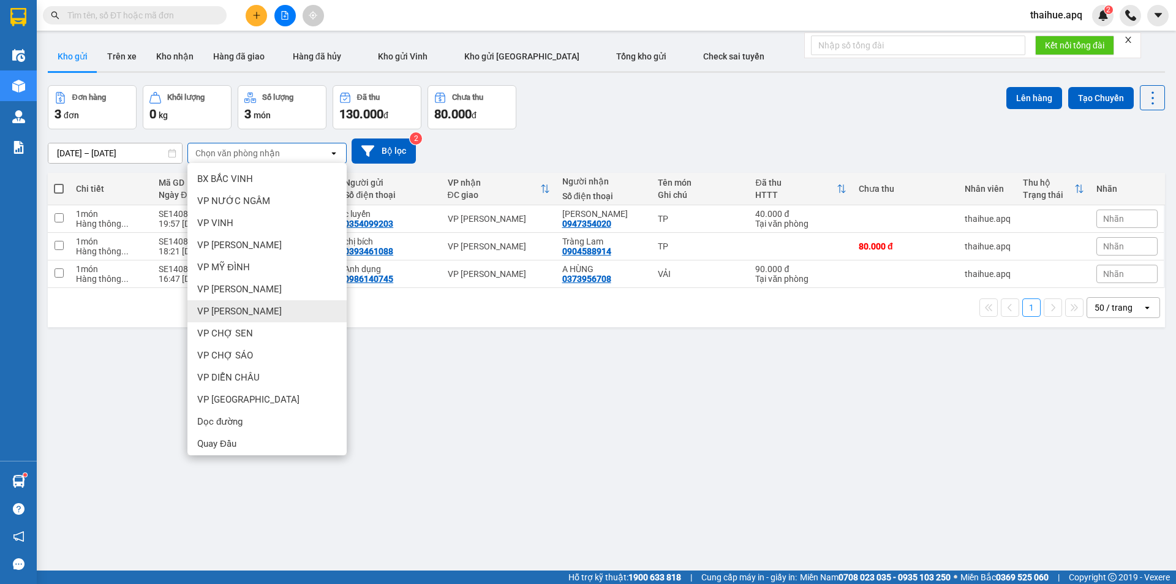
click at [240, 307] on span "VP [PERSON_NAME]" at bounding box center [239, 311] width 85 height 12
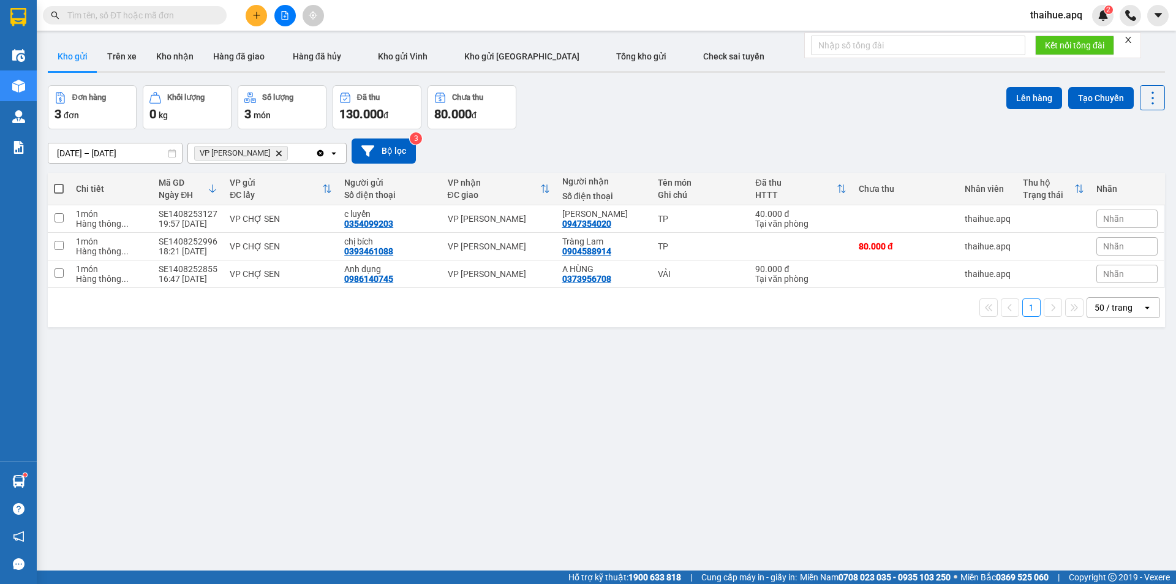
drag, startPoint x: 59, startPoint y: 188, endPoint x: 442, endPoint y: 187, distance: 382.7
click at [67, 187] on th at bounding box center [59, 189] width 22 height 32
click at [1029, 94] on button "Lên hàng" at bounding box center [1034, 98] width 56 height 22
click at [1030, 97] on button "Lên hàng" at bounding box center [1034, 98] width 56 height 22
click at [61, 189] on span at bounding box center [59, 189] width 10 height 10
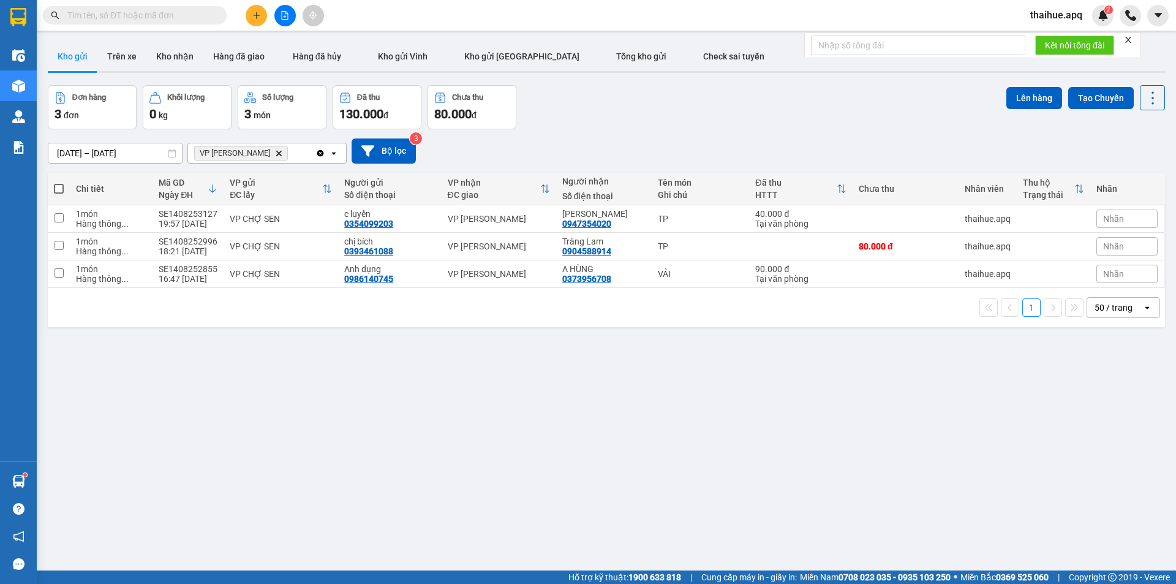
click at [59, 182] on input "checkbox" at bounding box center [59, 182] width 0 height 0
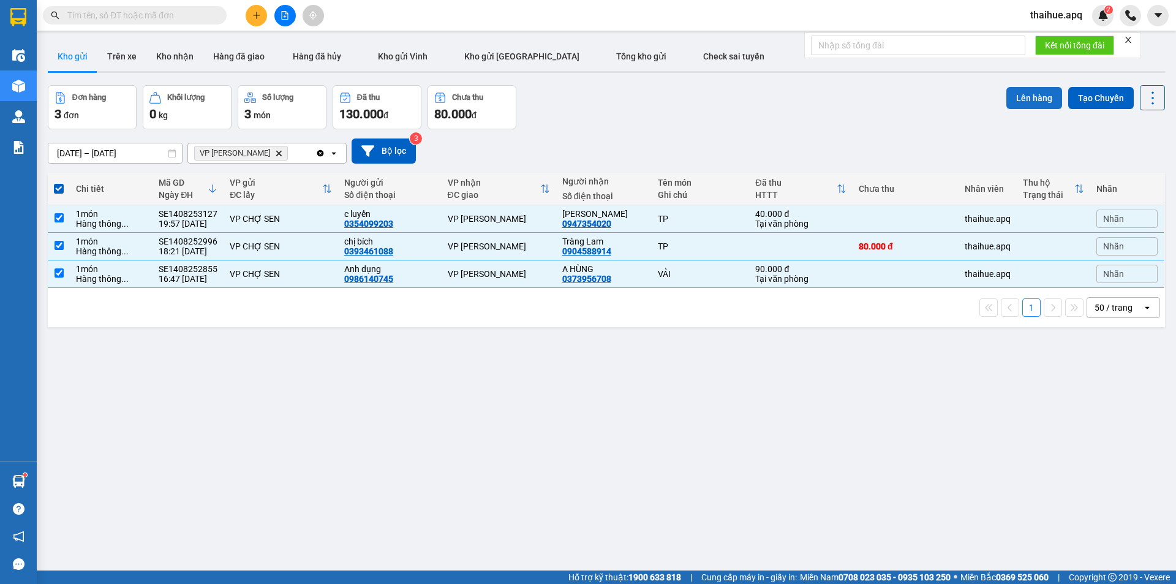
click at [1020, 97] on button "Lên hàng" at bounding box center [1034, 98] width 56 height 22
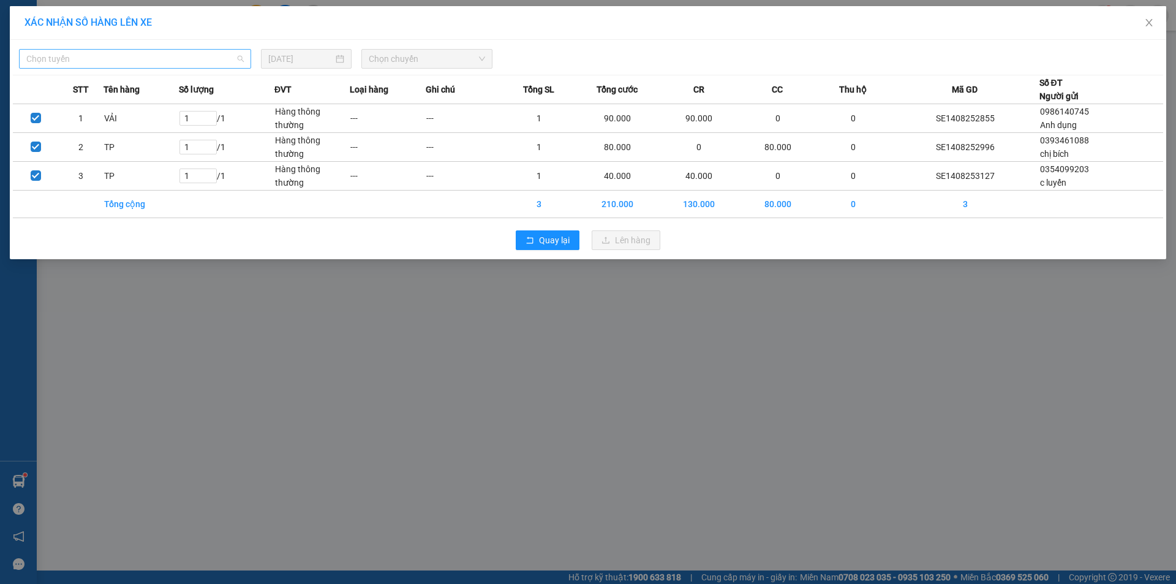
click at [113, 56] on span "Chọn tuyến" at bounding box center [134, 59] width 217 height 18
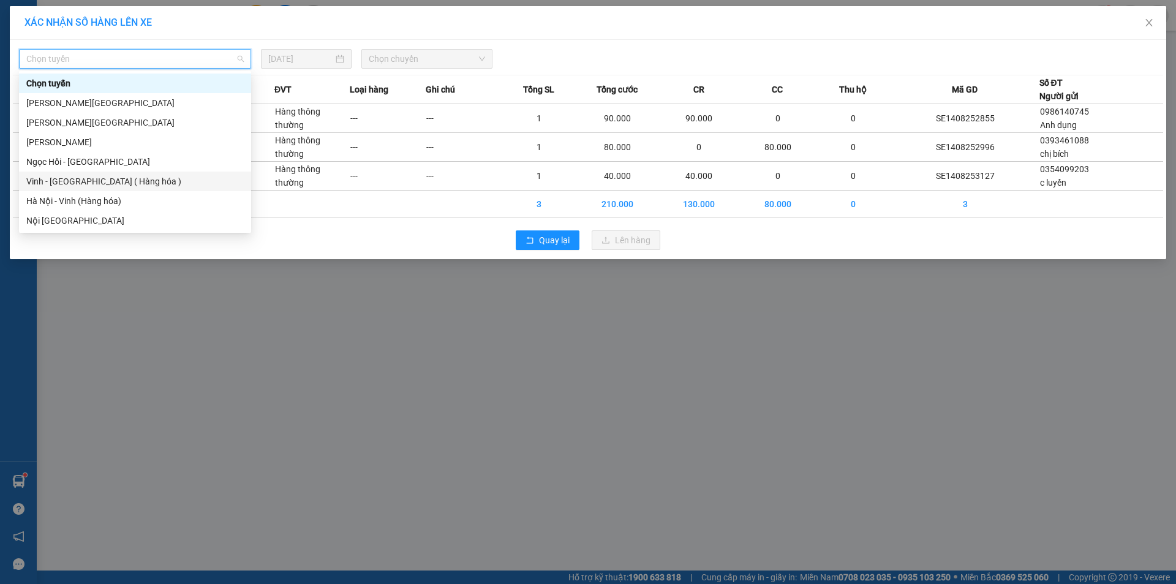
click at [42, 182] on div "Vinh - [GEOGRAPHIC_DATA] ( Hàng hóa )" at bounding box center [134, 181] width 217 height 13
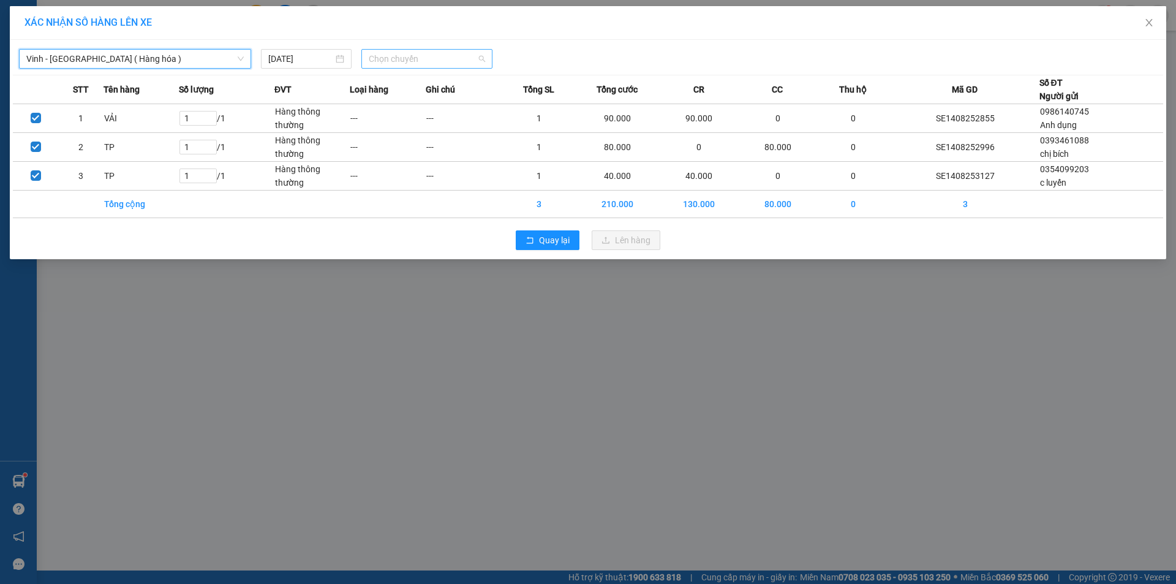
click at [452, 56] on span "Chọn chuyến" at bounding box center [427, 59] width 116 height 18
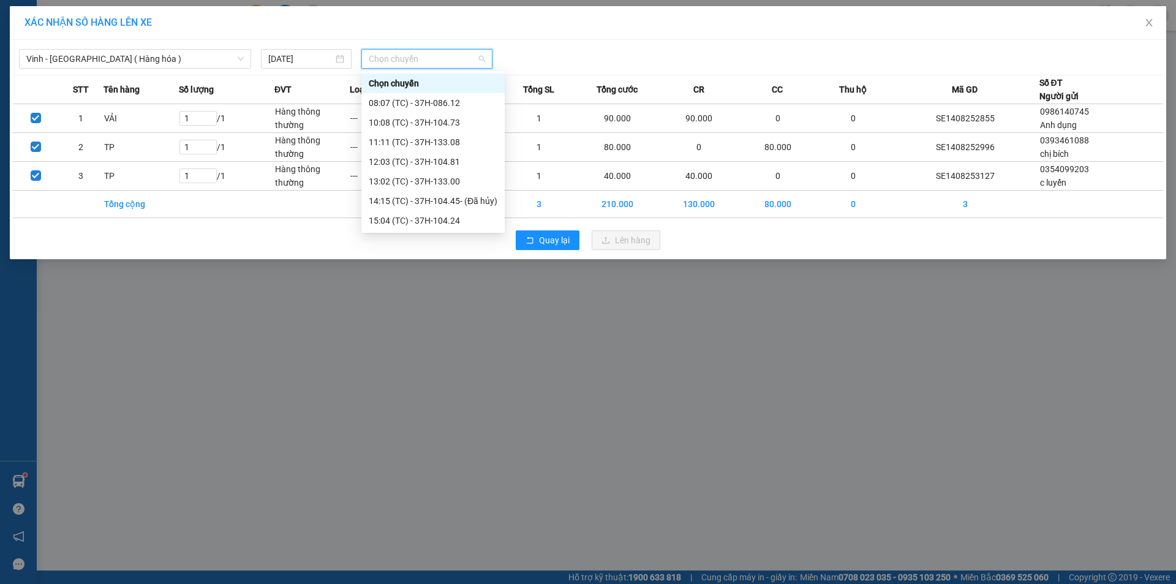
click at [438, 390] on div "23:18 (TC) - 37H-104.41" at bounding box center [433, 396] width 129 height 13
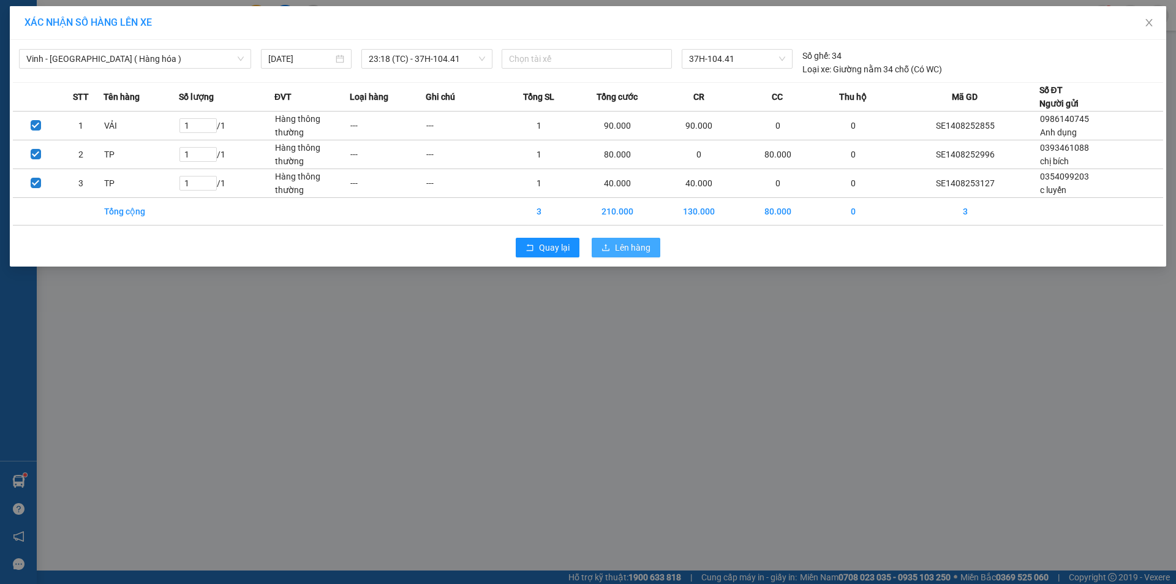
click at [618, 247] on span "Lên hàng" at bounding box center [633, 247] width 36 height 13
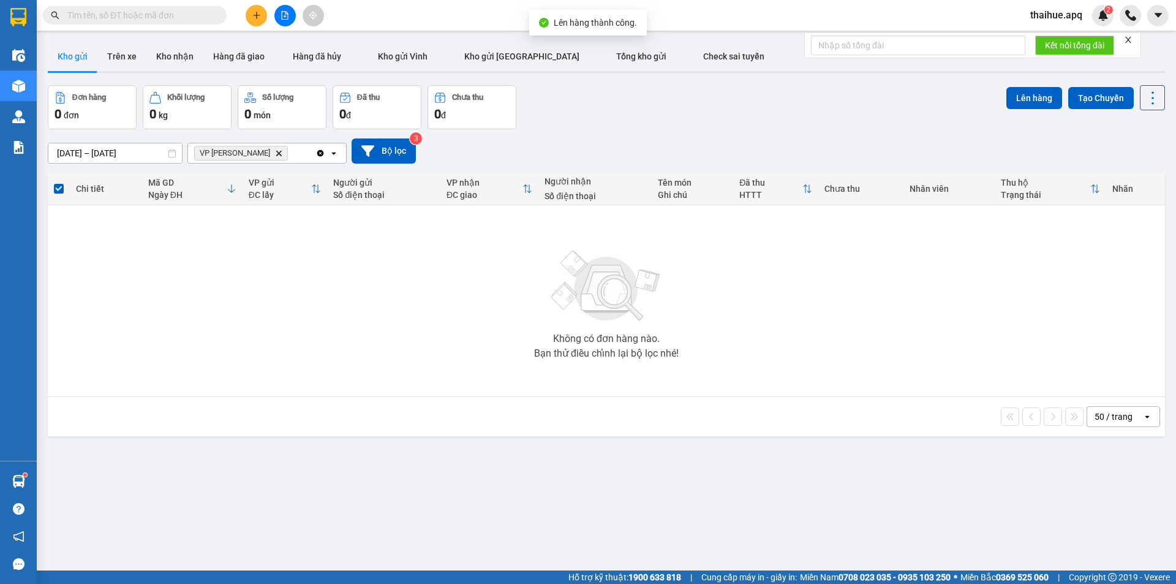
click at [275, 151] on icon "Delete" at bounding box center [278, 152] width 7 height 7
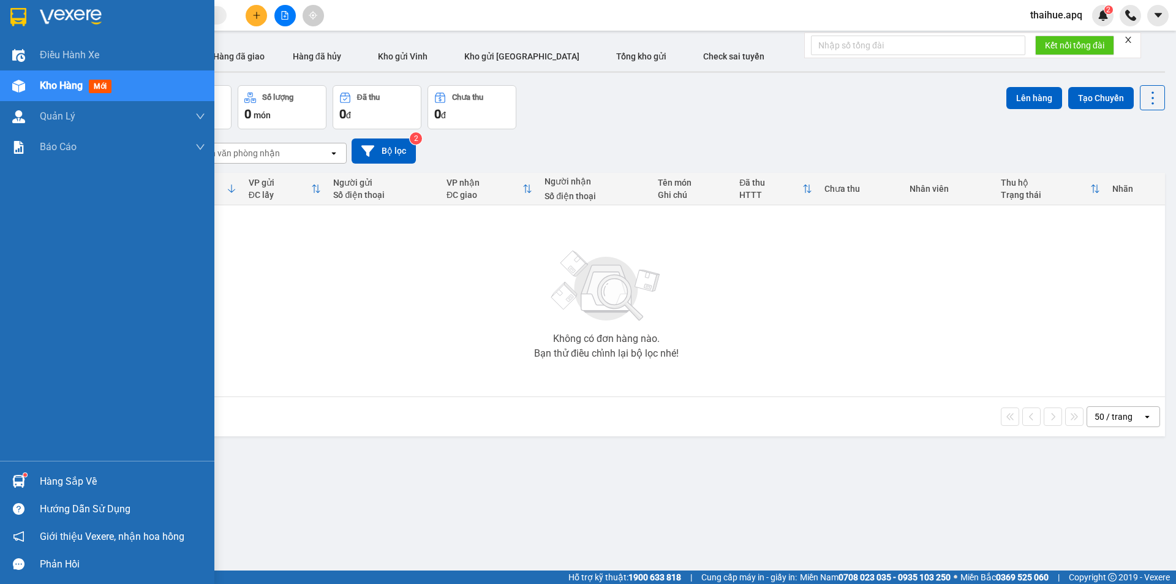
click at [59, 484] on div "Hàng sắp về" at bounding box center [122, 481] width 165 height 18
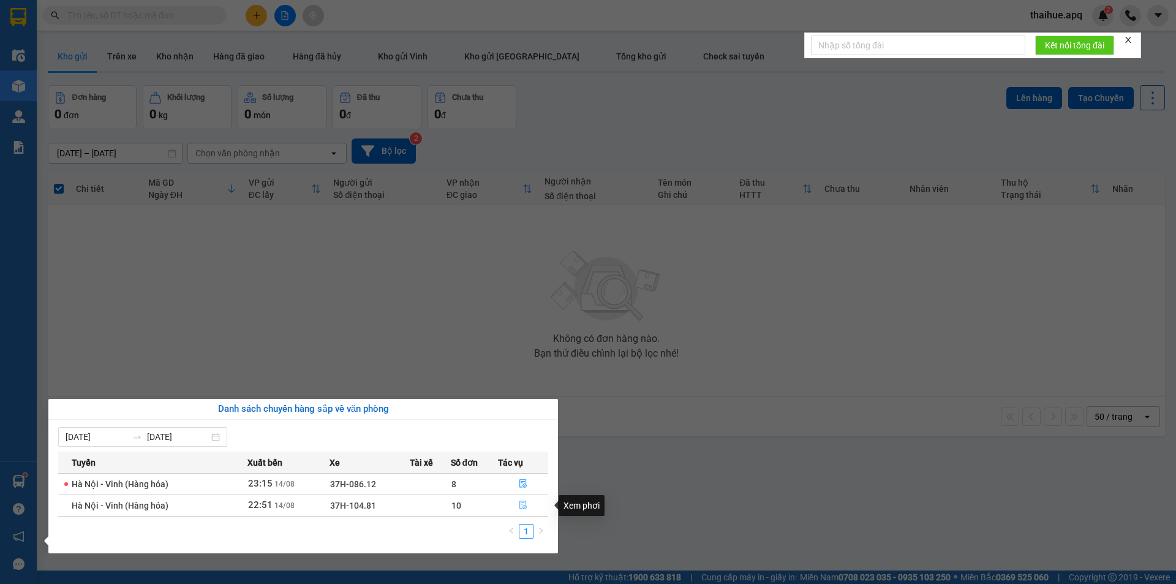
click at [520, 504] on icon "file-done" at bounding box center [522, 505] width 7 height 9
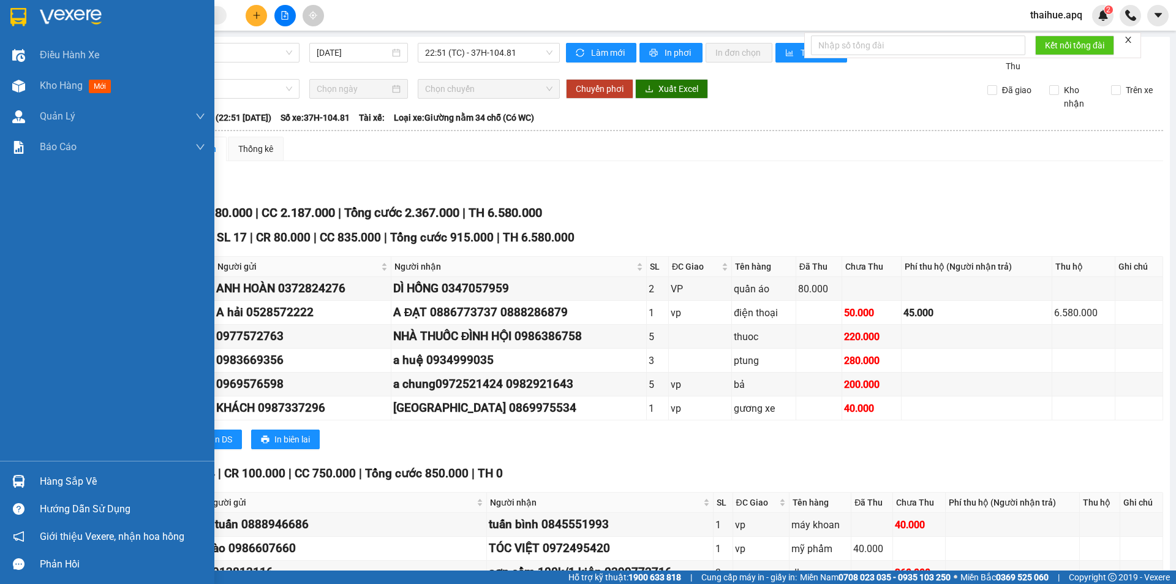
click at [68, 481] on div "Hàng sắp về" at bounding box center [122, 481] width 165 height 18
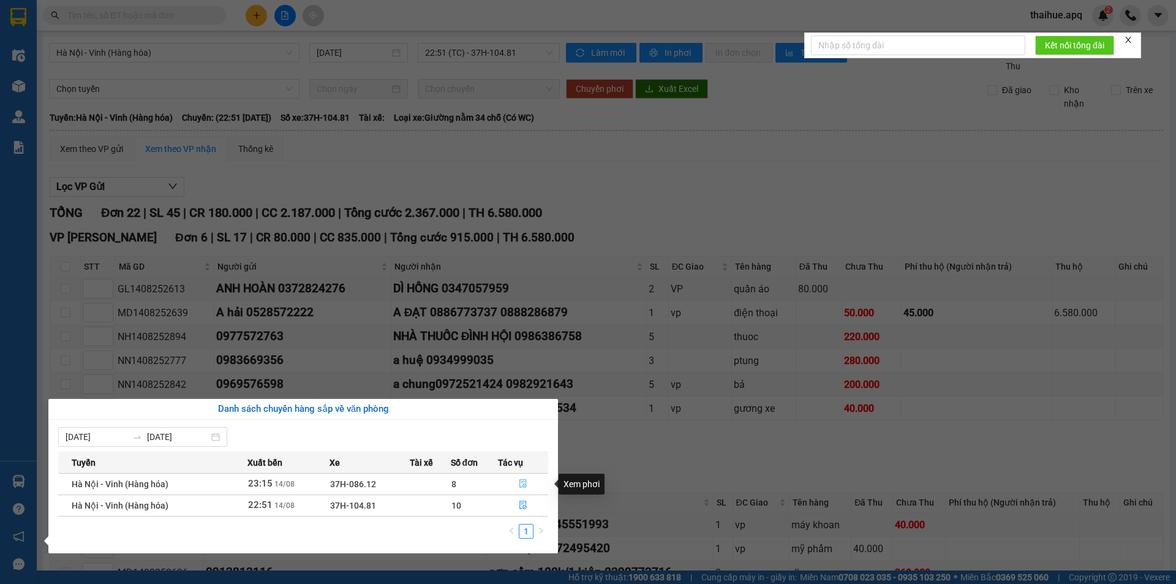
click at [522, 481] on icon "file-done" at bounding box center [523, 483] width 9 height 9
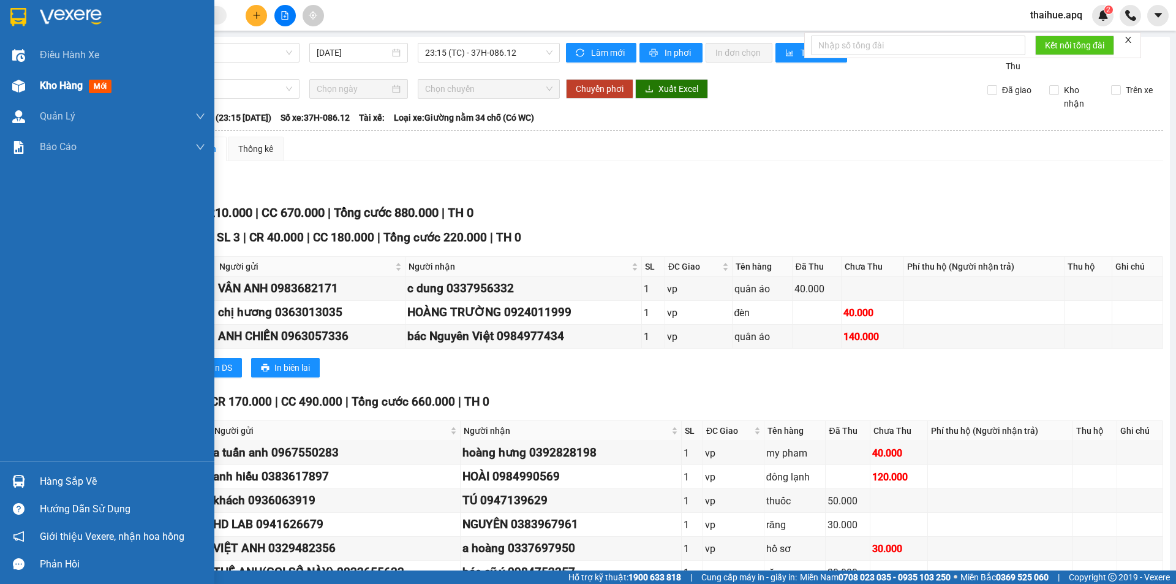
click at [63, 85] on span "Kho hàng" at bounding box center [61, 86] width 43 height 12
